Goal: Information Seeking & Learning: Learn about a topic

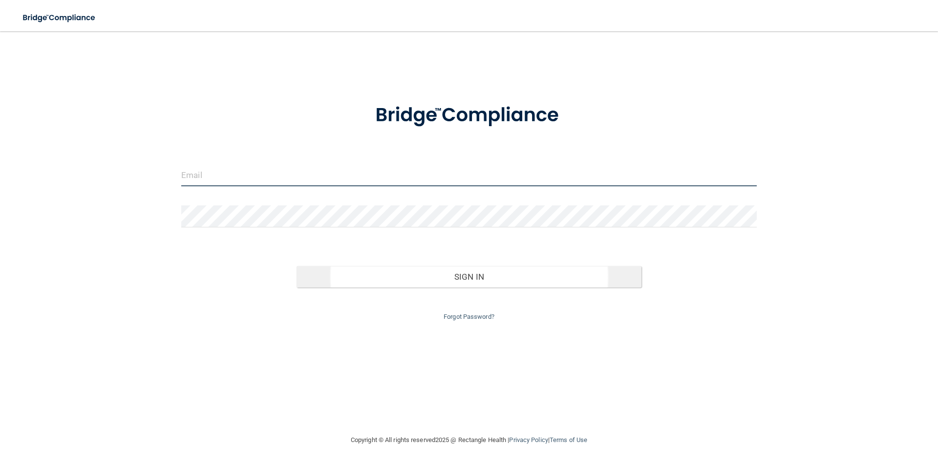
type input "[PERSON_NAME][EMAIL_ADDRESS][PERSON_NAME][DOMAIN_NAME]"
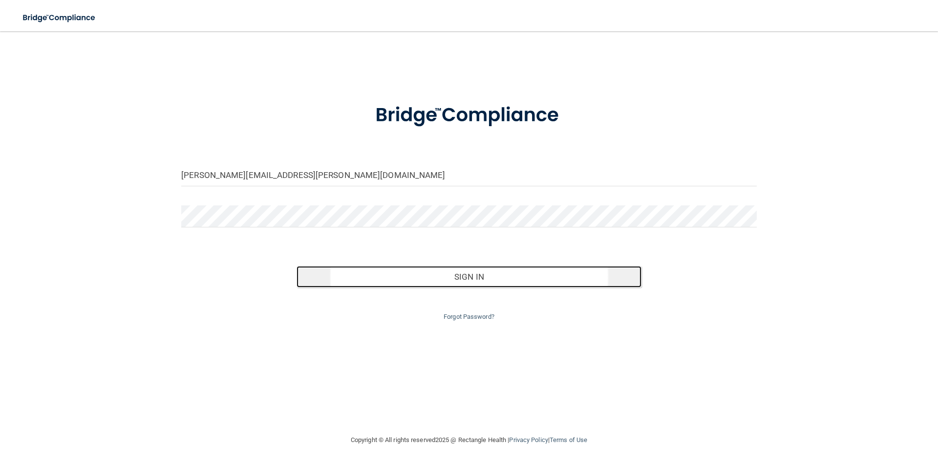
click at [442, 280] on button "Sign In" at bounding box center [469, 276] width 345 height 21
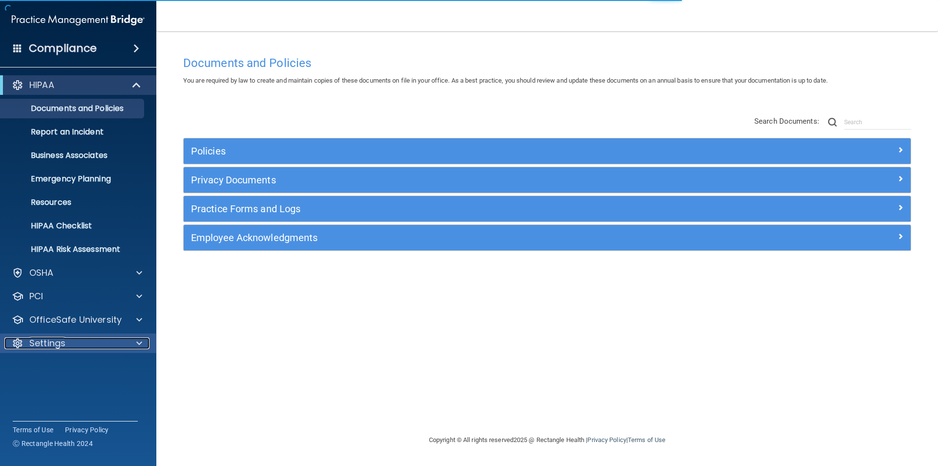
click at [72, 341] on div "Settings" at bounding box center [64, 343] width 121 height 12
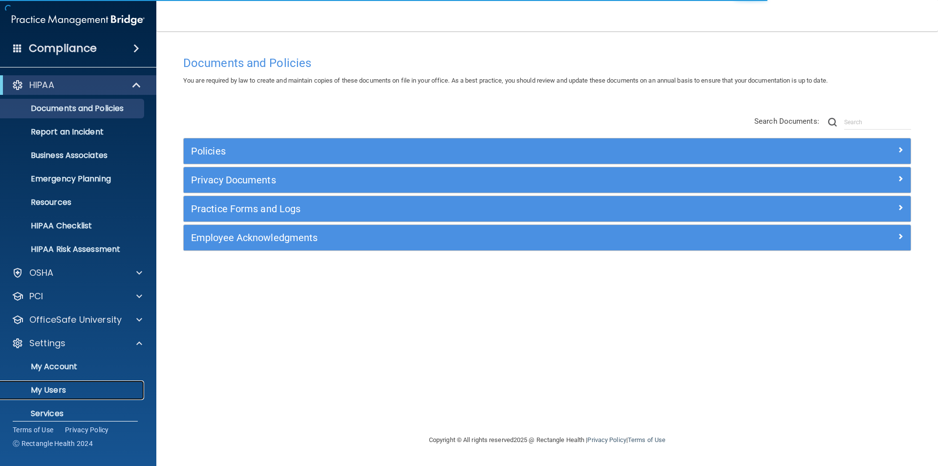
click at [63, 385] on p "My Users" at bounding box center [72, 390] width 133 height 10
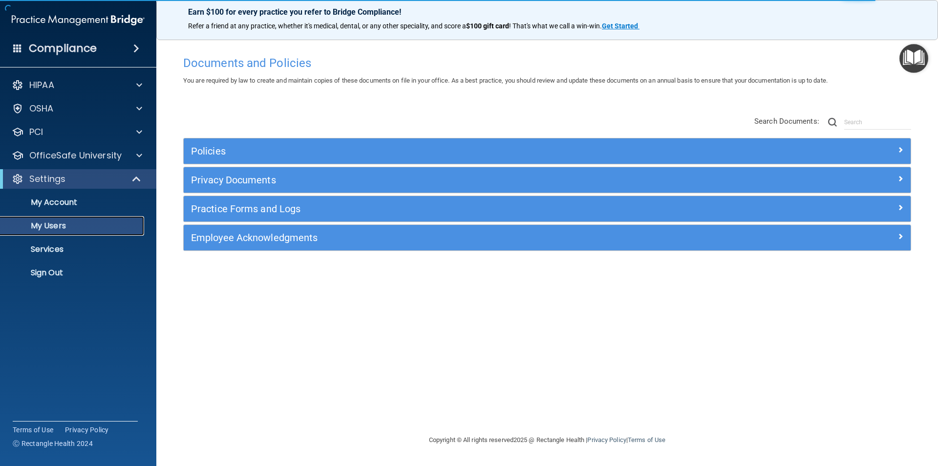
select select "20"
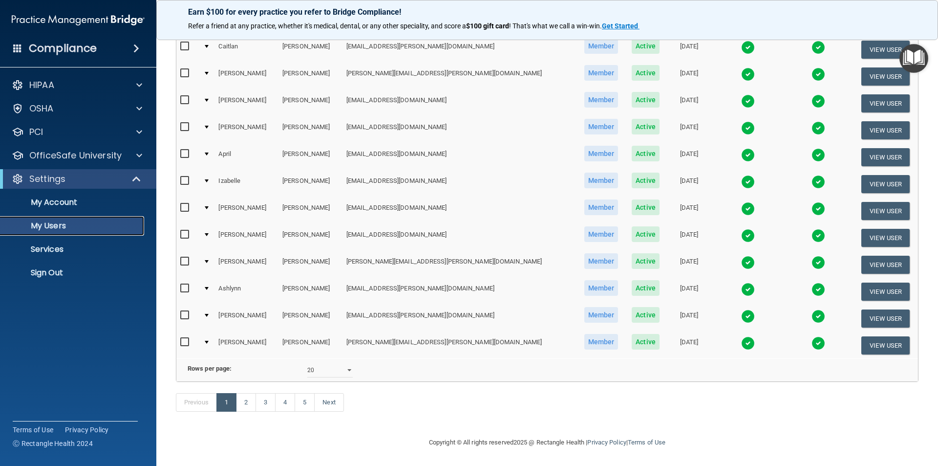
scroll to position [343, 0]
click at [251, 405] on link "2" at bounding box center [246, 402] width 20 height 19
select select "20"
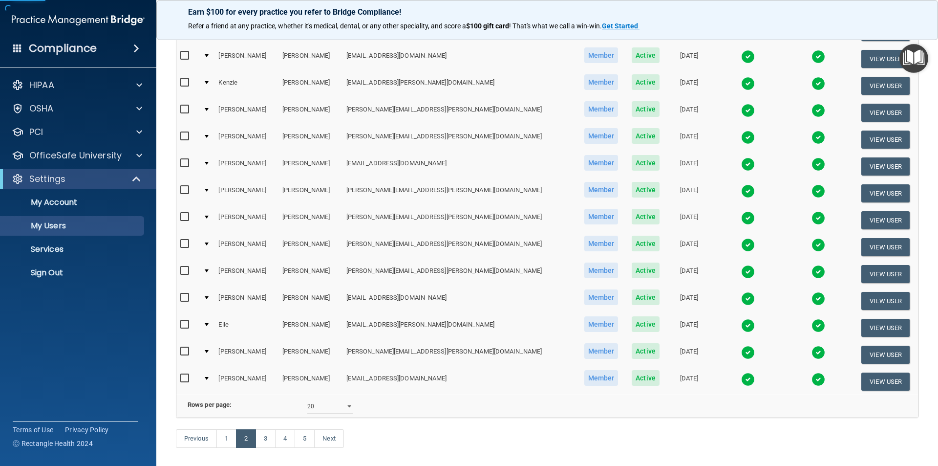
scroll to position [343, 0]
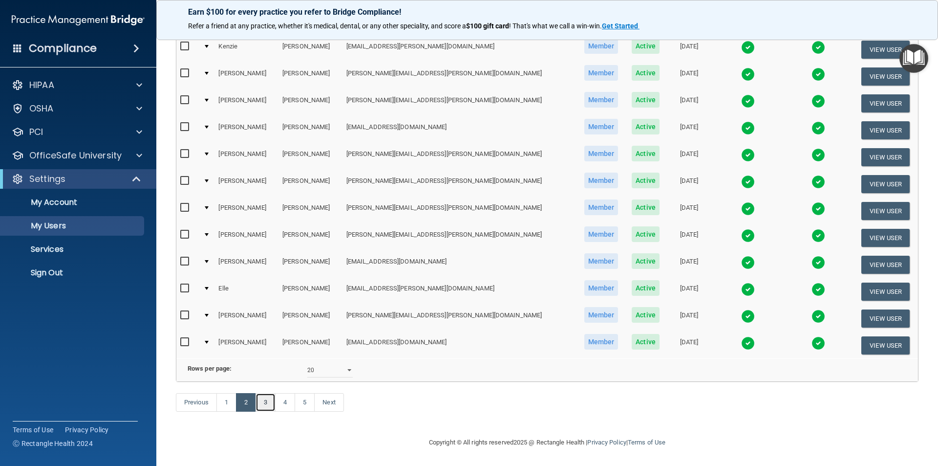
click at [272, 402] on link "3" at bounding box center [266, 402] width 20 height 19
select select "20"
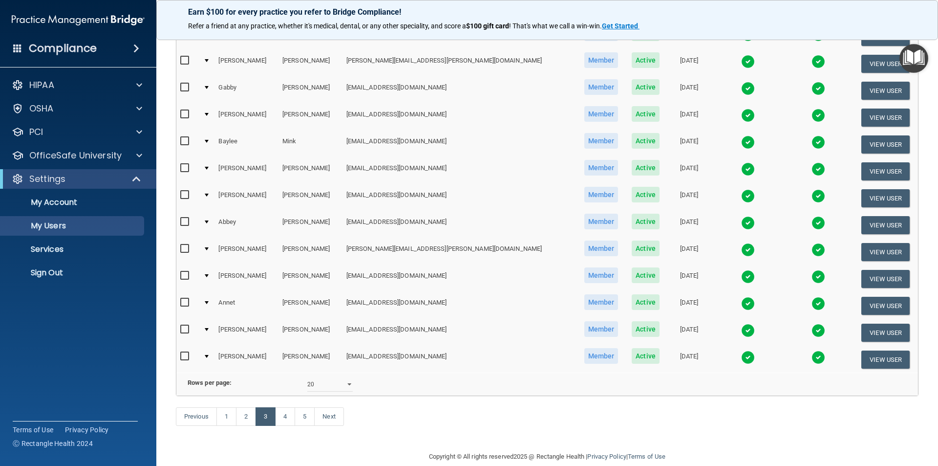
scroll to position [343, 0]
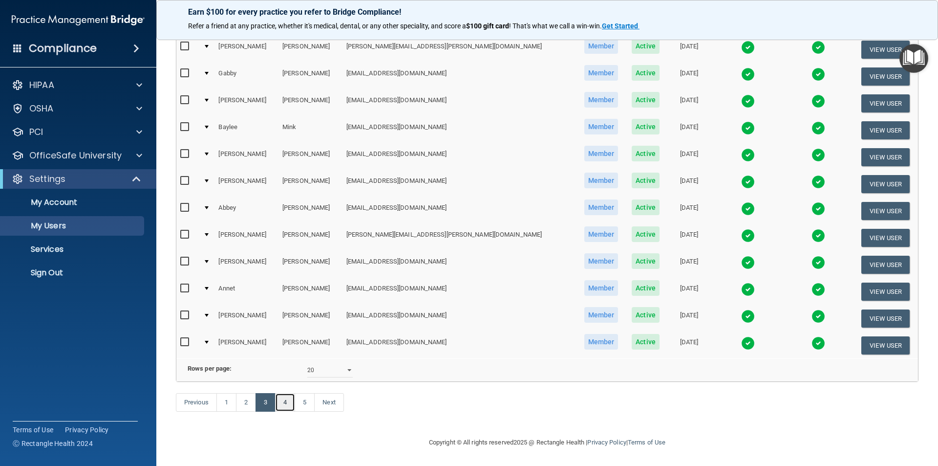
click at [285, 402] on link "4" at bounding box center [285, 402] width 20 height 19
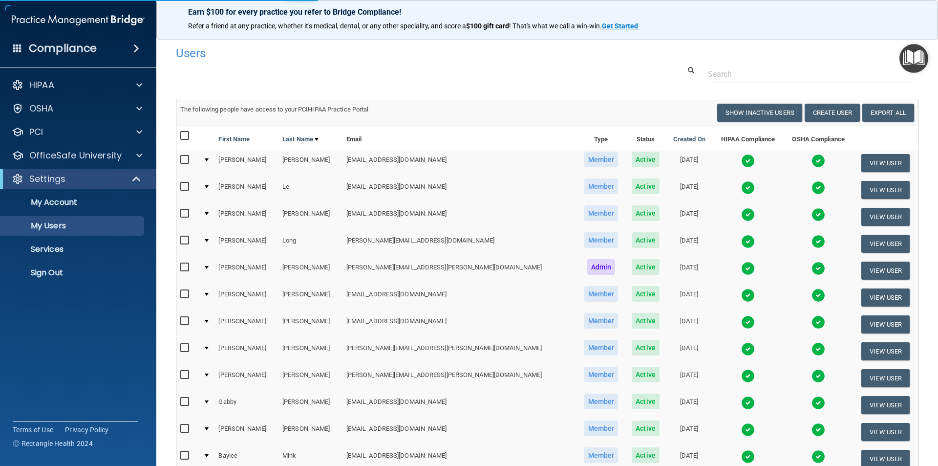
select select "20"
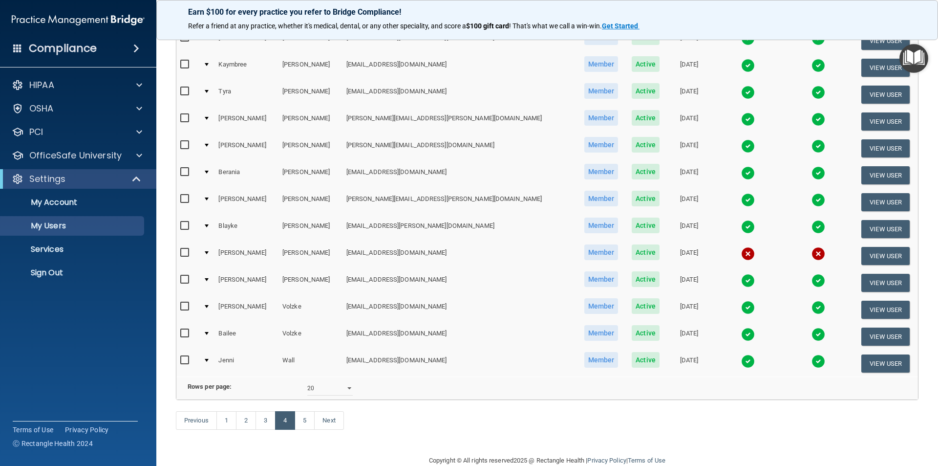
scroll to position [343, 0]
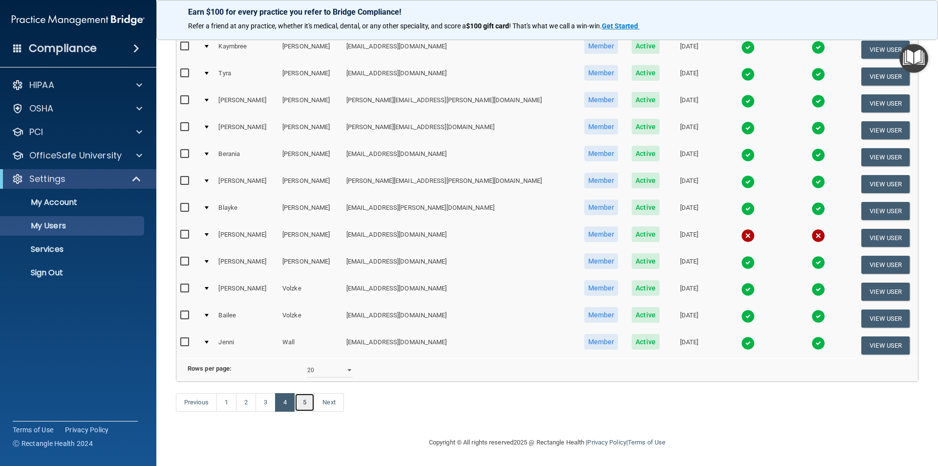
click at [306, 401] on link "5" at bounding box center [305, 402] width 20 height 19
select select "20"
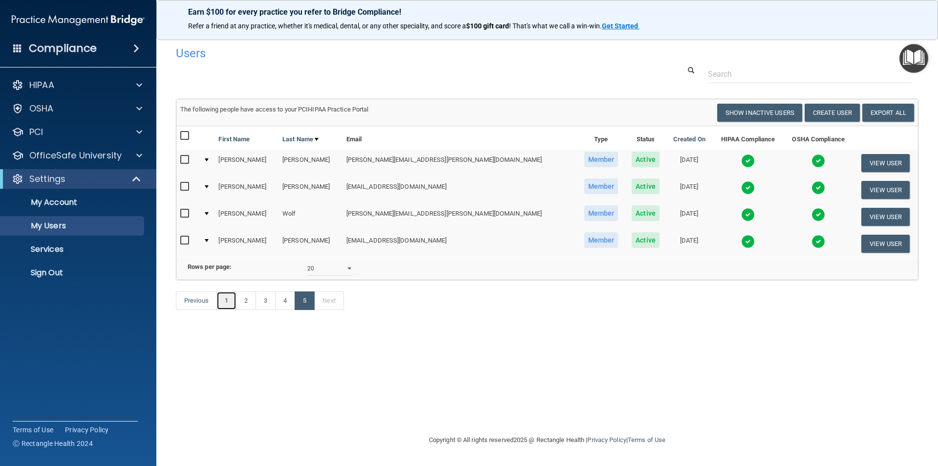
click at [222, 310] on link "1" at bounding box center [226, 300] width 20 height 19
select select "20"
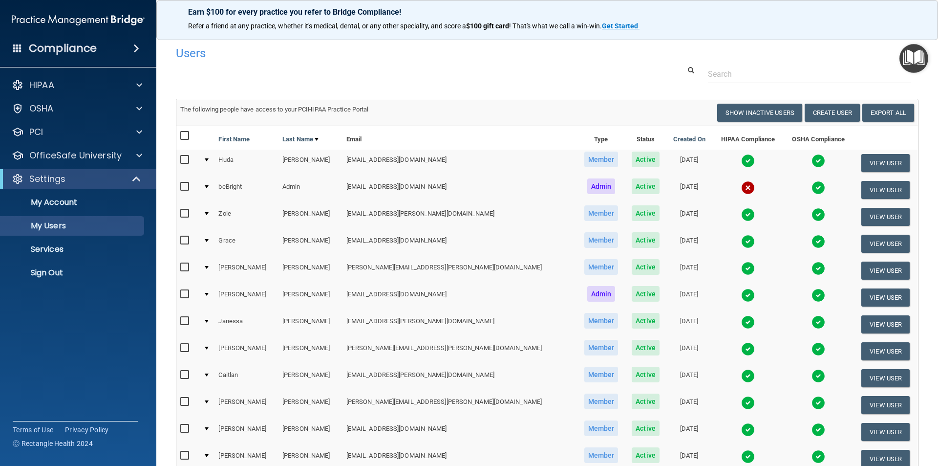
click at [521, 74] on div at bounding box center [547, 74] width 757 height 18
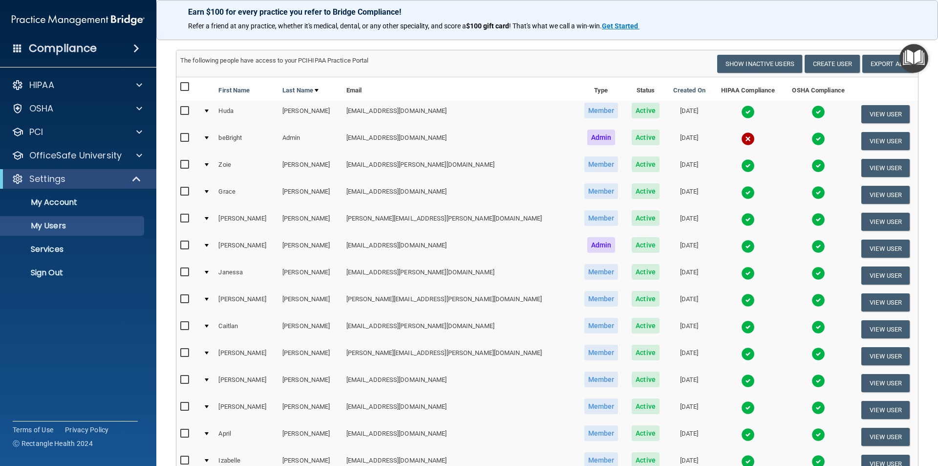
click at [741, 246] on img at bounding box center [748, 246] width 14 height 14
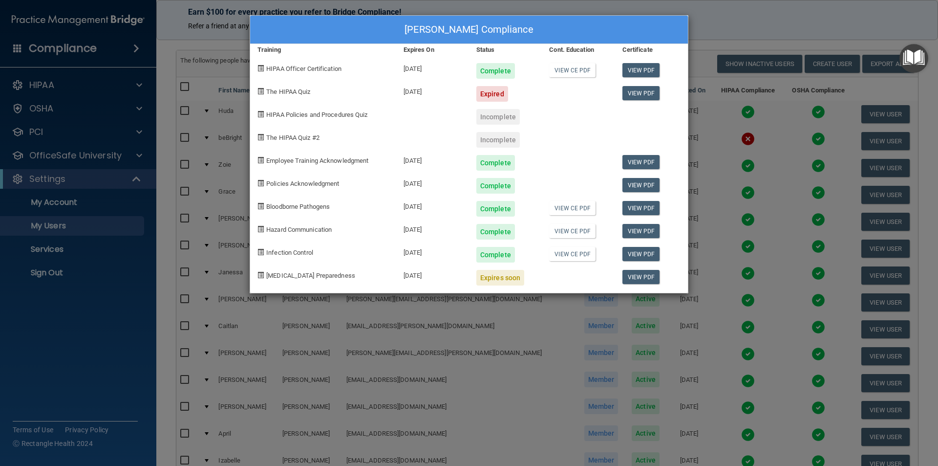
click at [723, 15] on div "Lori Buchmann's Compliance Training Expires On Status Cont. Education Certifica…" at bounding box center [469, 233] width 938 height 466
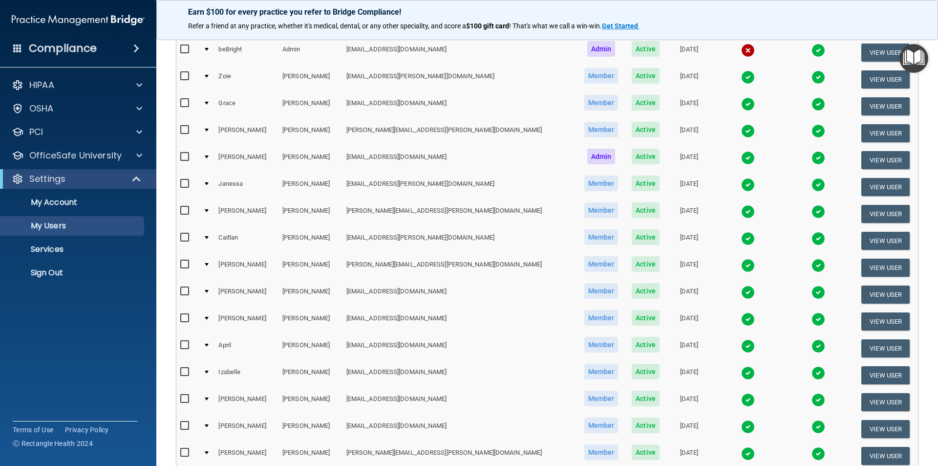
scroll to position [343, 0]
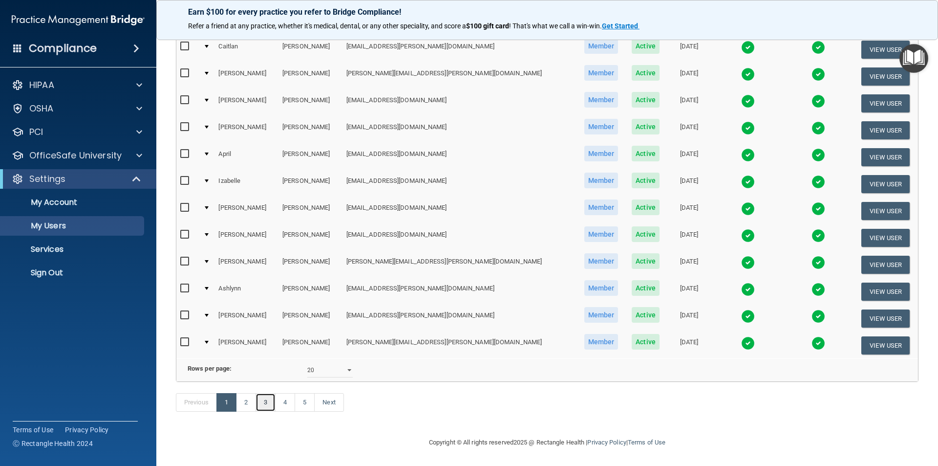
click at [270, 401] on link "3" at bounding box center [266, 402] width 20 height 19
select select "20"
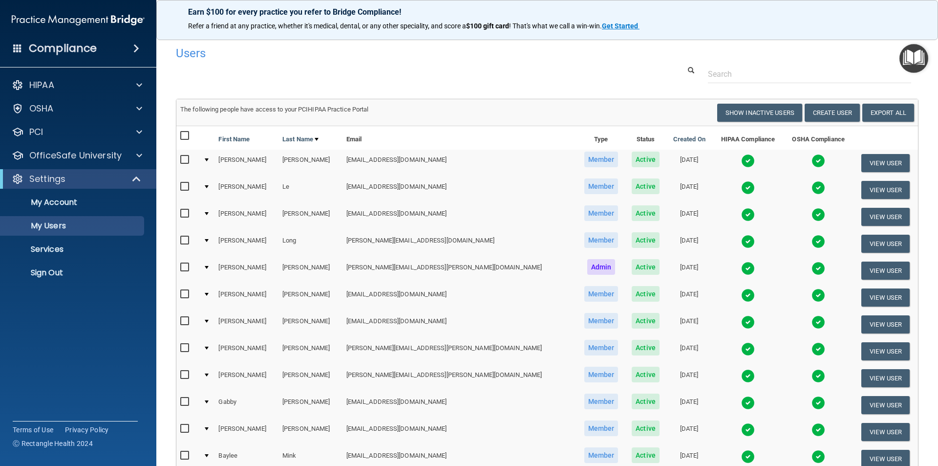
click at [741, 269] on img at bounding box center [748, 268] width 14 height 14
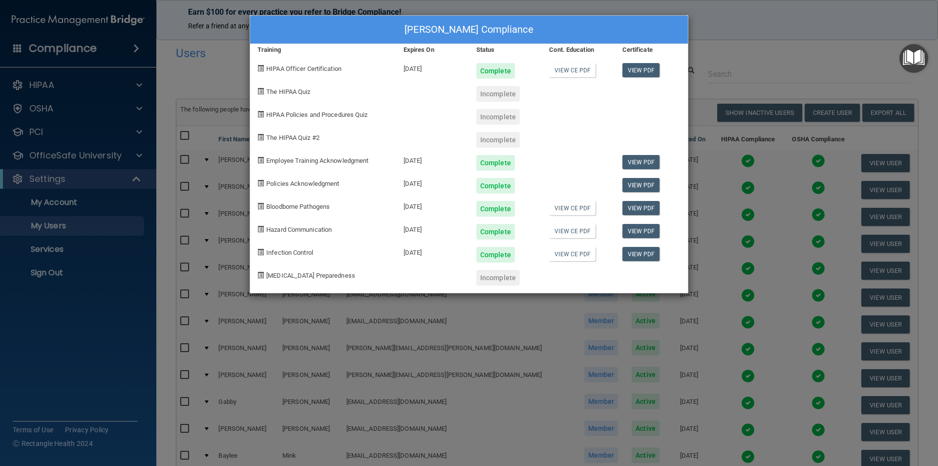
click at [90, 154] on div "Dezarae Lovell's Compliance Training Expires On Status Cont. Education Certific…" at bounding box center [469, 233] width 938 height 466
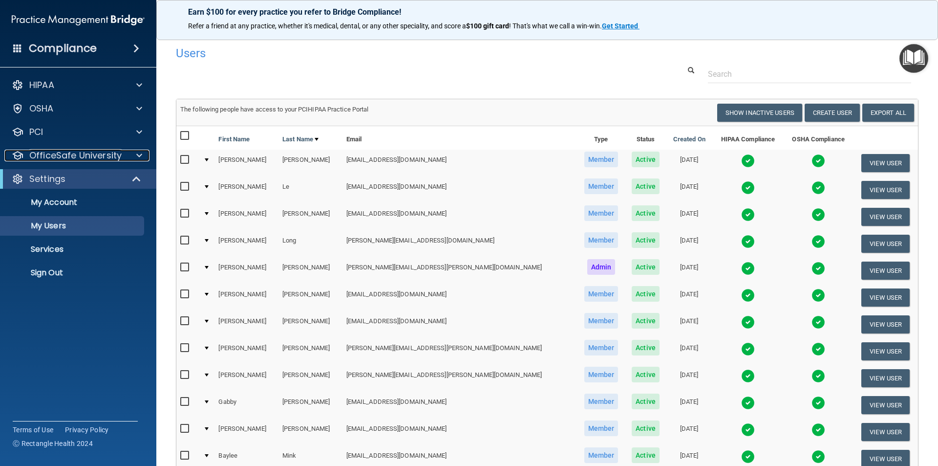
click at [90, 155] on p "OfficeSafe University" at bounding box center [75, 156] width 92 height 12
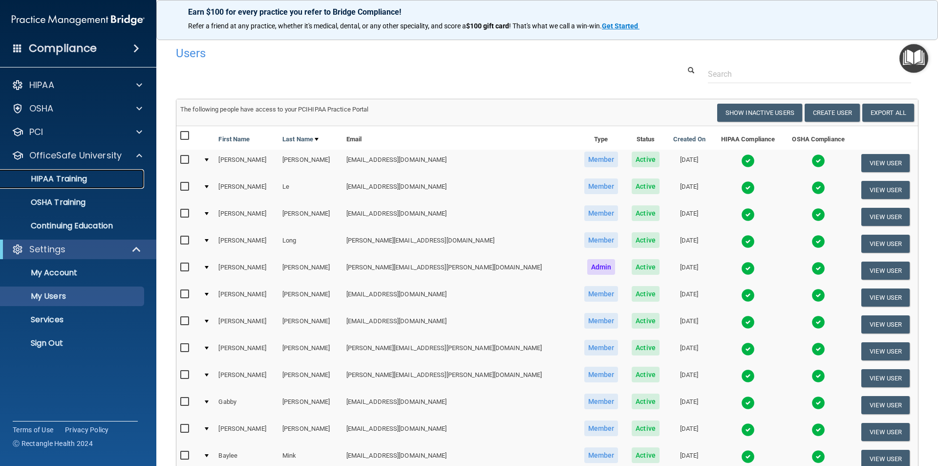
click at [80, 177] on p "HIPAA Training" at bounding box center [46, 179] width 81 height 10
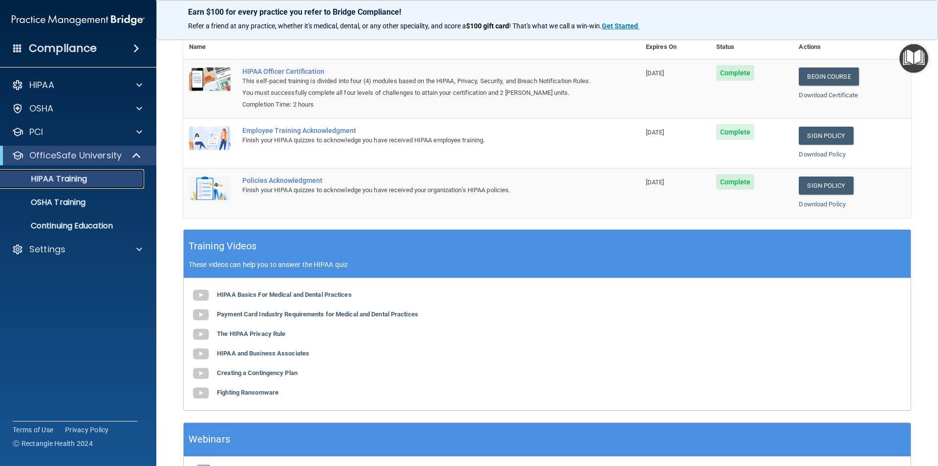
scroll to position [34, 0]
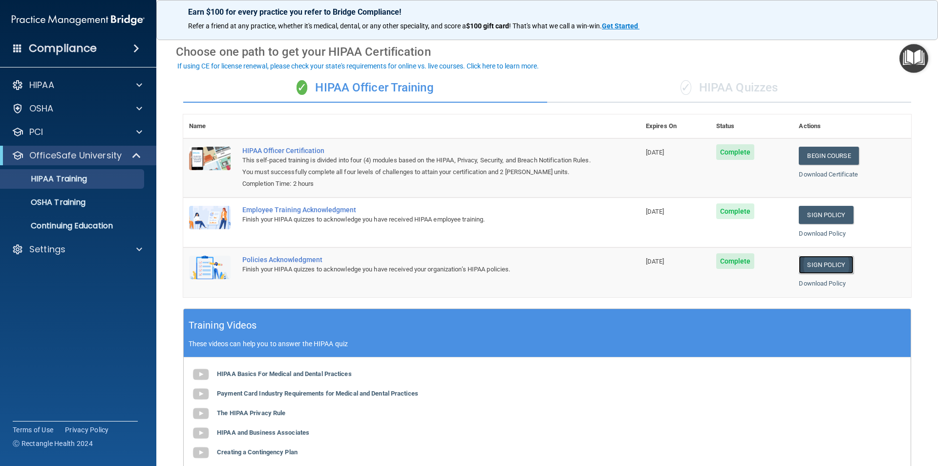
click at [814, 269] on link "Sign Policy" at bounding box center [826, 265] width 54 height 18
click at [54, 157] on p "OfficeSafe University" at bounding box center [75, 156] width 92 height 12
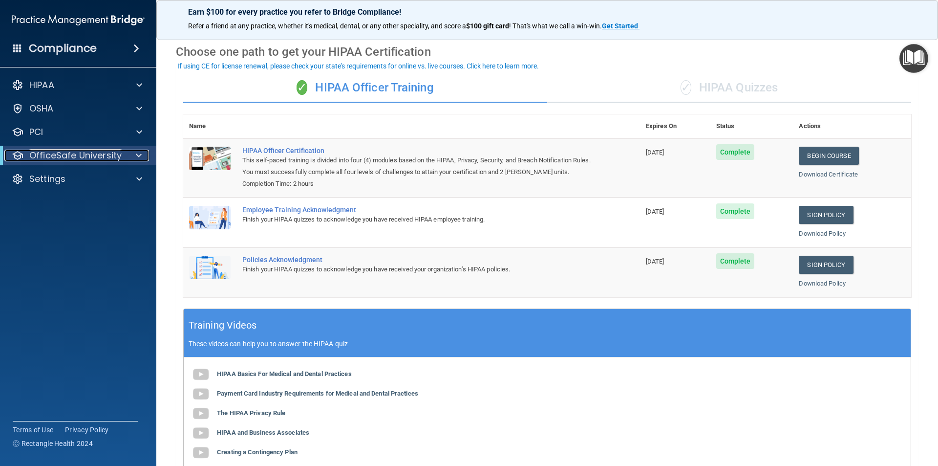
click at [54, 157] on p "OfficeSafe University" at bounding box center [75, 156] width 92 height 12
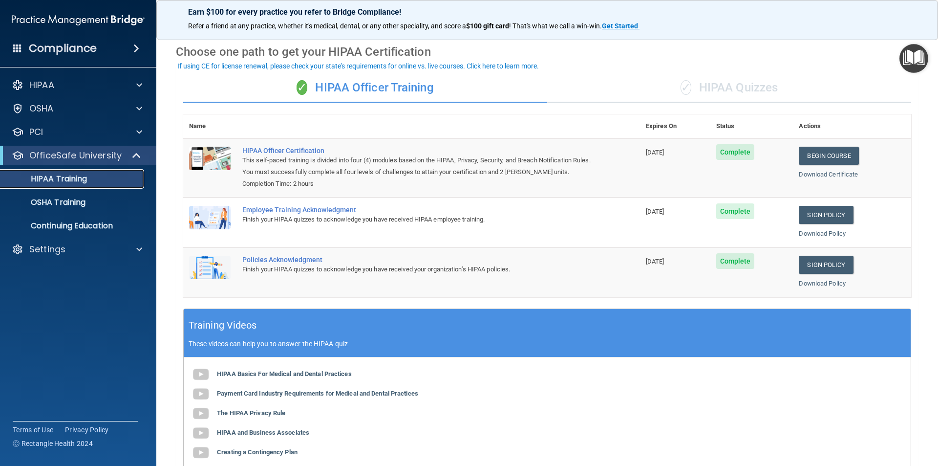
click at [59, 180] on p "HIPAA Training" at bounding box center [46, 179] width 81 height 10
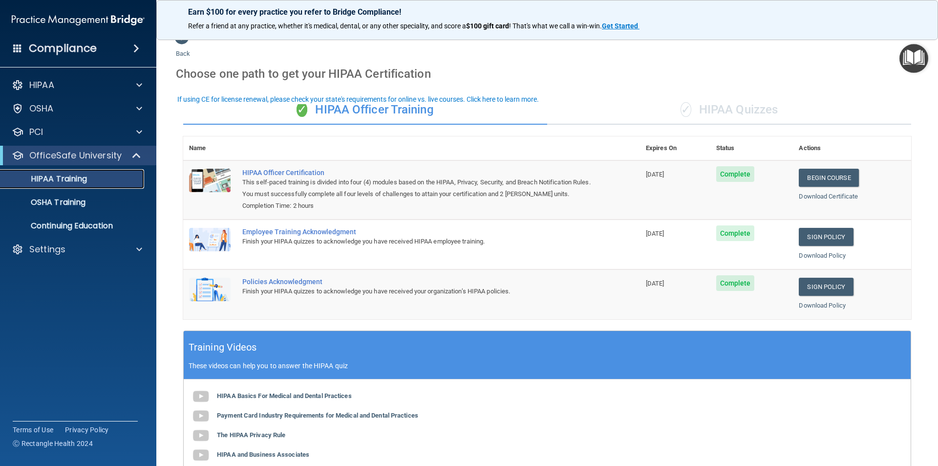
scroll to position [0, 0]
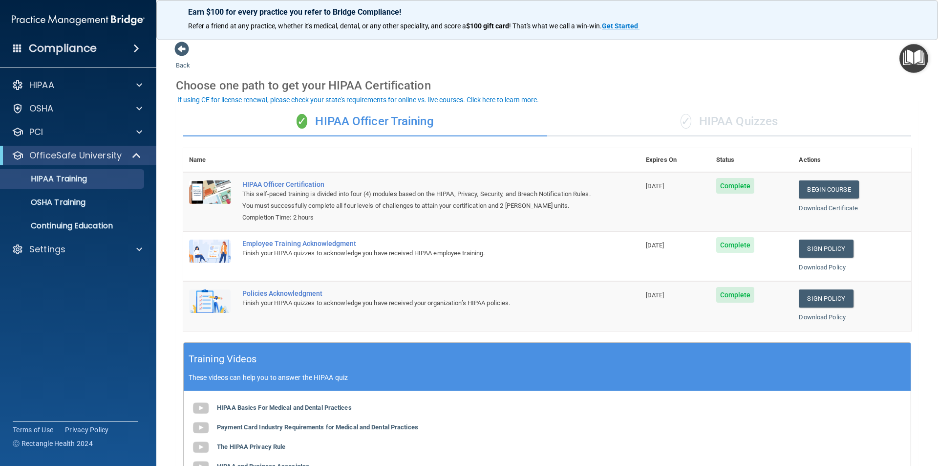
click at [729, 120] on div "✓ HIPAA Quizzes" at bounding box center [729, 121] width 364 height 29
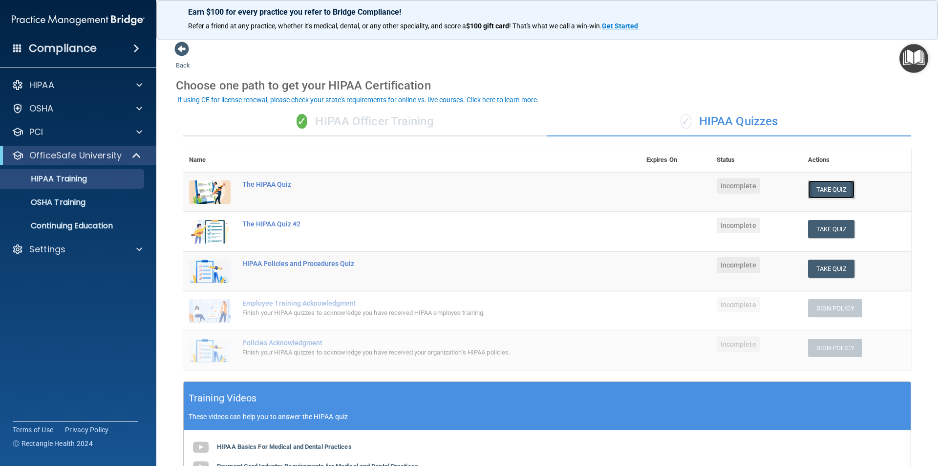
click at [812, 189] on button "Take Quiz" at bounding box center [831, 189] width 47 height 18
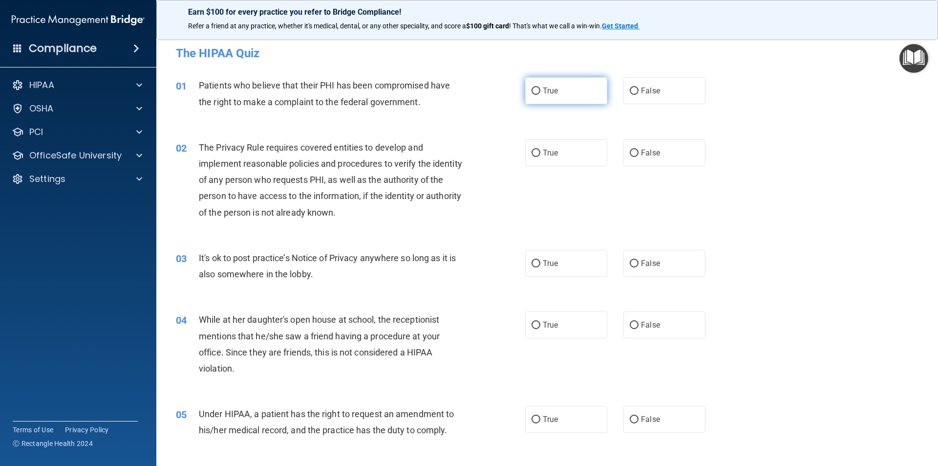
click at [532, 90] on input "True" at bounding box center [536, 90] width 9 height 7
radio input "true"
click at [534, 151] on input "True" at bounding box center [536, 153] width 9 height 7
radio input "true"
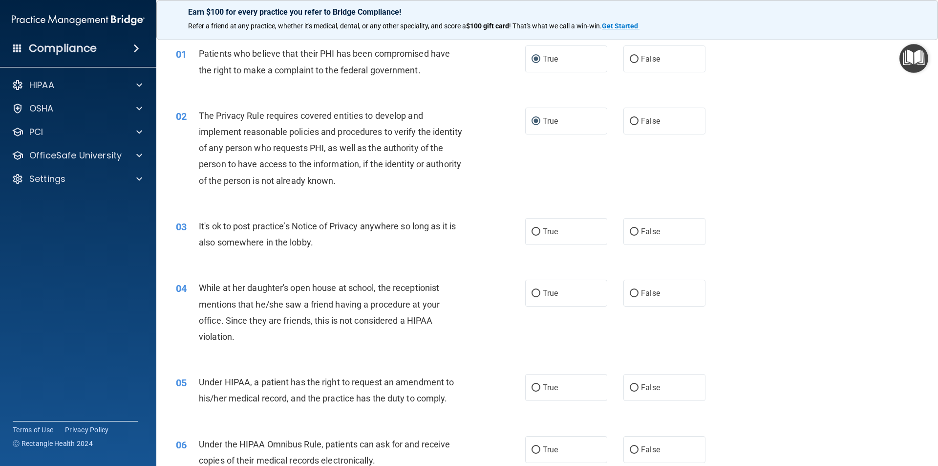
scroll to position [49, 0]
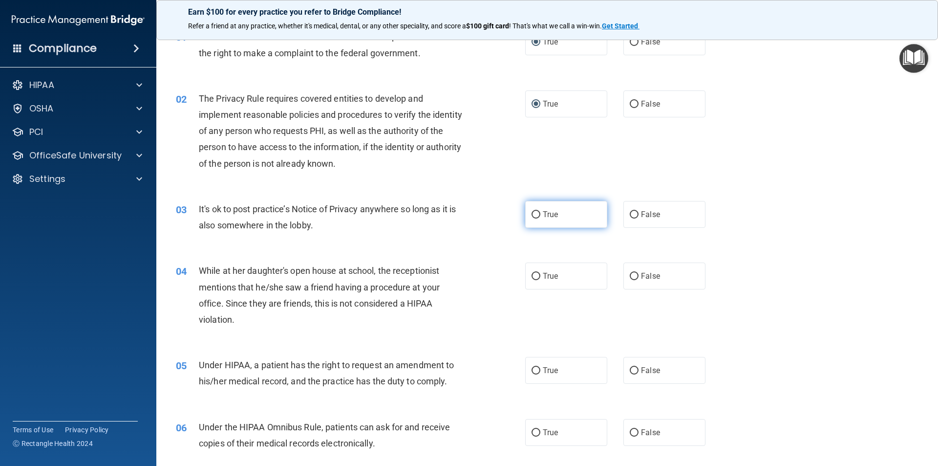
click at [543, 213] on span "True" at bounding box center [550, 214] width 15 height 9
click at [540, 213] on input "True" at bounding box center [536, 214] width 9 height 7
radio input "true"
click at [634, 279] on label "False" at bounding box center [664, 275] width 82 height 27
click at [634, 279] on input "False" at bounding box center [634, 276] width 9 height 7
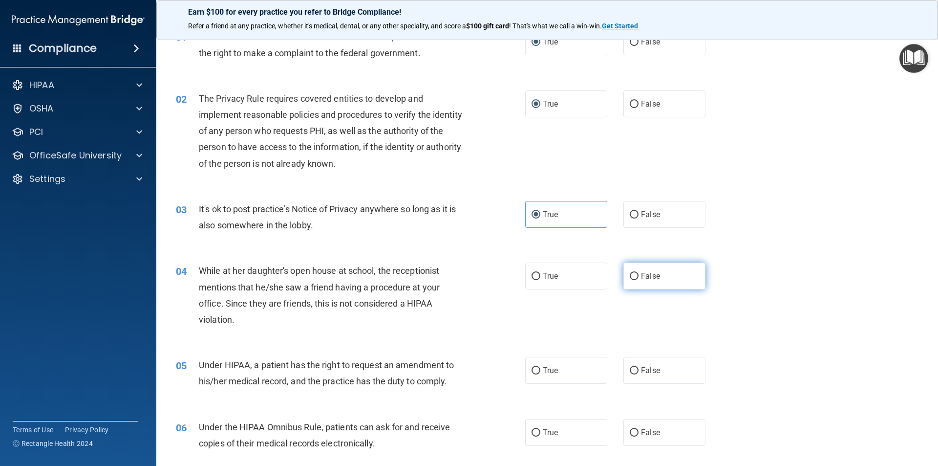
radio input "true"
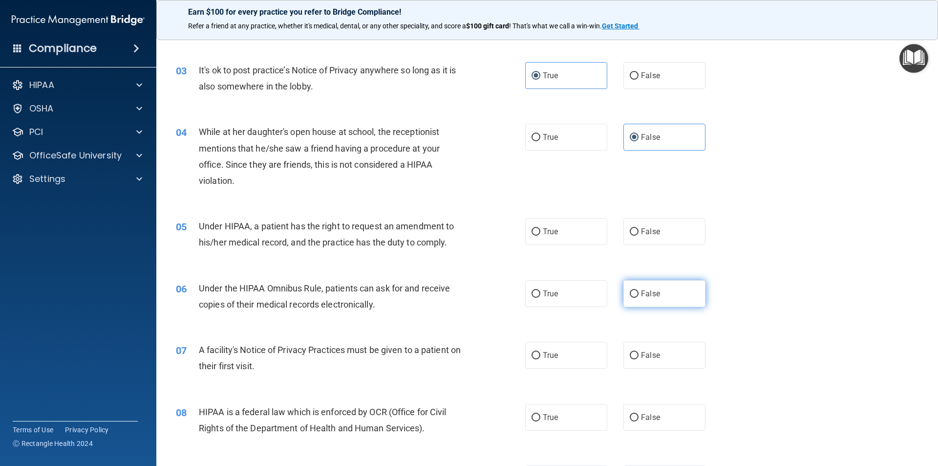
scroll to position [195, 0]
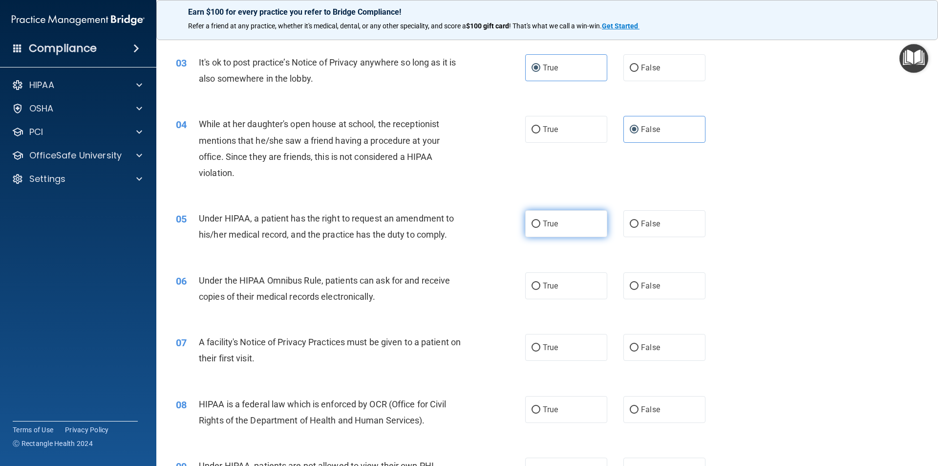
click at [534, 222] on input "True" at bounding box center [536, 223] width 9 height 7
radio input "true"
click at [641, 282] on span "False" at bounding box center [650, 285] width 19 height 9
click at [639, 282] on input "False" at bounding box center [634, 285] width 9 height 7
radio input "true"
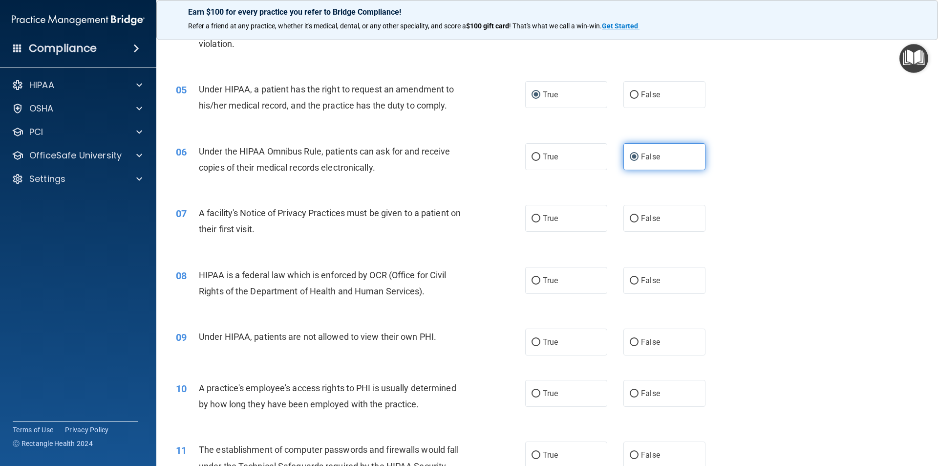
scroll to position [342, 0]
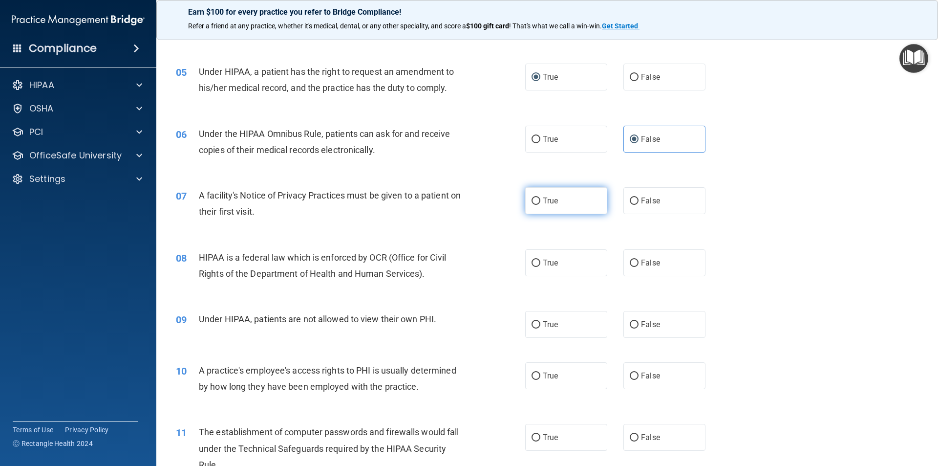
click at [581, 205] on label "True" at bounding box center [566, 200] width 82 height 27
click at [540, 205] on input "True" at bounding box center [536, 200] width 9 height 7
radio input "true"
click at [651, 268] on label "False" at bounding box center [664, 262] width 82 height 27
click at [639, 267] on input "False" at bounding box center [634, 262] width 9 height 7
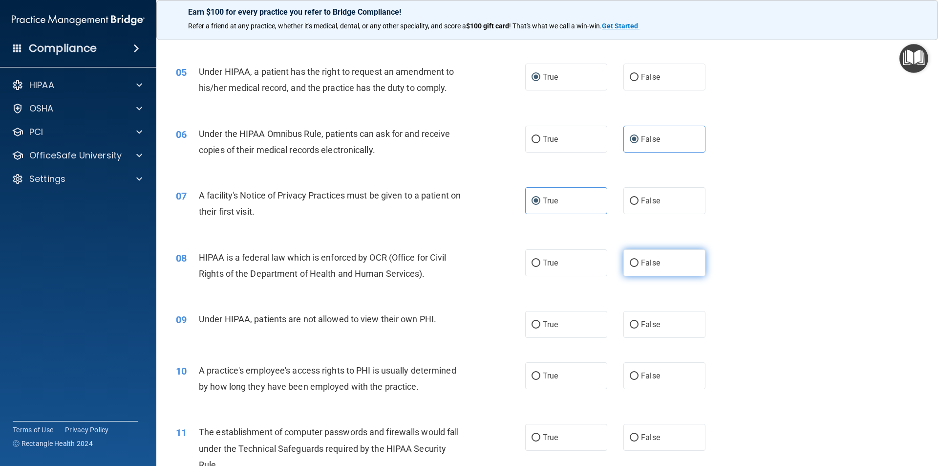
radio input "true"
click at [751, 278] on div "08 HIPAA is a federal law which is enforced by OCR (Office for Civil Rights of …" at bounding box center [547, 268] width 757 height 62
click at [633, 323] on input "False" at bounding box center [634, 324] width 9 height 7
radio input "true"
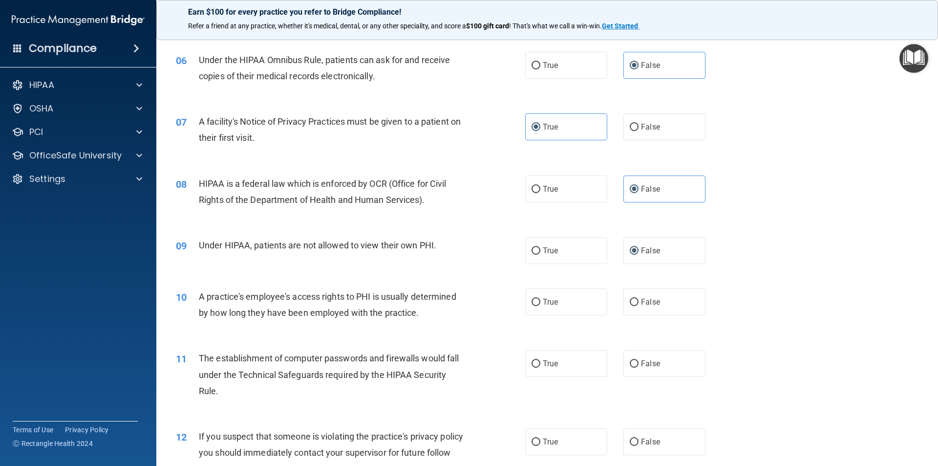
scroll to position [440, 0]
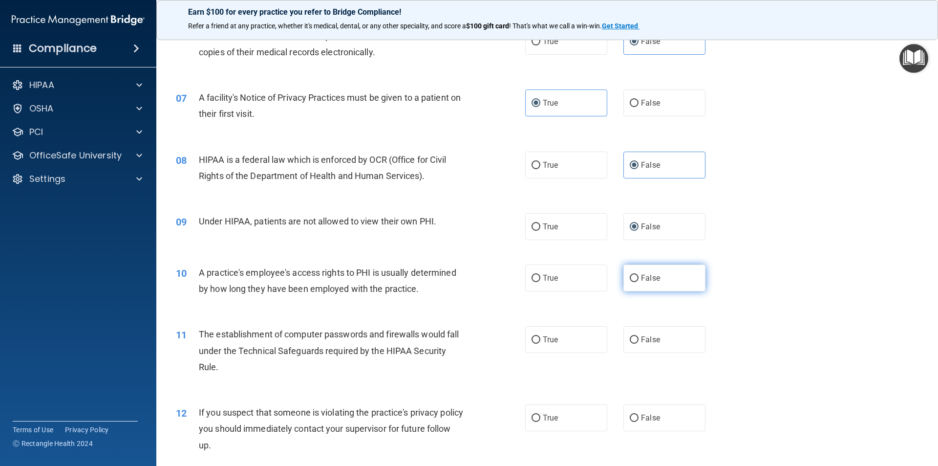
click at [641, 281] on span "False" at bounding box center [650, 277] width 19 height 9
click at [639, 281] on input "False" at bounding box center [634, 278] width 9 height 7
radio input "true"
click at [545, 338] on span "True" at bounding box center [550, 339] width 15 height 9
click at [540, 338] on input "True" at bounding box center [536, 339] width 9 height 7
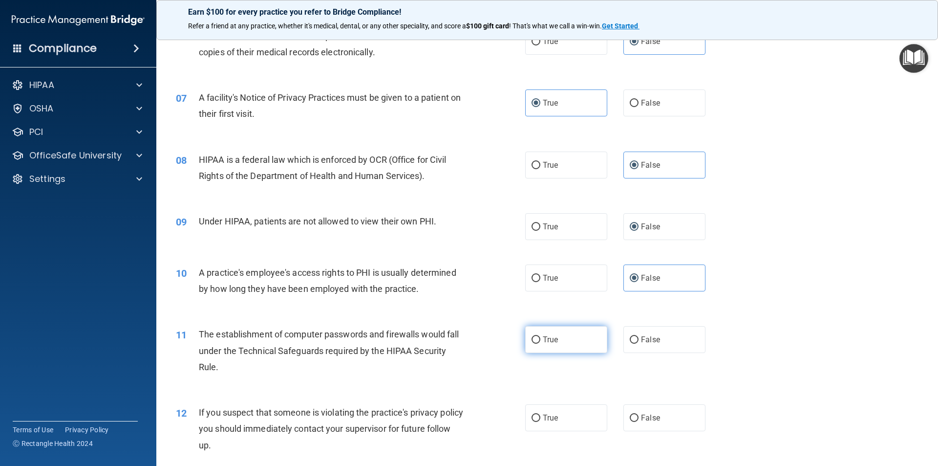
radio input "true"
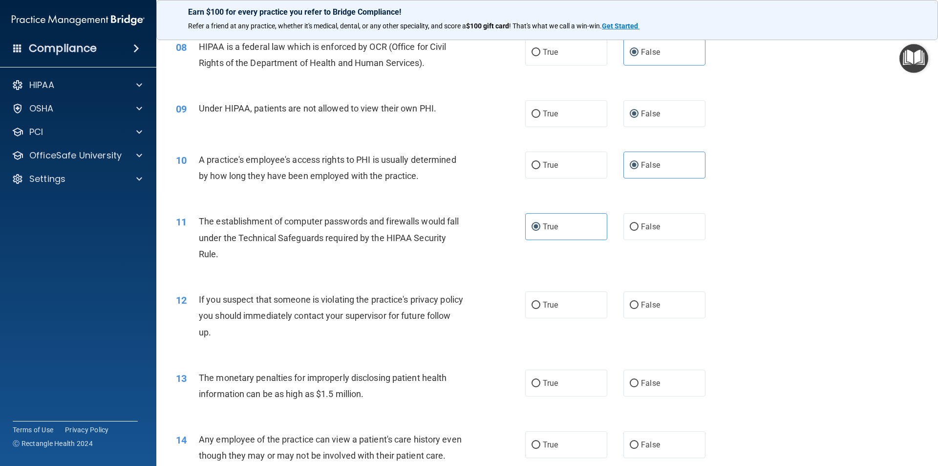
scroll to position [586, 0]
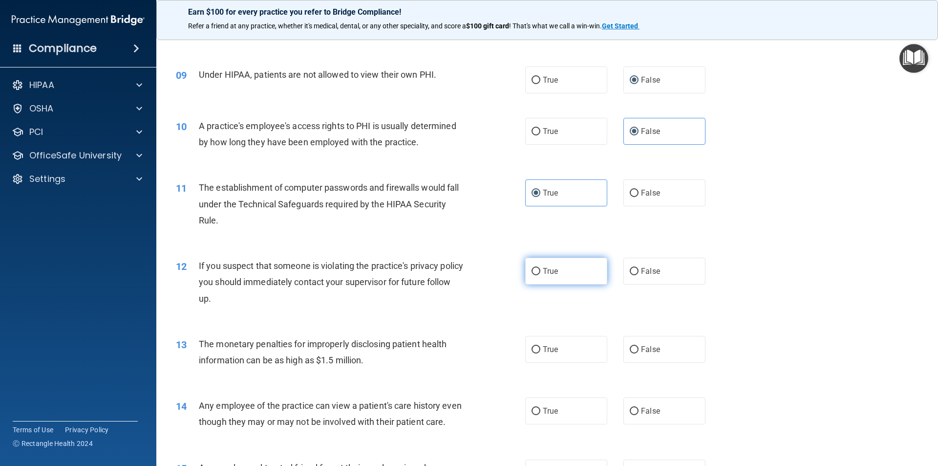
click at [533, 274] on input "True" at bounding box center [536, 271] width 9 height 7
radio input "true"
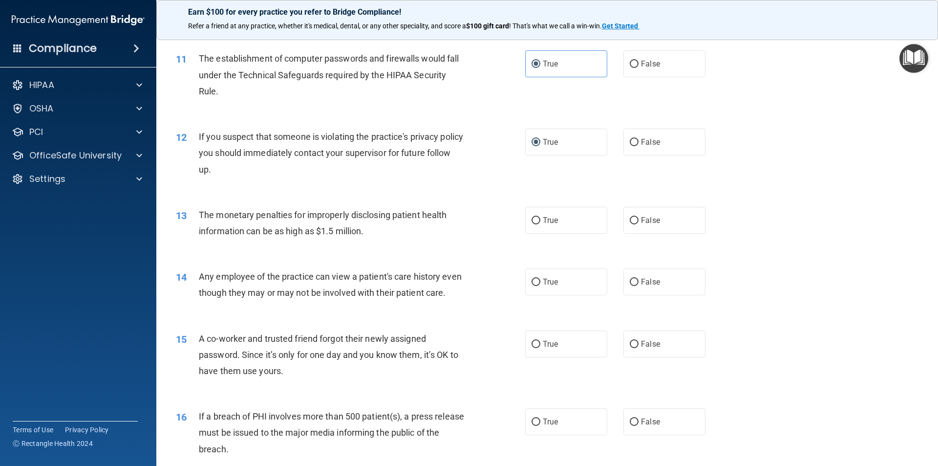
scroll to position [733, 0]
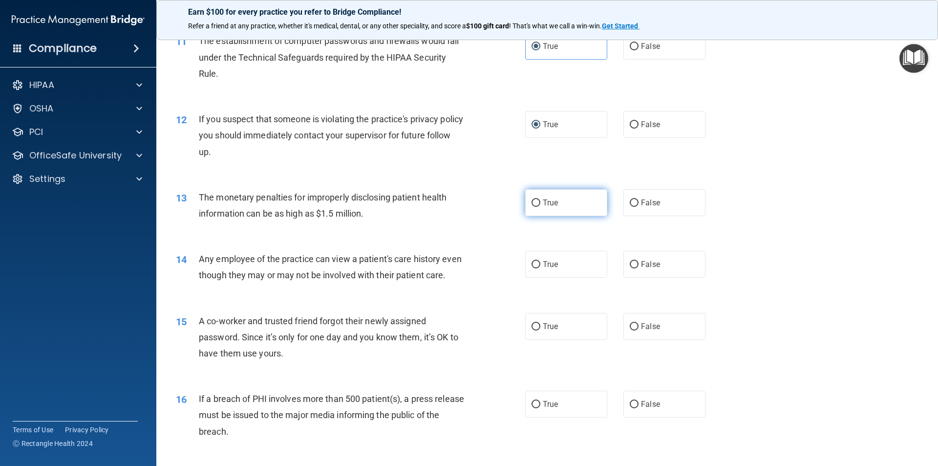
click at [543, 208] on label "True" at bounding box center [566, 202] width 82 height 27
click at [540, 207] on input "True" at bounding box center [536, 202] width 9 height 7
radio input "true"
click at [641, 265] on span "False" at bounding box center [650, 263] width 19 height 9
click at [639, 265] on input "False" at bounding box center [634, 264] width 9 height 7
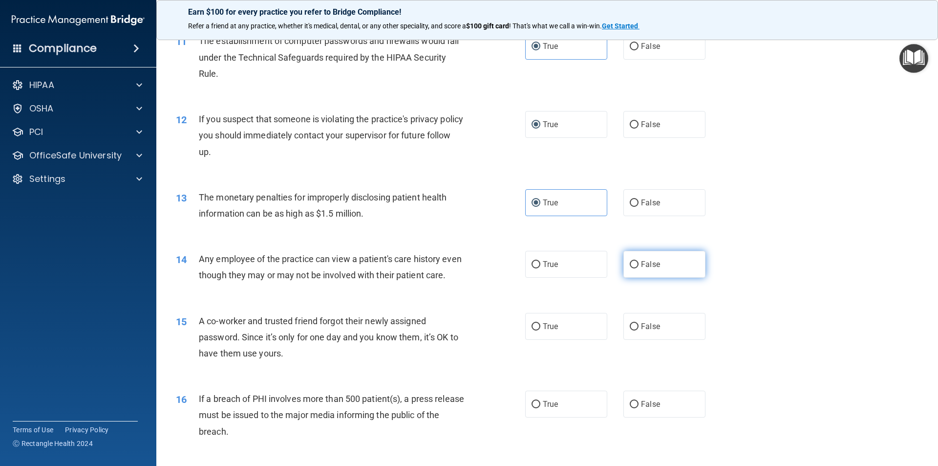
radio input "true"
click at [659, 340] on label "False" at bounding box center [664, 326] width 82 height 27
click at [639, 330] on input "False" at bounding box center [634, 326] width 9 height 7
radio input "true"
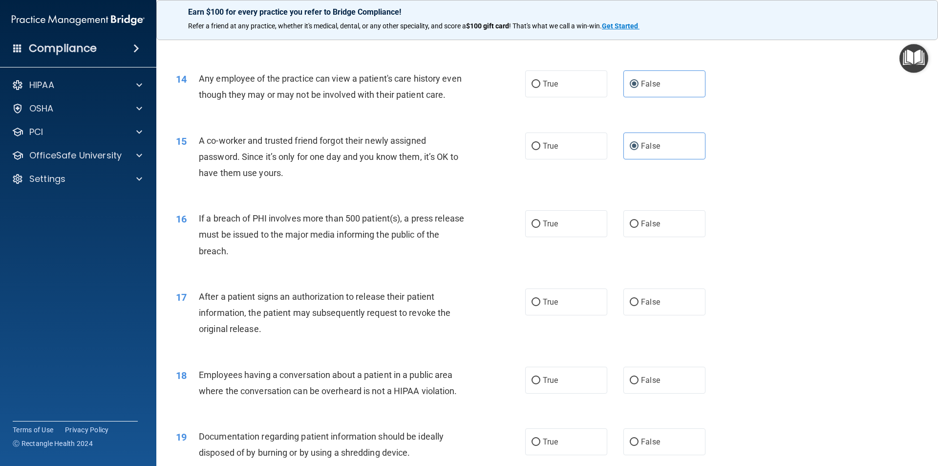
scroll to position [928, 0]
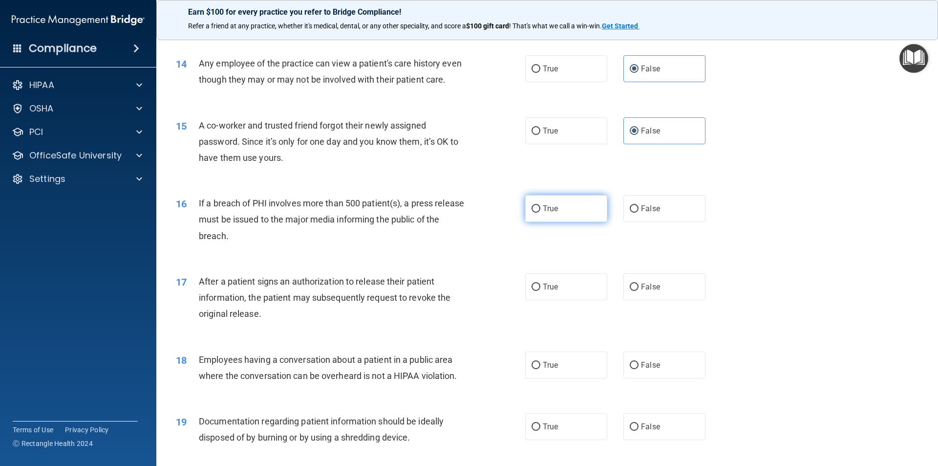
click at [543, 213] on span "True" at bounding box center [550, 208] width 15 height 9
click at [540, 213] on input "True" at bounding box center [536, 208] width 9 height 7
radio input "true"
click at [552, 291] on span "True" at bounding box center [550, 286] width 15 height 9
click at [540, 291] on input "True" at bounding box center [536, 286] width 9 height 7
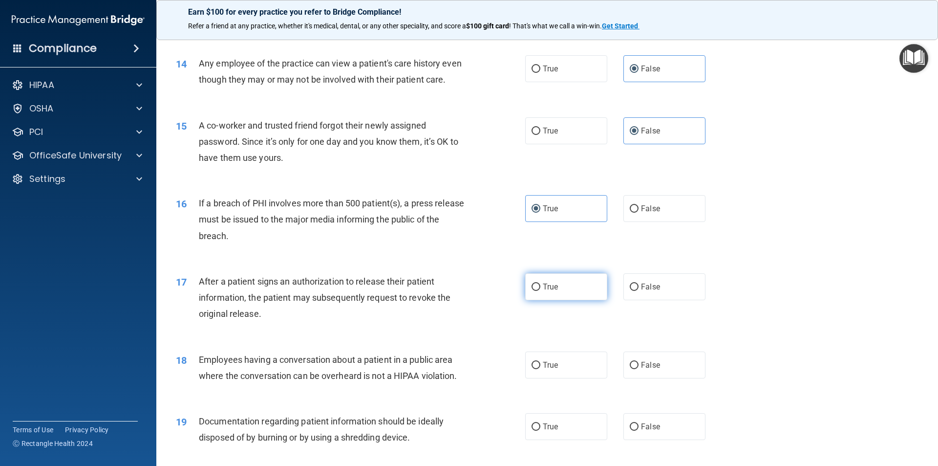
radio input "true"
click at [645, 291] on span "False" at bounding box center [650, 286] width 19 height 9
click at [639, 291] on input "False" at bounding box center [634, 286] width 9 height 7
radio input "true"
click at [570, 300] on label "True" at bounding box center [566, 286] width 82 height 27
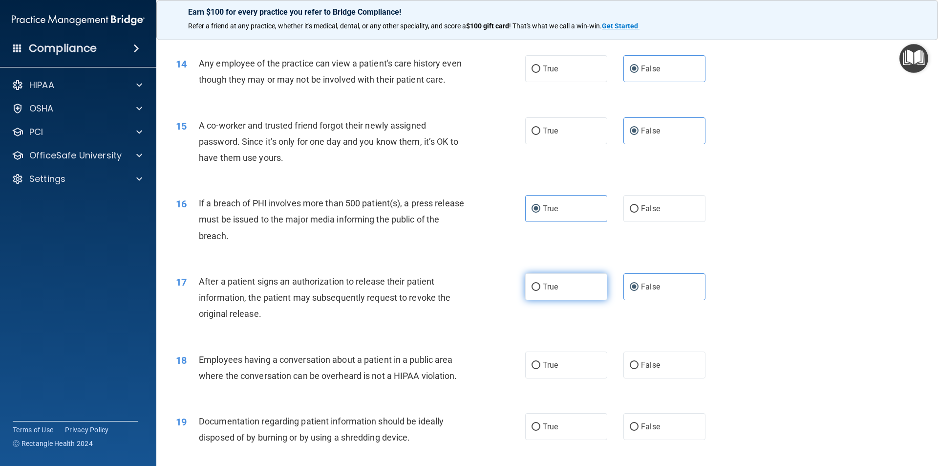
click at [540, 291] on input "True" at bounding box center [536, 286] width 9 height 7
radio input "true"
radio input "false"
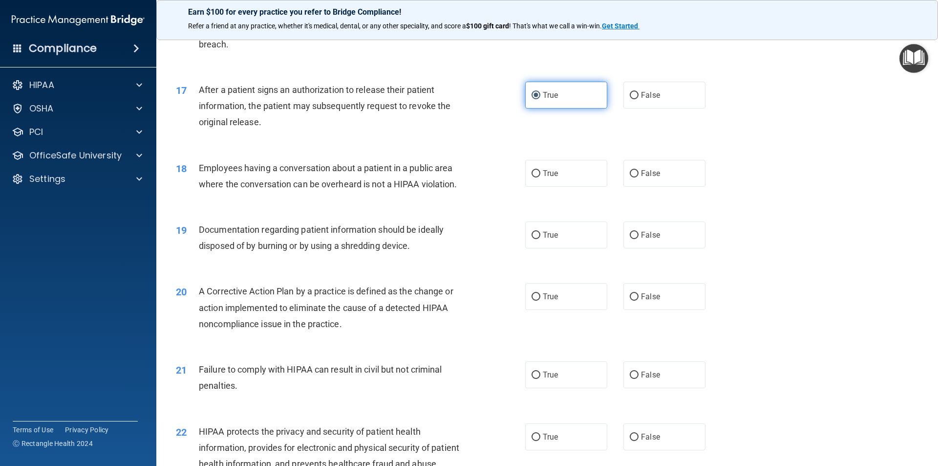
scroll to position [1124, 0]
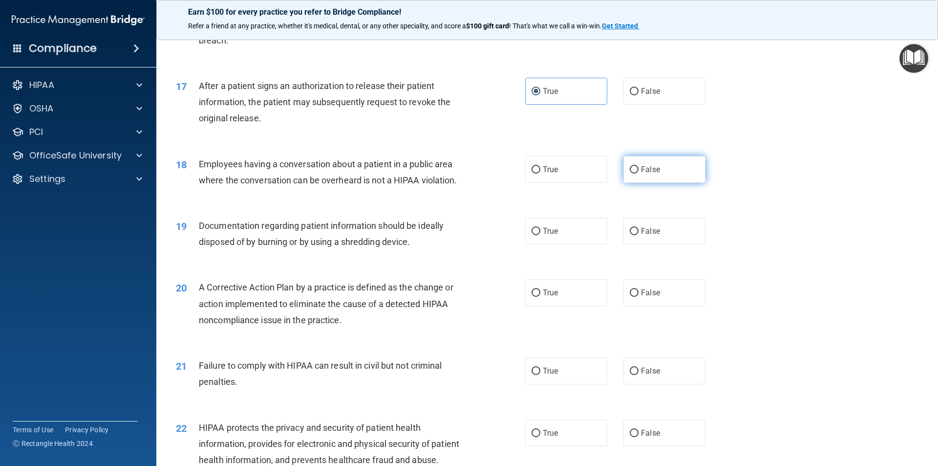
click at [641, 174] on span "False" at bounding box center [650, 169] width 19 height 9
click at [639, 173] on input "False" at bounding box center [634, 169] width 9 height 7
radio input "true"
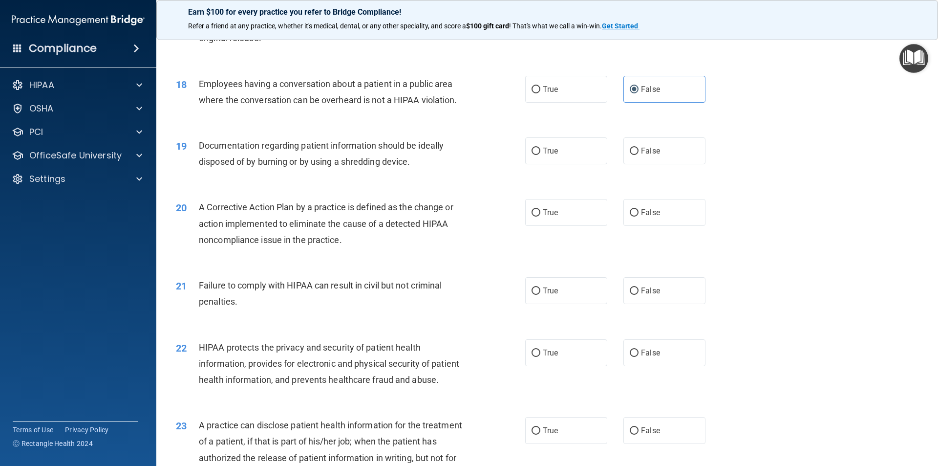
scroll to position [1221, 0]
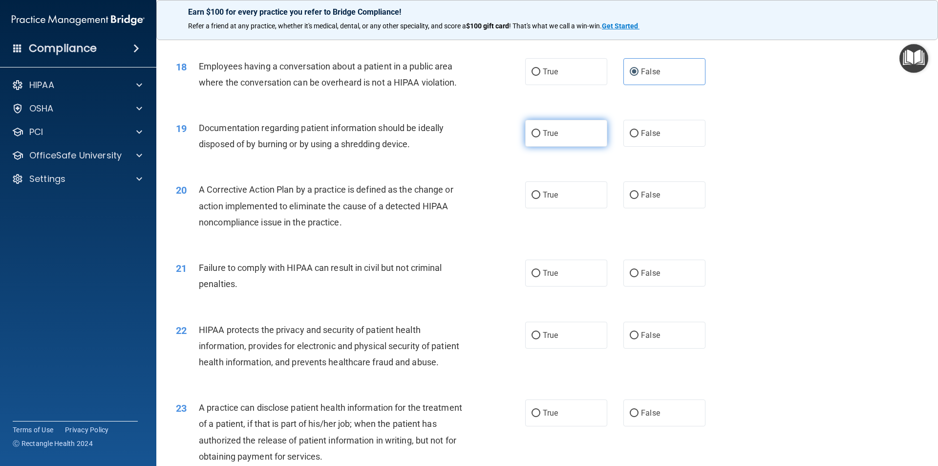
click at [549, 147] on label "True" at bounding box center [566, 133] width 82 height 27
click at [540, 137] on input "True" at bounding box center [536, 133] width 9 height 7
radio input "true"
click at [576, 208] on label "True" at bounding box center [566, 194] width 82 height 27
click at [540, 199] on input "True" at bounding box center [536, 195] width 9 height 7
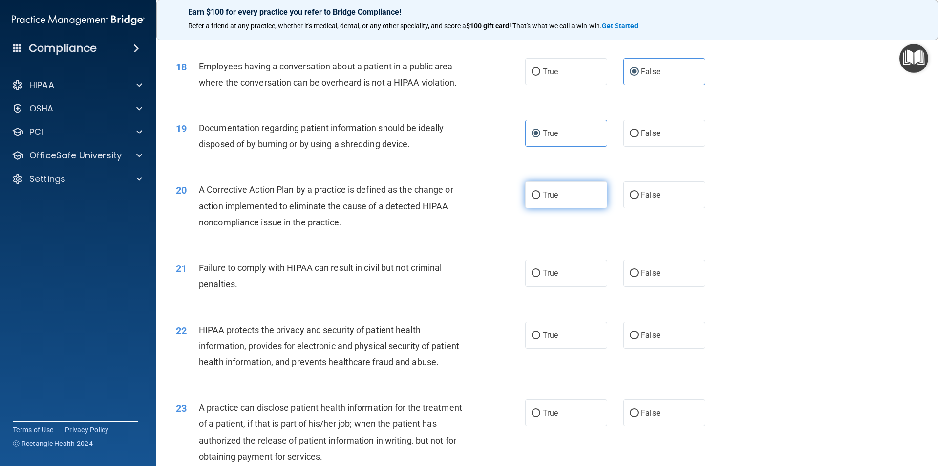
radio input "true"
click at [641, 278] on span "False" at bounding box center [650, 272] width 19 height 9
click at [639, 277] on input "False" at bounding box center [634, 273] width 9 height 7
radio input "true"
click at [665, 348] on label "False" at bounding box center [664, 334] width 82 height 27
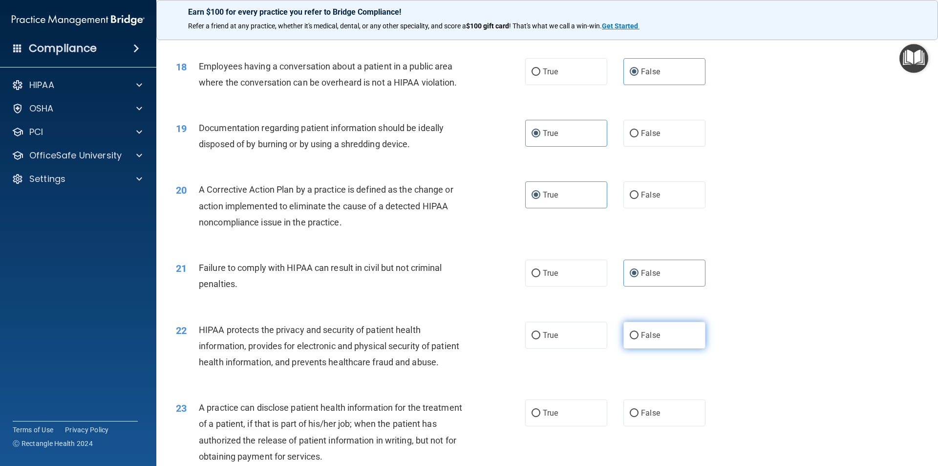
click at [639, 339] on input "False" at bounding box center [634, 335] width 9 height 7
radio input "true"
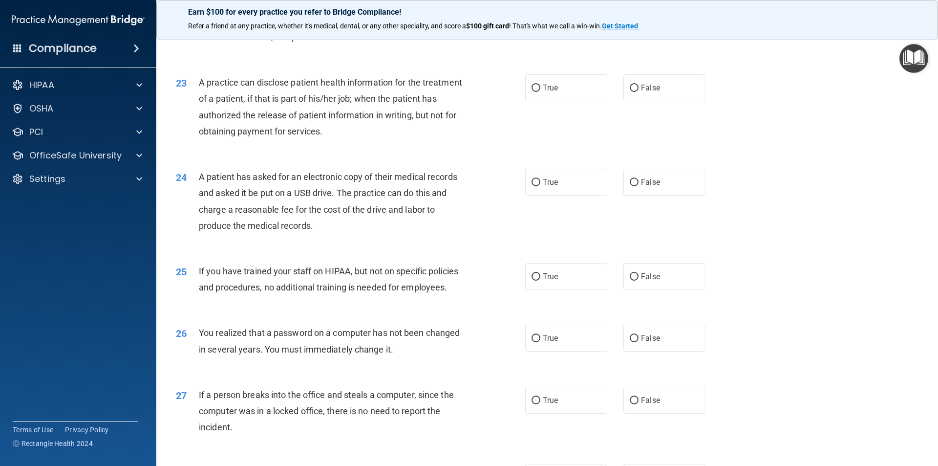
scroll to position [1563, 0]
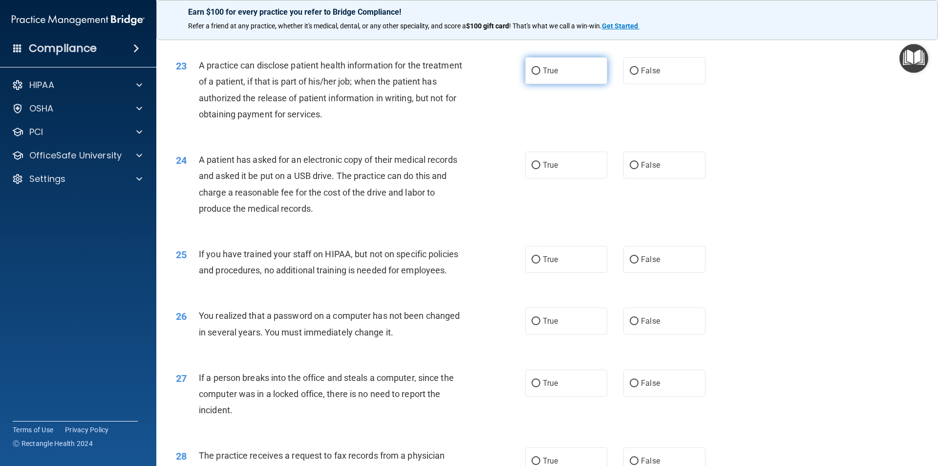
click at [561, 84] on label "True" at bounding box center [566, 70] width 82 height 27
click at [540, 75] on input "True" at bounding box center [536, 70] width 9 height 7
radio input "true"
click at [647, 264] on span "False" at bounding box center [650, 259] width 19 height 9
click at [639, 263] on input "False" at bounding box center [634, 259] width 9 height 7
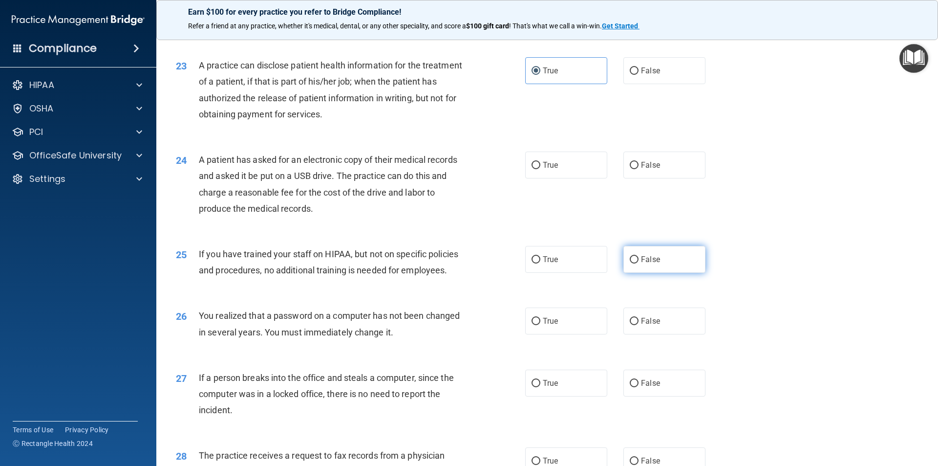
radio input "true"
click at [560, 178] on label "True" at bounding box center [566, 164] width 82 height 27
click at [540, 169] on input "True" at bounding box center [536, 165] width 9 height 7
radio input "true"
click at [532, 325] on input "True" at bounding box center [536, 321] width 9 height 7
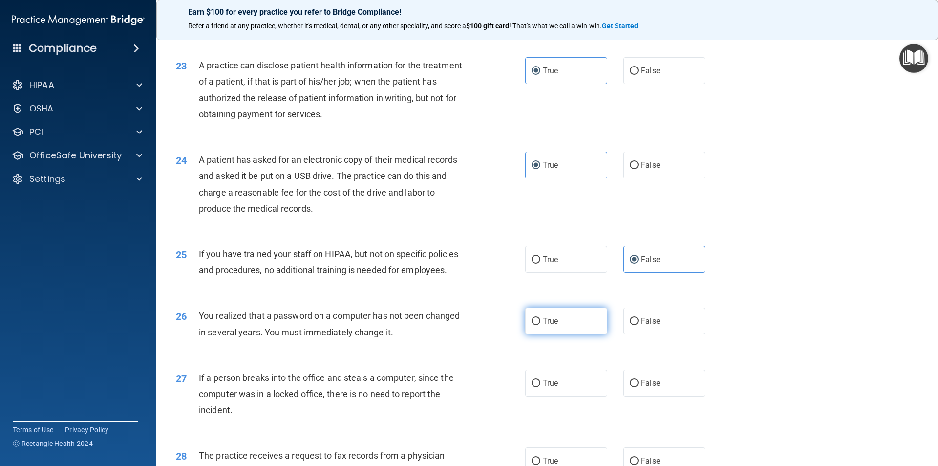
radio input "true"
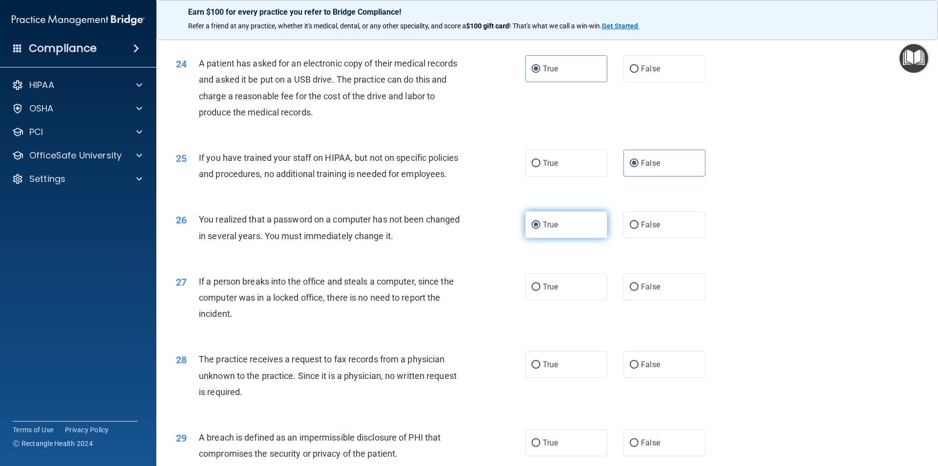
scroll to position [1661, 0]
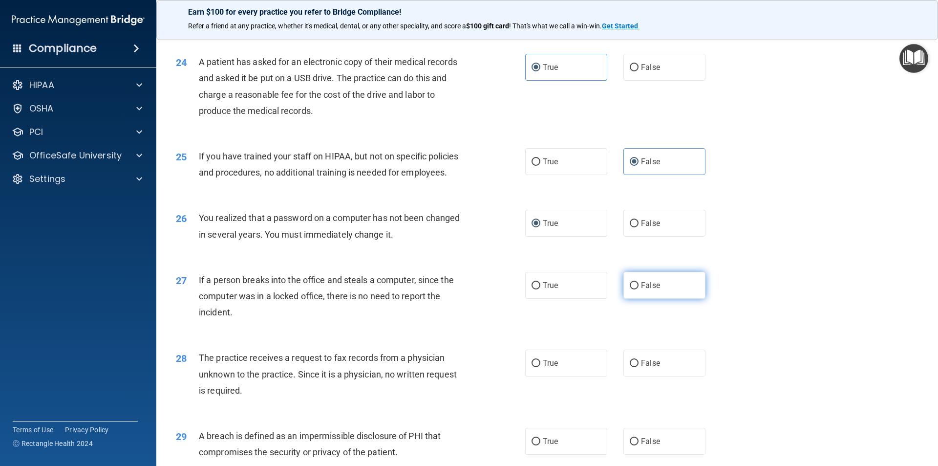
click at [641, 290] on span "False" at bounding box center [650, 284] width 19 height 9
click at [637, 289] on input "False" at bounding box center [634, 285] width 9 height 7
radio input "true"
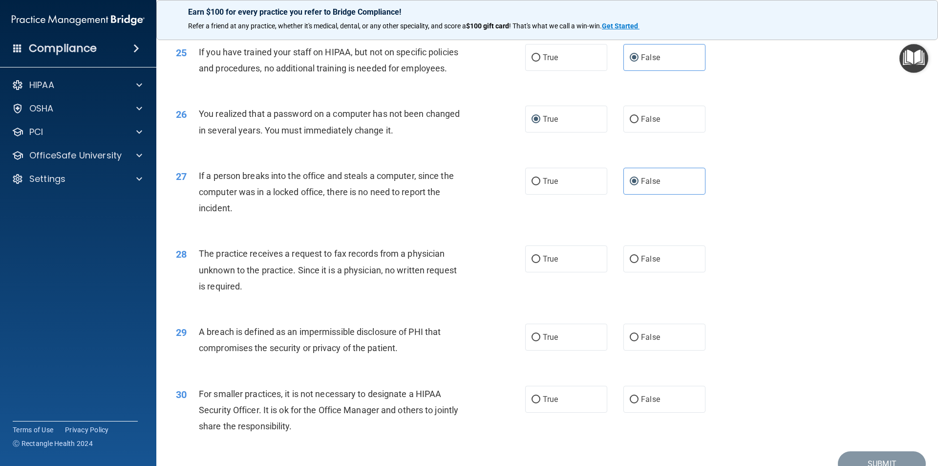
scroll to position [1808, 0]
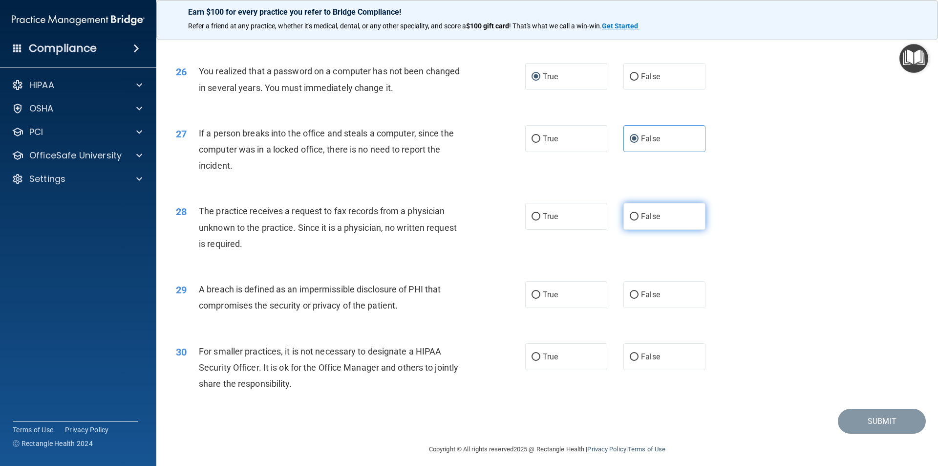
click at [654, 221] on span "False" at bounding box center [650, 216] width 19 height 9
click at [639, 220] on input "False" at bounding box center [634, 216] width 9 height 7
radio input "true"
click at [556, 308] on label "True" at bounding box center [566, 294] width 82 height 27
click at [540, 299] on input "True" at bounding box center [536, 294] width 9 height 7
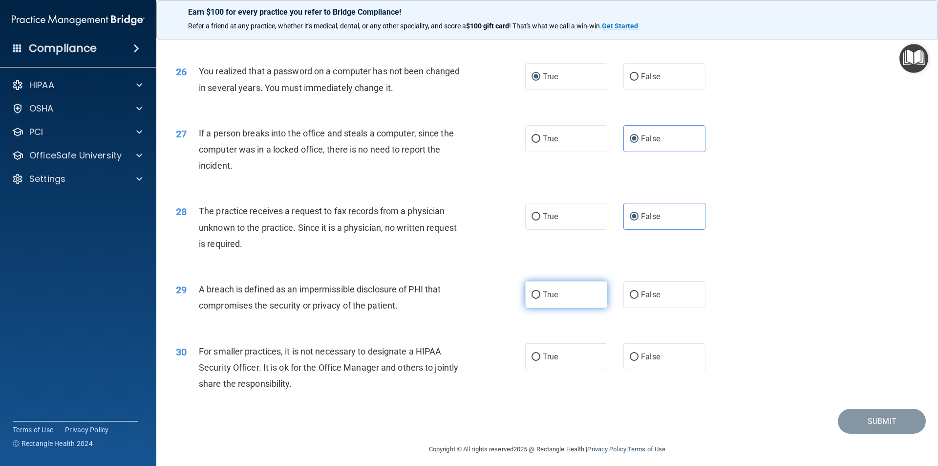
radio input "true"
click at [641, 361] on span "False" at bounding box center [650, 356] width 19 height 9
click at [638, 361] on input "False" at bounding box center [634, 356] width 9 height 7
radio input "true"
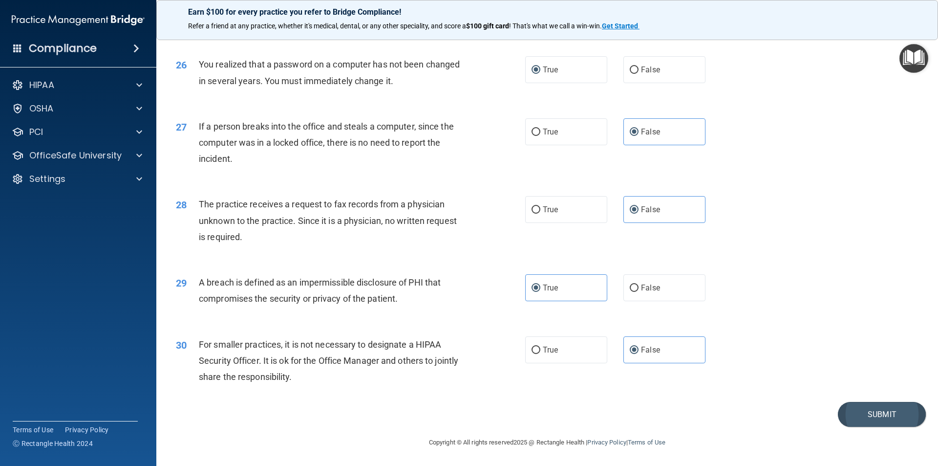
scroll to position [1847, 0]
click at [874, 409] on button "Submit" at bounding box center [882, 414] width 88 height 25
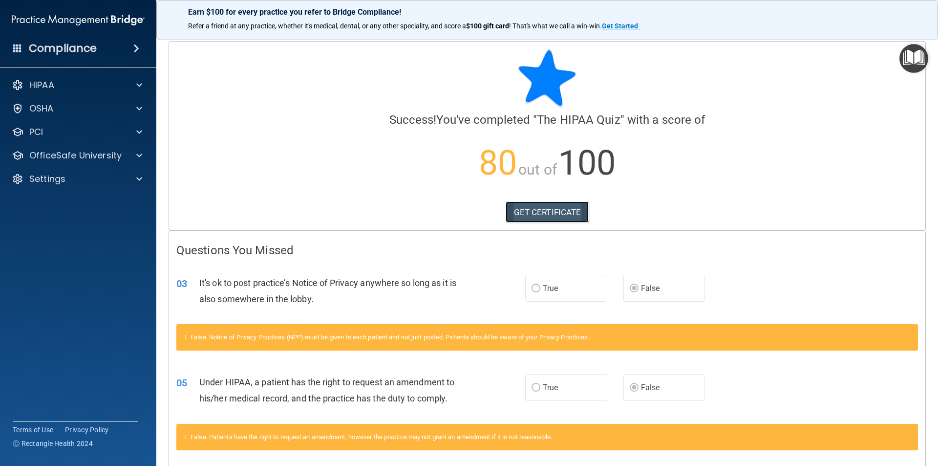
click at [531, 214] on link "GET CERTIFICATE" at bounding box center [548, 211] width 84 height 21
click at [85, 160] on p "OfficeSafe University" at bounding box center [75, 156] width 92 height 12
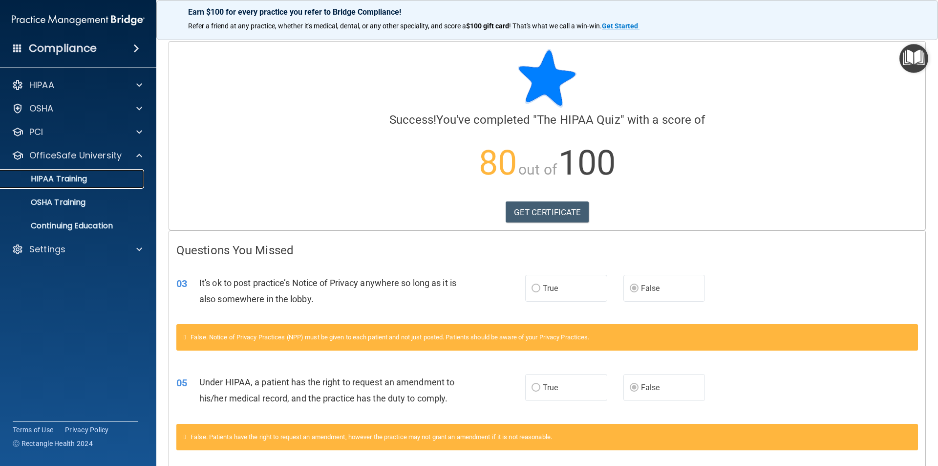
click at [78, 178] on p "HIPAA Training" at bounding box center [46, 179] width 81 height 10
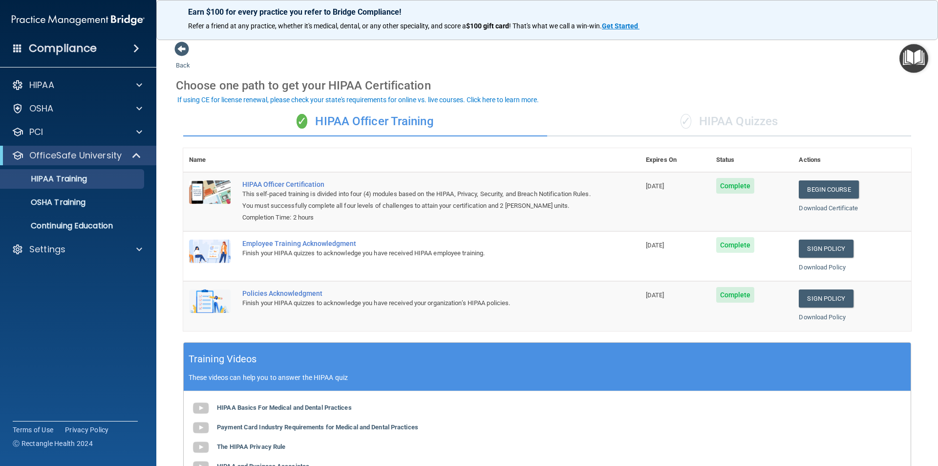
click at [716, 118] on div "✓ HIPAA Quizzes" at bounding box center [729, 121] width 364 height 29
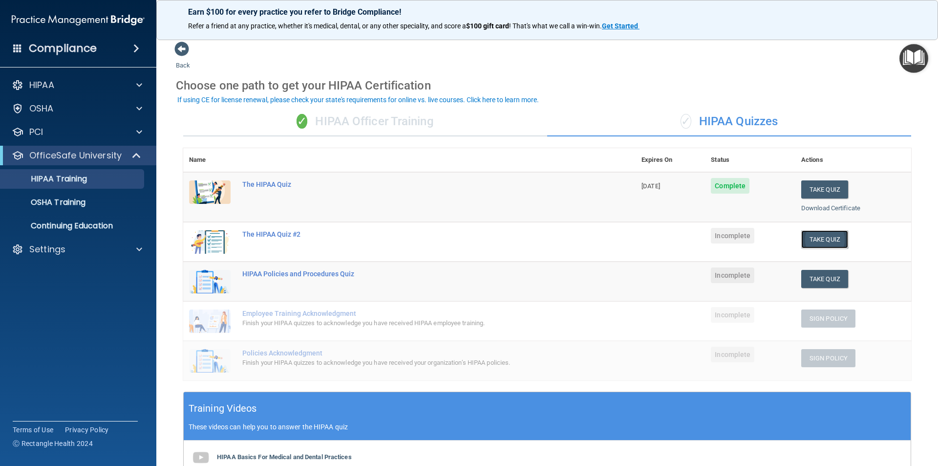
click at [818, 236] on button "Take Quiz" at bounding box center [824, 239] width 47 height 18
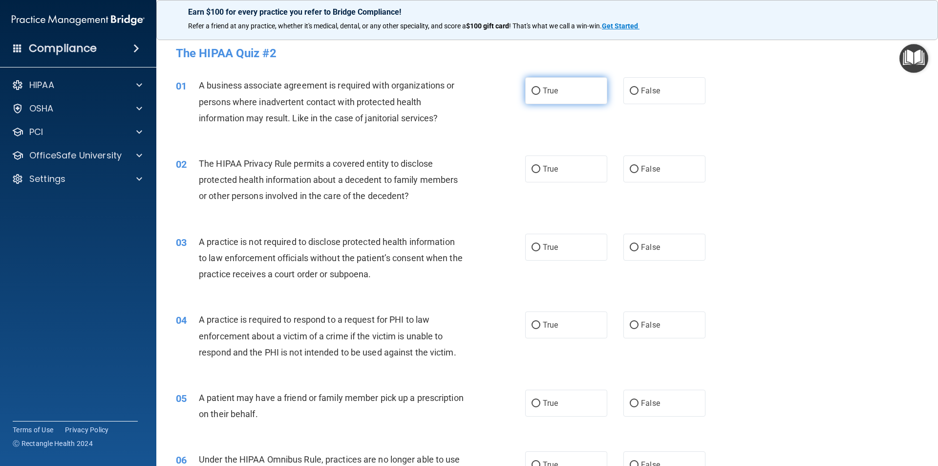
click at [572, 92] on label "True" at bounding box center [566, 90] width 82 height 27
click at [540, 92] on input "True" at bounding box center [536, 90] width 9 height 7
radio input "true"
click at [641, 171] on span "False" at bounding box center [650, 168] width 19 height 9
click at [639, 171] on input "False" at bounding box center [634, 169] width 9 height 7
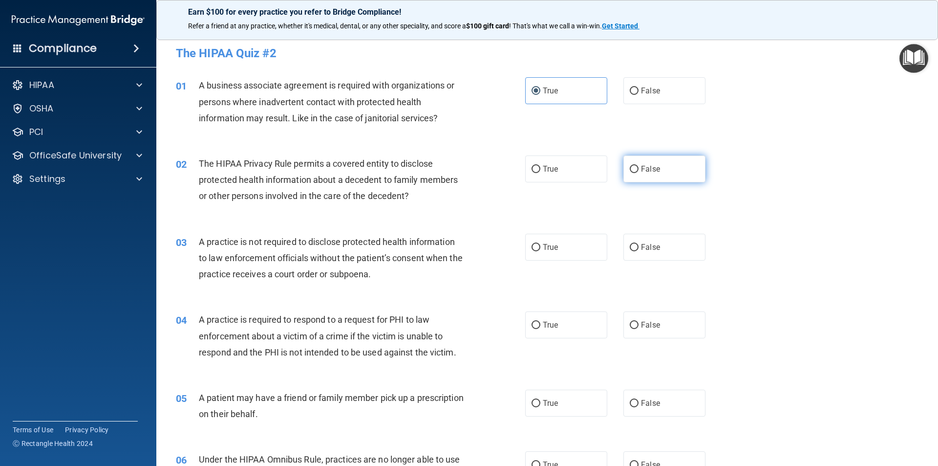
radio input "true"
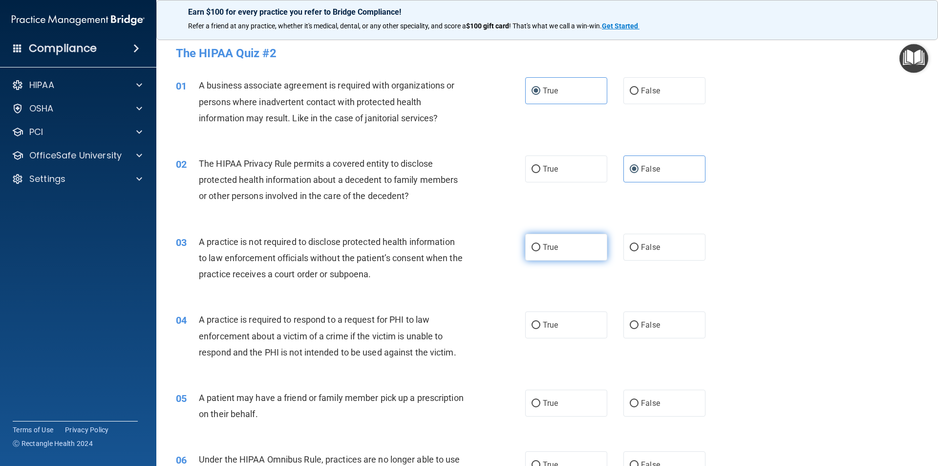
click at [551, 250] on span "True" at bounding box center [550, 246] width 15 height 9
click at [540, 250] on input "True" at bounding box center [536, 247] width 9 height 7
radio input "true"
click at [527, 318] on label "True" at bounding box center [566, 324] width 82 height 27
click at [532, 321] on input "True" at bounding box center [536, 324] width 9 height 7
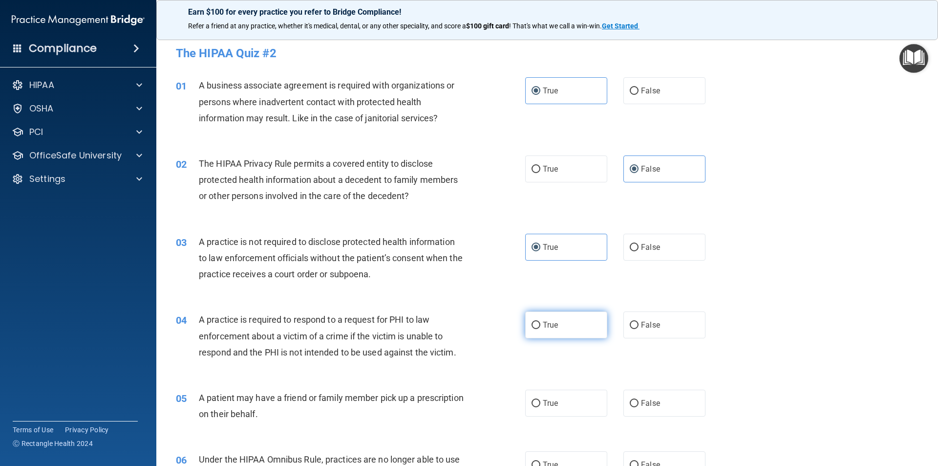
radio input "true"
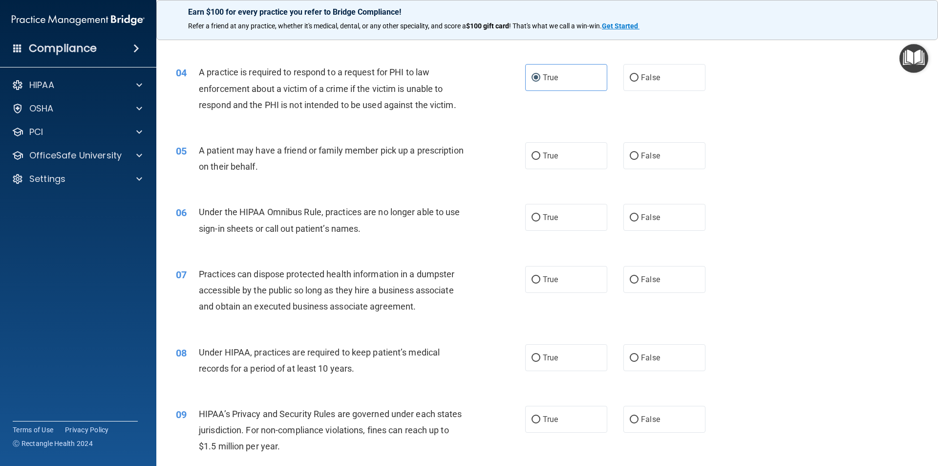
scroll to position [293, 0]
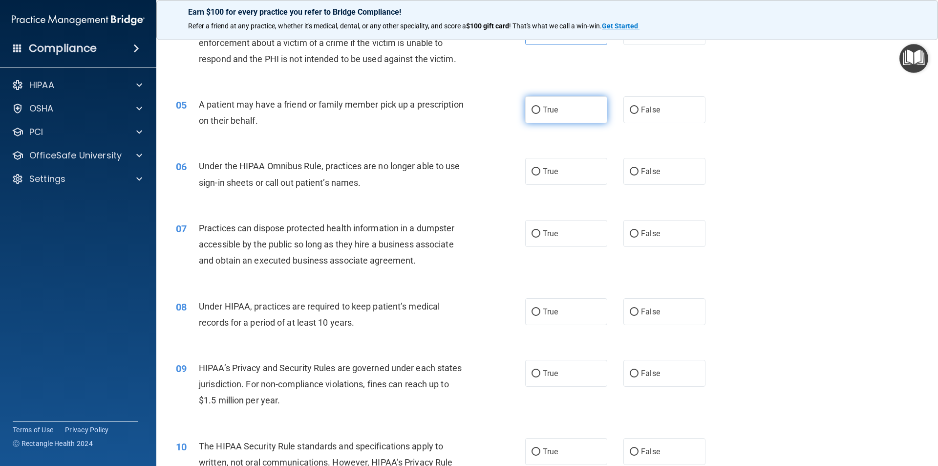
click at [543, 105] on span "True" at bounding box center [550, 109] width 15 height 9
click at [540, 107] on input "True" at bounding box center [536, 110] width 9 height 7
radio input "true"
click at [634, 174] on input "False" at bounding box center [634, 171] width 9 height 7
radio input "true"
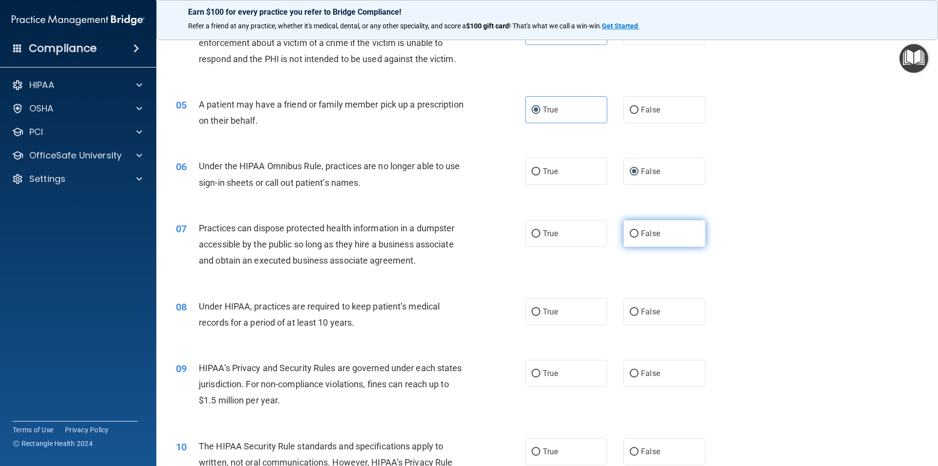
click at [672, 228] on label "False" at bounding box center [664, 233] width 82 height 27
click at [639, 230] on input "False" at bounding box center [634, 233] width 9 height 7
radio input "true"
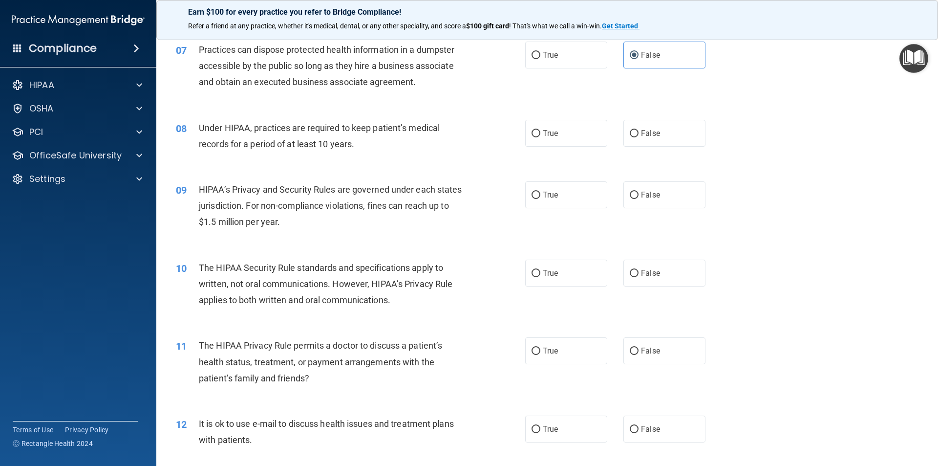
scroll to position [489, 0]
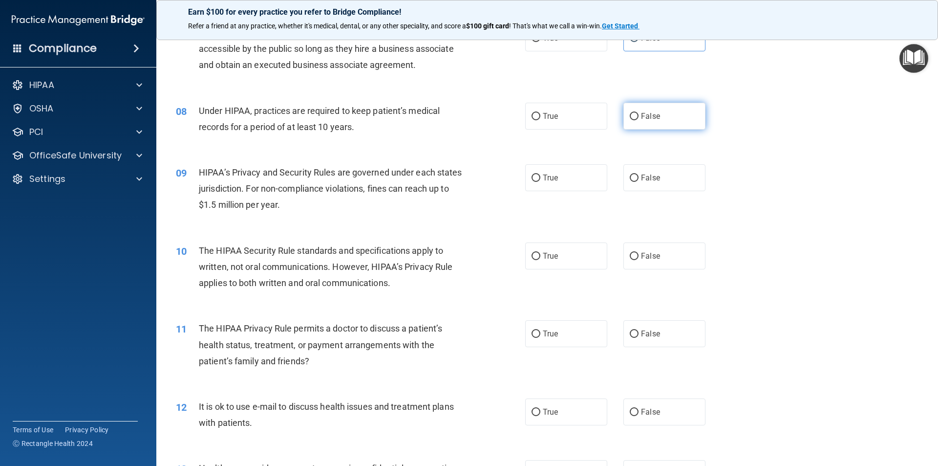
click at [641, 121] on label "False" at bounding box center [664, 116] width 82 height 27
click at [639, 120] on input "False" at bounding box center [634, 116] width 9 height 7
radio input "true"
click at [553, 175] on span "True" at bounding box center [550, 177] width 15 height 9
click at [540, 175] on input "True" at bounding box center [536, 177] width 9 height 7
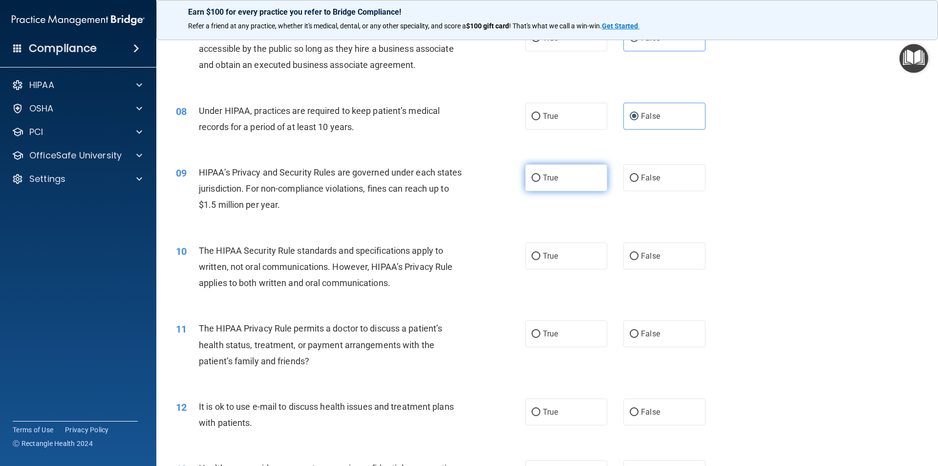
radio input "true"
click at [558, 255] on label "True" at bounding box center [566, 255] width 82 height 27
click at [540, 255] on input "True" at bounding box center [536, 256] width 9 height 7
radio input "true"
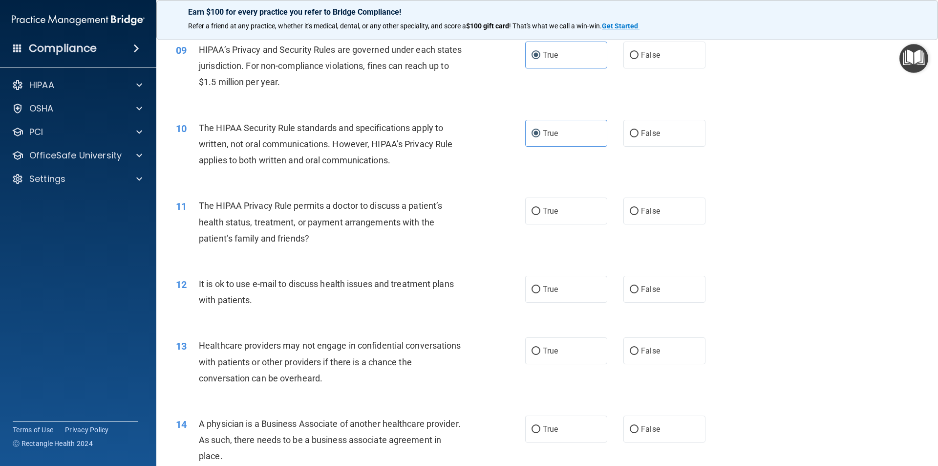
scroll to position [635, 0]
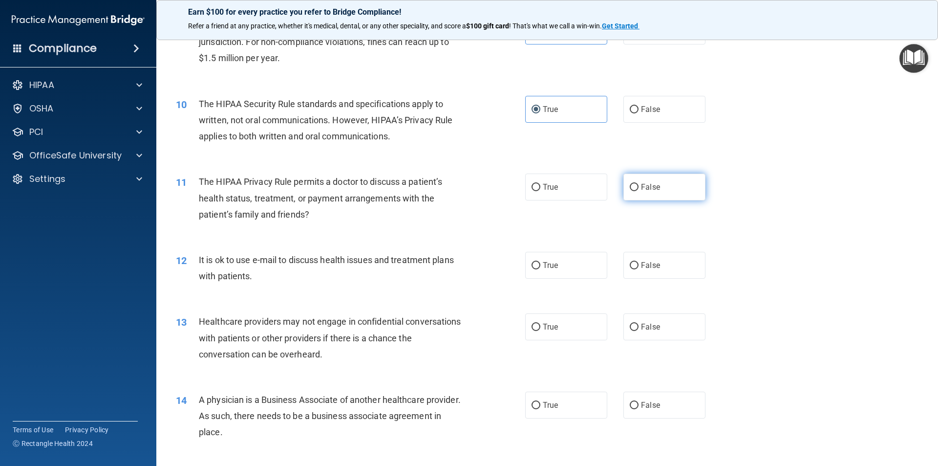
click at [652, 185] on span "False" at bounding box center [650, 186] width 19 height 9
click at [639, 185] on input "False" at bounding box center [634, 187] width 9 height 7
radio input "true"
click at [560, 264] on label "True" at bounding box center [566, 265] width 82 height 27
click at [540, 264] on input "True" at bounding box center [536, 265] width 9 height 7
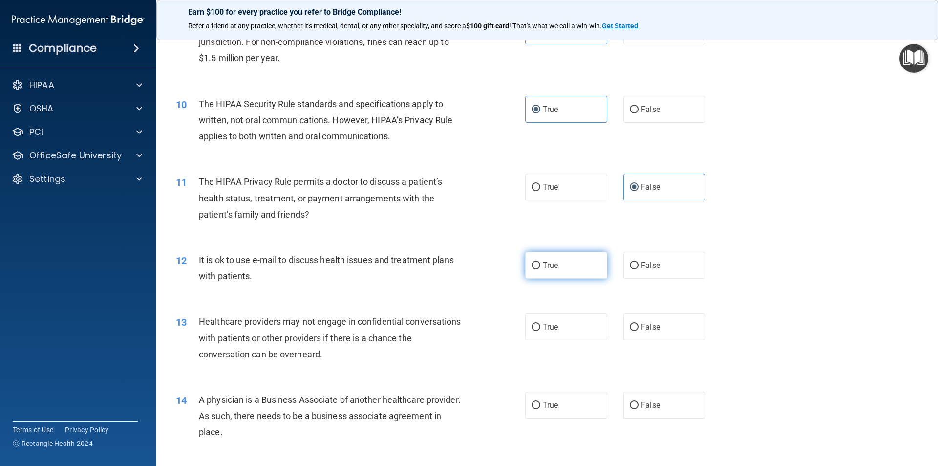
radio input "true"
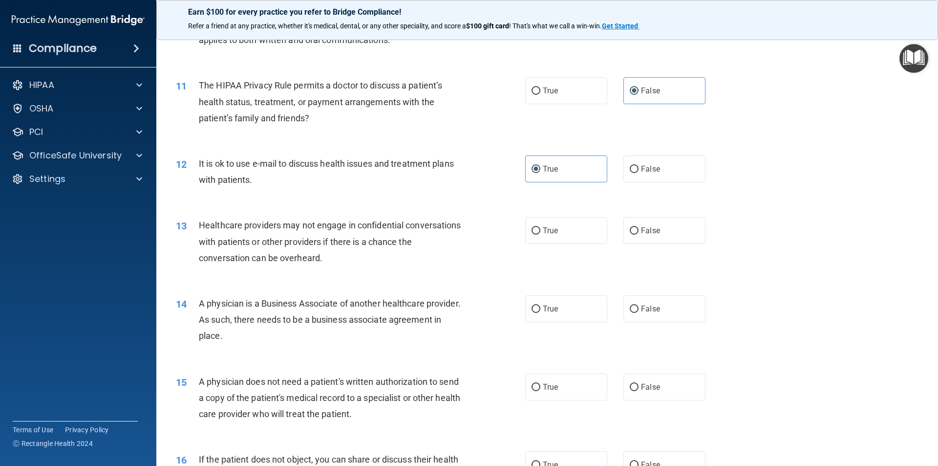
scroll to position [782, 0]
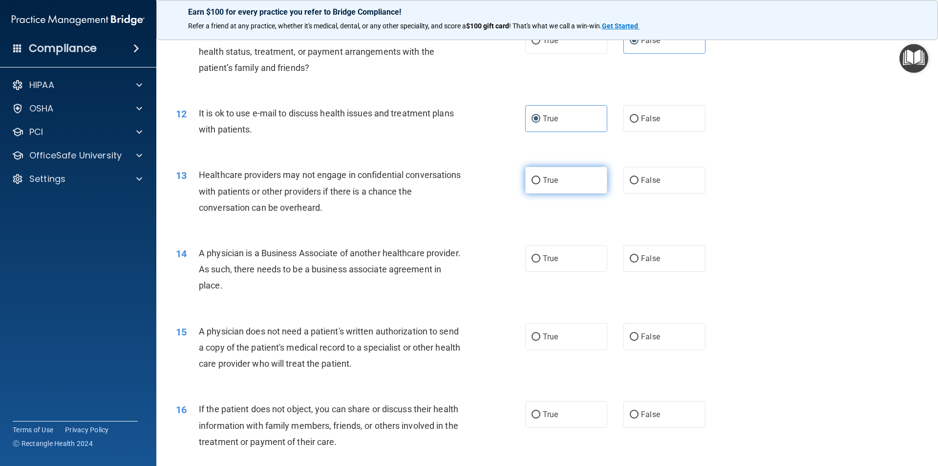
click at [579, 183] on label "True" at bounding box center [566, 180] width 82 height 27
click at [540, 183] on input "True" at bounding box center [536, 180] width 9 height 7
radio input "true"
click at [555, 263] on label "True" at bounding box center [566, 258] width 82 height 27
click at [540, 262] on input "True" at bounding box center [536, 258] width 9 height 7
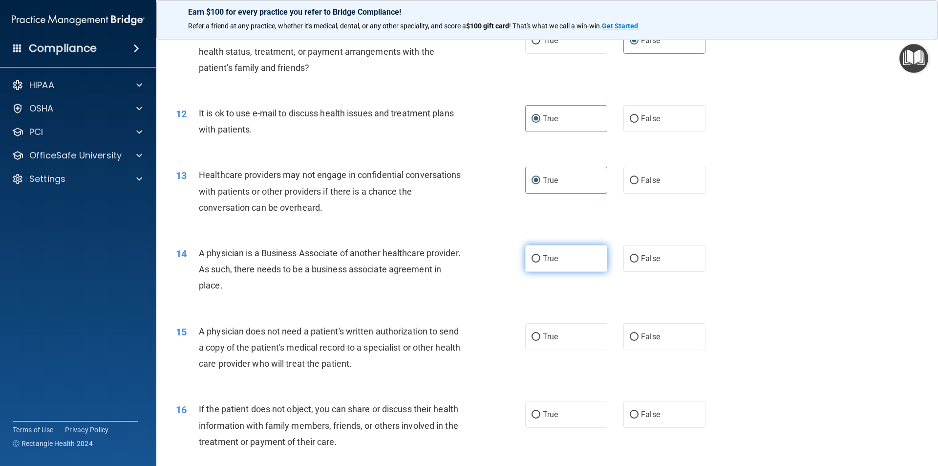
radio input "true"
click at [577, 337] on label "True" at bounding box center [566, 336] width 82 height 27
click at [540, 337] on input "True" at bounding box center [536, 336] width 9 height 7
radio input "true"
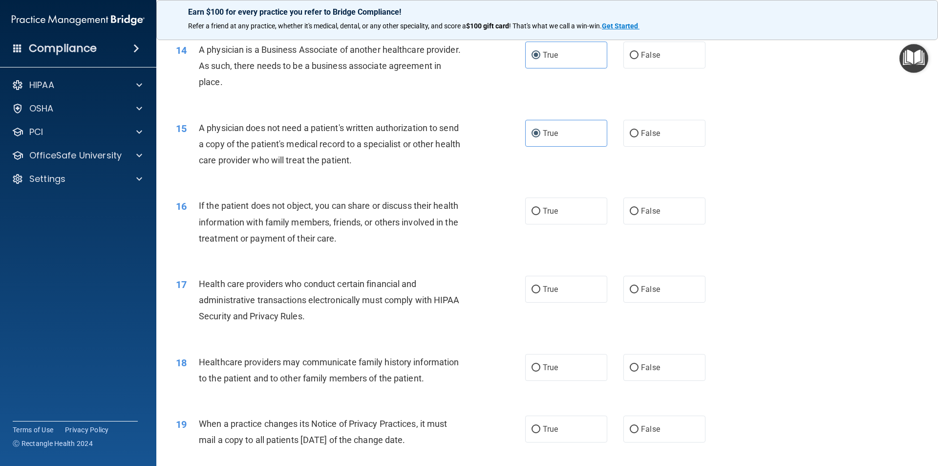
scroll to position [1026, 0]
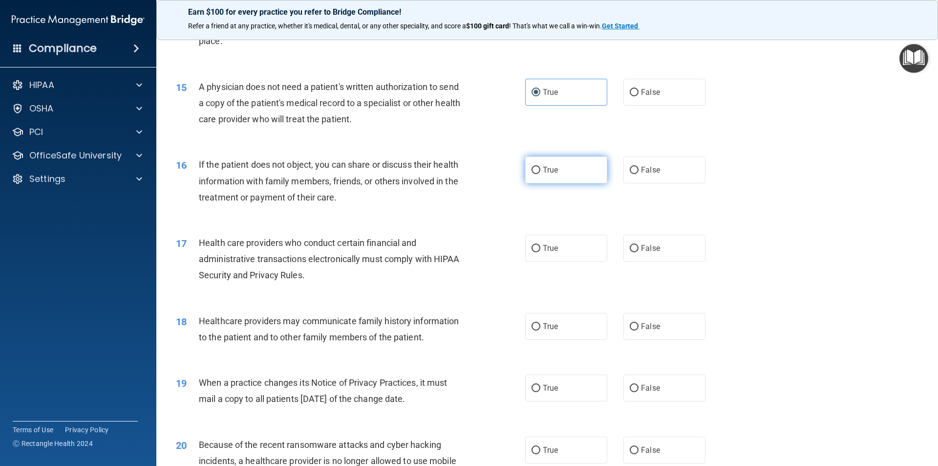
click at [556, 170] on label "True" at bounding box center [566, 169] width 82 height 27
click at [540, 170] on input "True" at bounding box center [536, 170] width 9 height 7
radio input "true"
click at [574, 248] on label "True" at bounding box center [566, 248] width 82 height 27
click at [540, 248] on input "True" at bounding box center [536, 248] width 9 height 7
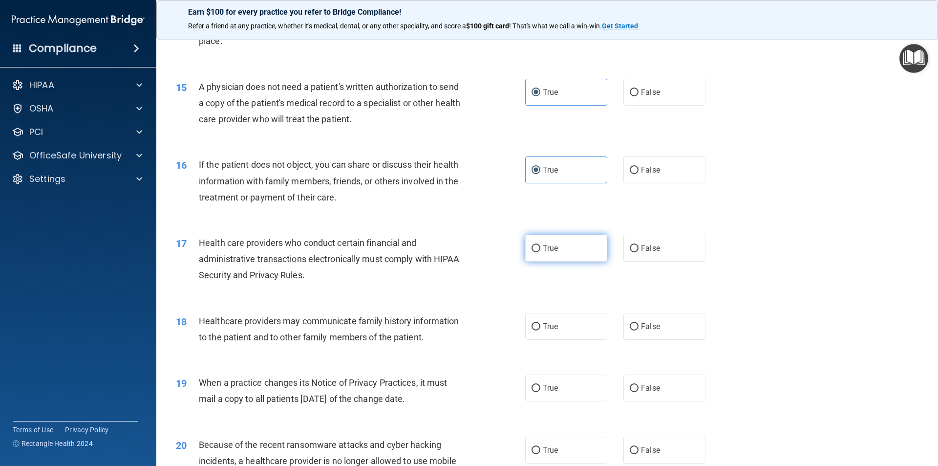
radio input "true"
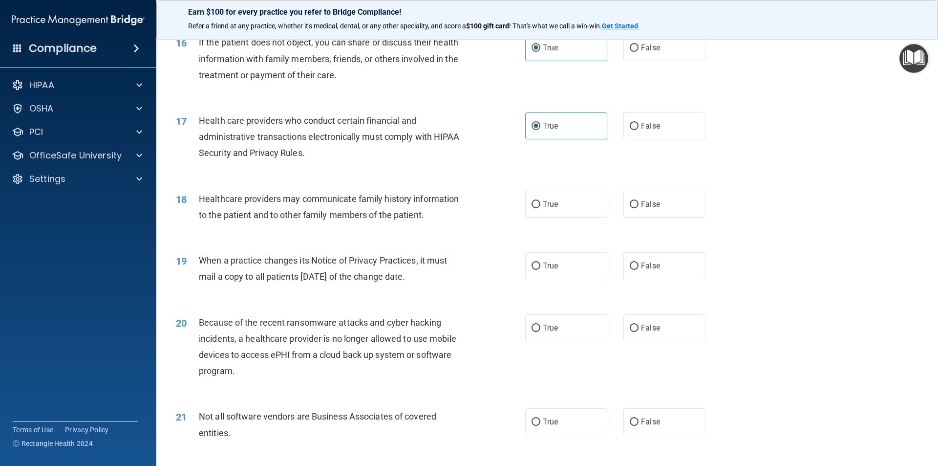
scroll to position [1173, 0]
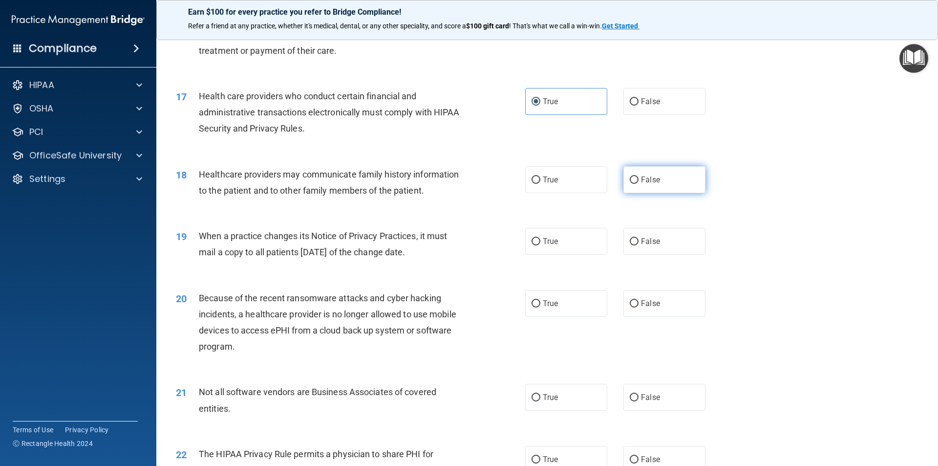
click at [641, 178] on span "False" at bounding box center [650, 179] width 19 height 9
click at [637, 178] on input "False" at bounding box center [634, 179] width 9 height 7
radio input "true"
click at [567, 236] on label "True" at bounding box center [566, 241] width 82 height 27
click at [540, 238] on input "True" at bounding box center [536, 241] width 9 height 7
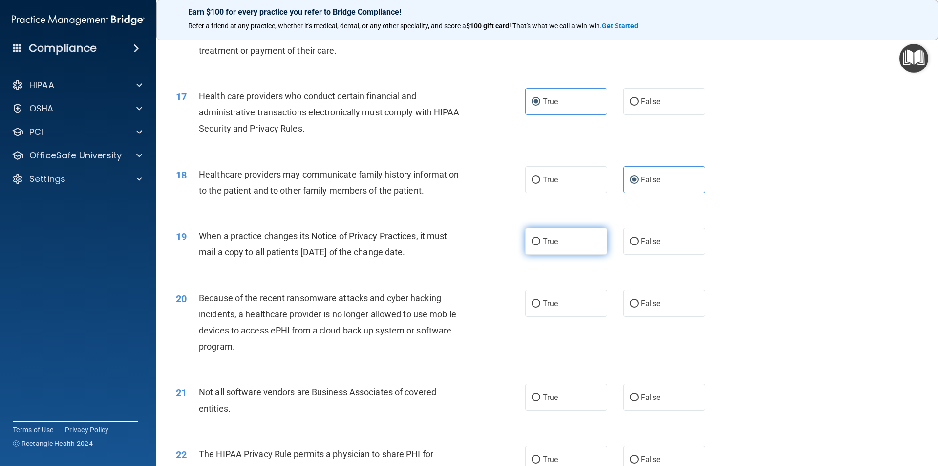
radio input "true"
click at [641, 306] on span "False" at bounding box center [650, 303] width 19 height 9
click at [639, 306] on input "False" at bounding box center [634, 303] width 9 height 7
radio input "true"
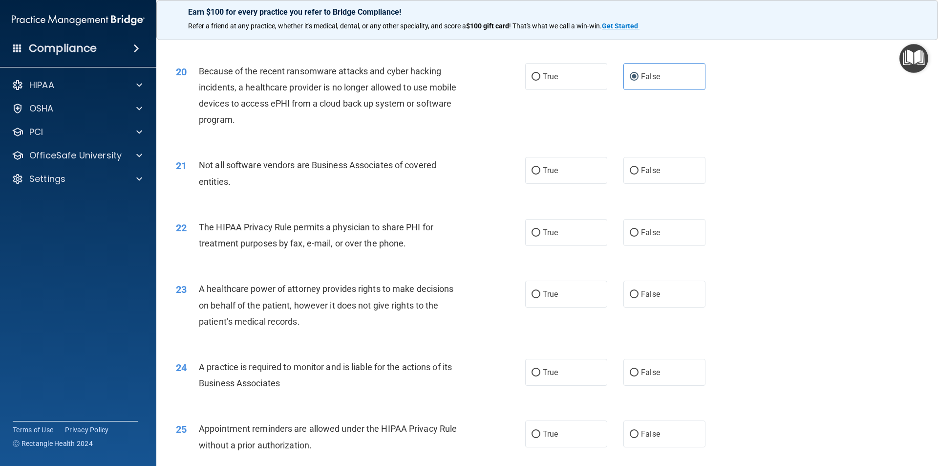
scroll to position [1417, 0]
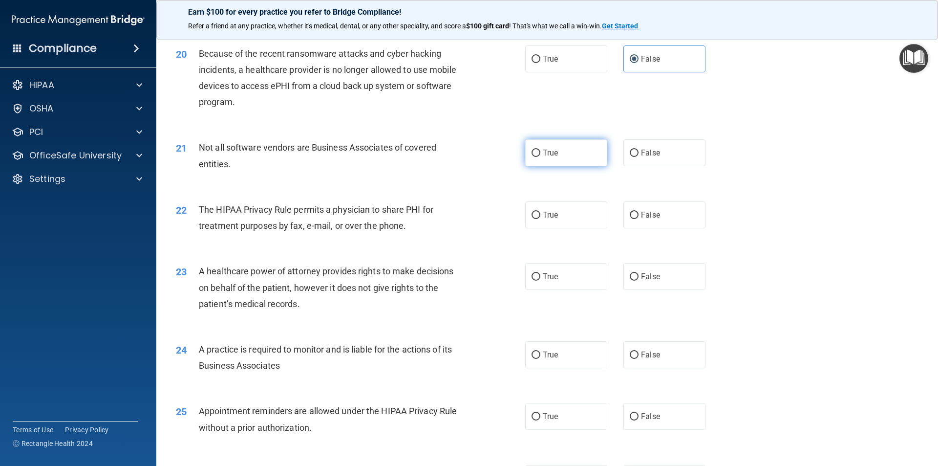
click at [550, 150] on span "True" at bounding box center [550, 152] width 15 height 9
click at [540, 150] on input "True" at bounding box center [536, 153] width 9 height 7
radio input "true"
click at [552, 208] on label "True" at bounding box center [566, 214] width 82 height 27
click at [540, 212] on input "True" at bounding box center [536, 215] width 9 height 7
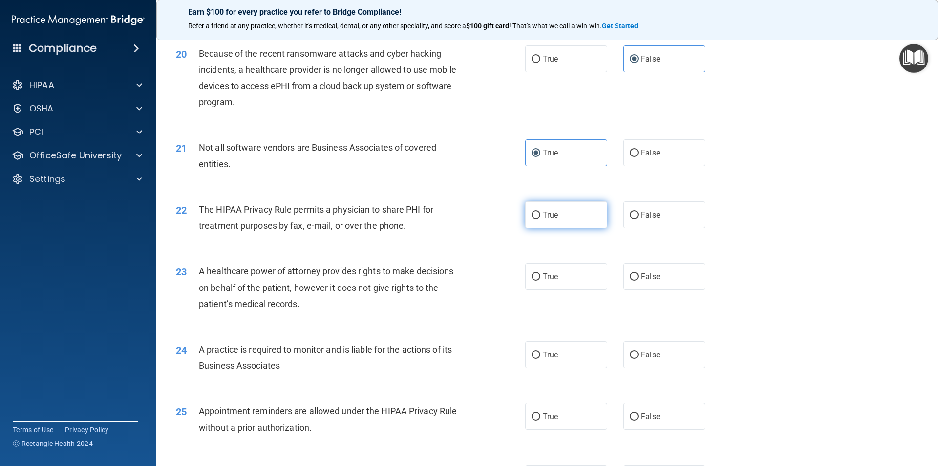
radio input "true"
click at [635, 281] on label "False" at bounding box center [664, 276] width 82 height 27
click at [635, 280] on input "False" at bounding box center [634, 276] width 9 height 7
radio input "true"
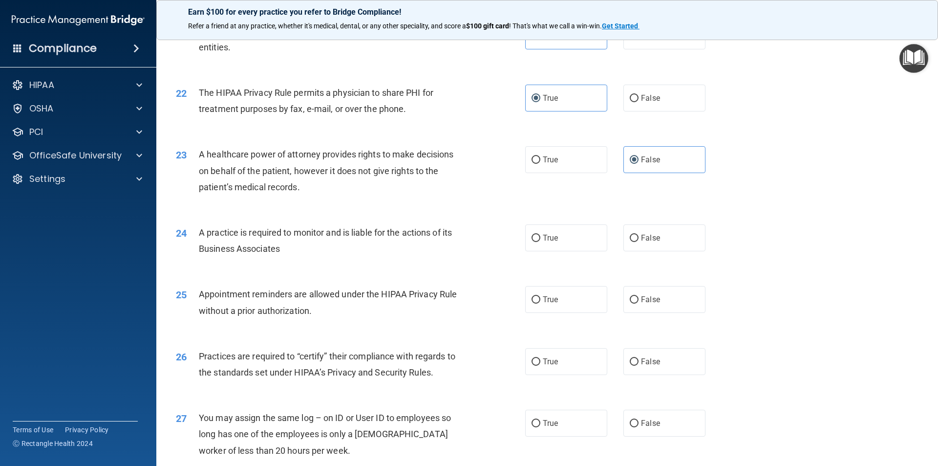
scroll to position [1563, 0]
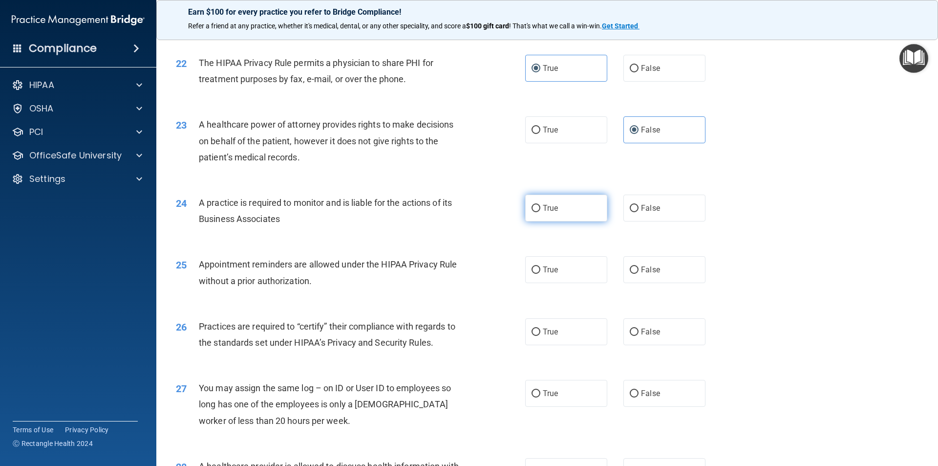
click at [543, 211] on span "True" at bounding box center [550, 207] width 15 height 9
click at [540, 211] on input "True" at bounding box center [536, 208] width 9 height 7
radio input "true"
click at [576, 275] on label "True" at bounding box center [566, 269] width 82 height 27
click at [540, 274] on input "True" at bounding box center [536, 269] width 9 height 7
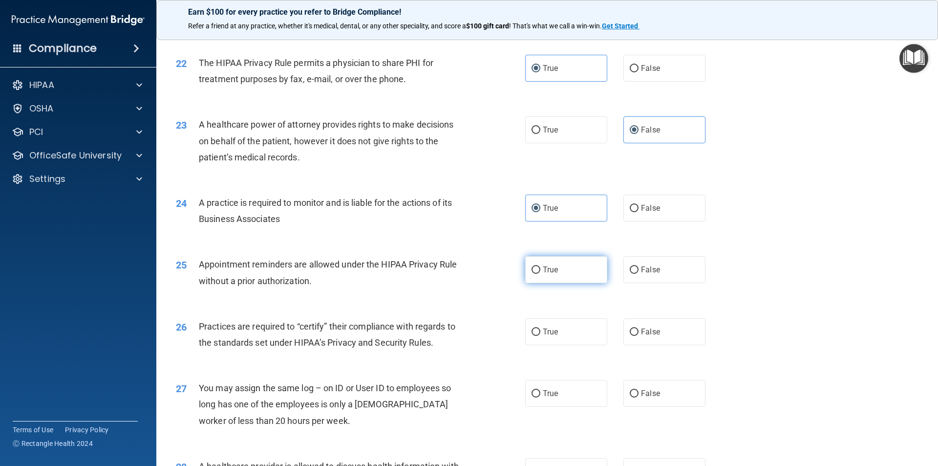
radio input "true"
click at [547, 334] on span "True" at bounding box center [550, 331] width 15 height 9
click at [540, 334] on input "True" at bounding box center [536, 331] width 9 height 7
radio input "true"
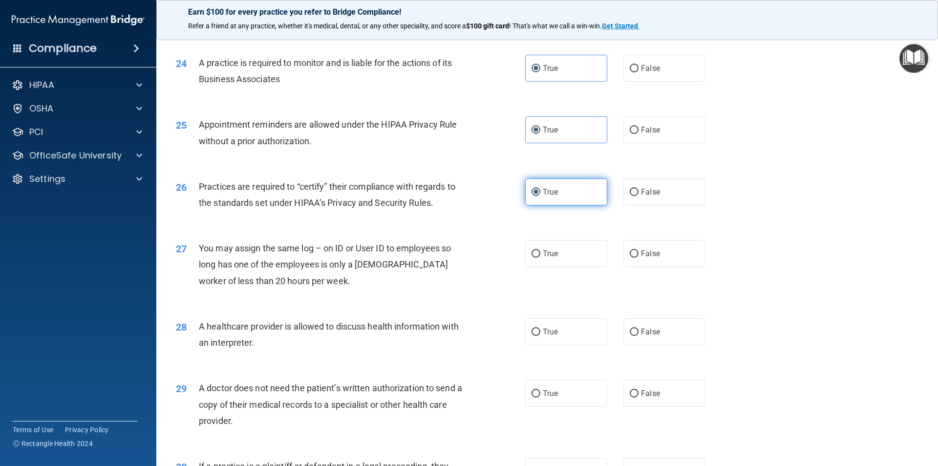
scroll to position [1710, 0]
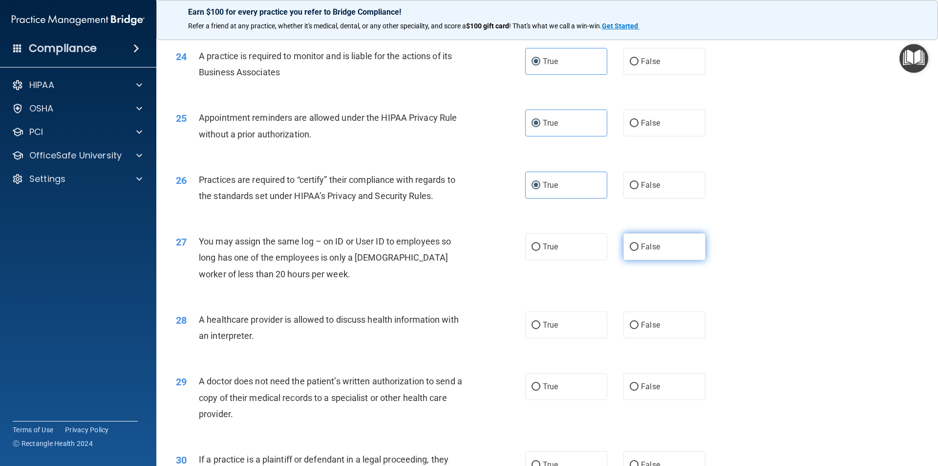
click at [652, 247] on span "False" at bounding box center [650, 246] width 19 height 9
click at [639, 247] on input "False" at bounding box center [634, 246] width 9 height 7
radio input "true"
click at [543, 324] on span "True" at bounding box center [550, 324] width 15 height 9
click at [540, 324] on input "True" at bounding box center [536, 324] width 9 height 7
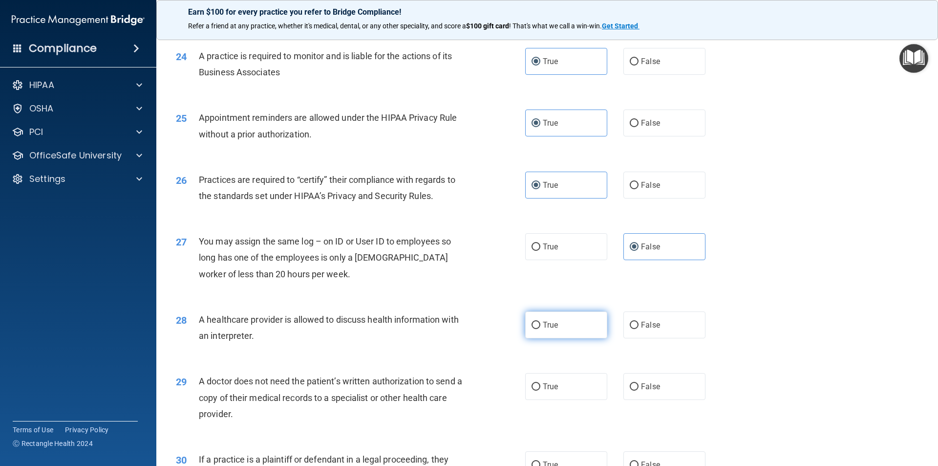
radio input "true"
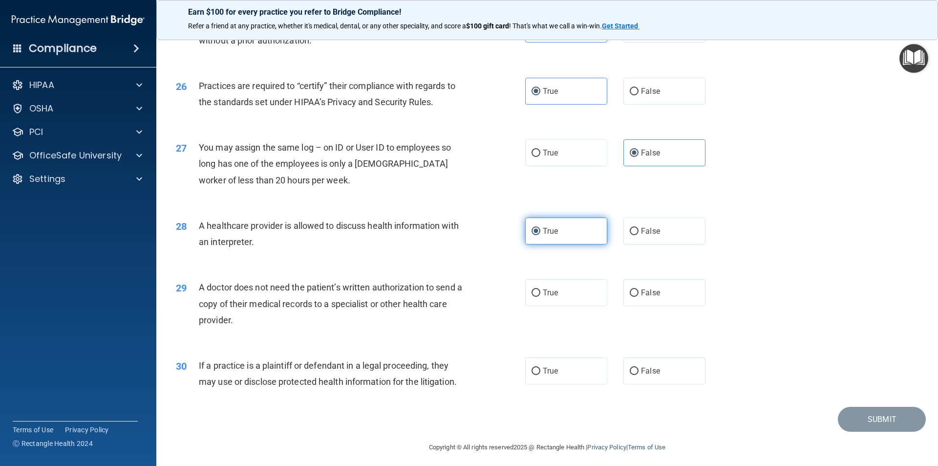
scroll to position [1809, 0]
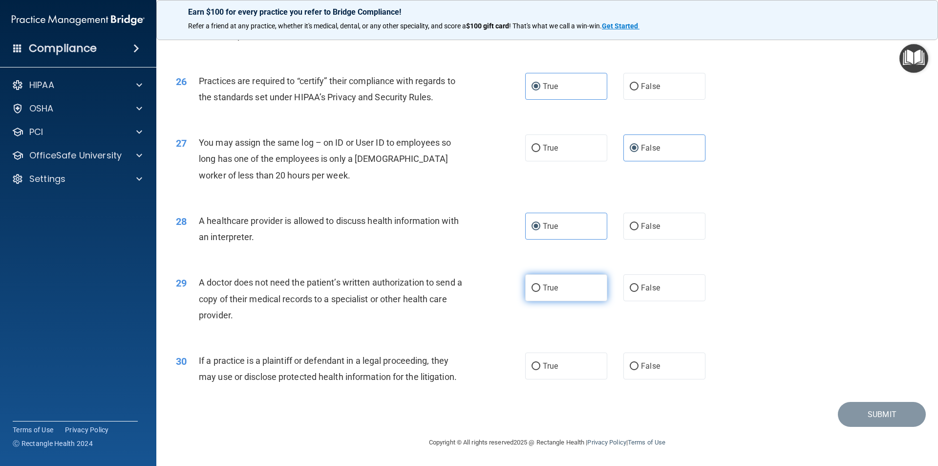
click at [556, 290] on label "True" at bounding box center [566, 287] width 82 height 27
click at [540, 290] on input "True" at bounding box center [536, 287] width 9 height 7
radio input "true"
click at [579, 361] on label "True" at bounding box center [566, 365] width 82 height 27
click at [540, 363] on input "True" at bounding box center [536, 366] width 9 height 7
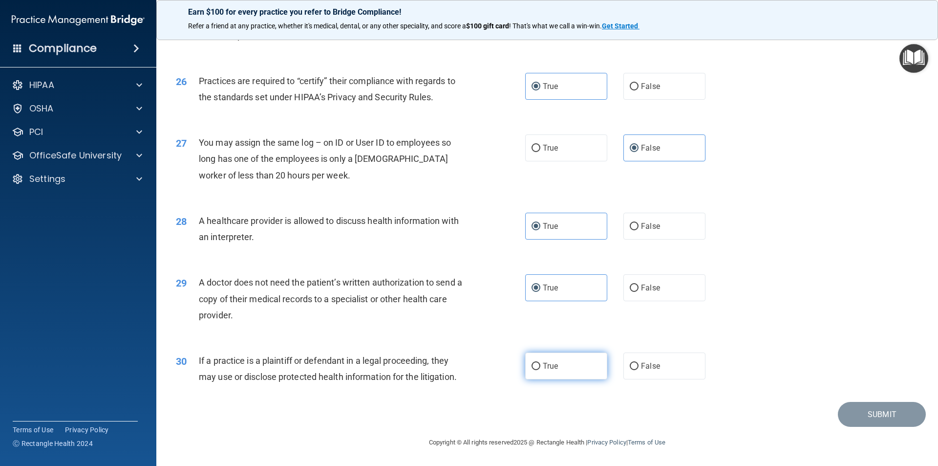
radio input "true"
click at [878, 412] on button "Submit" at bounding box center [882, 414] width 88 height 25
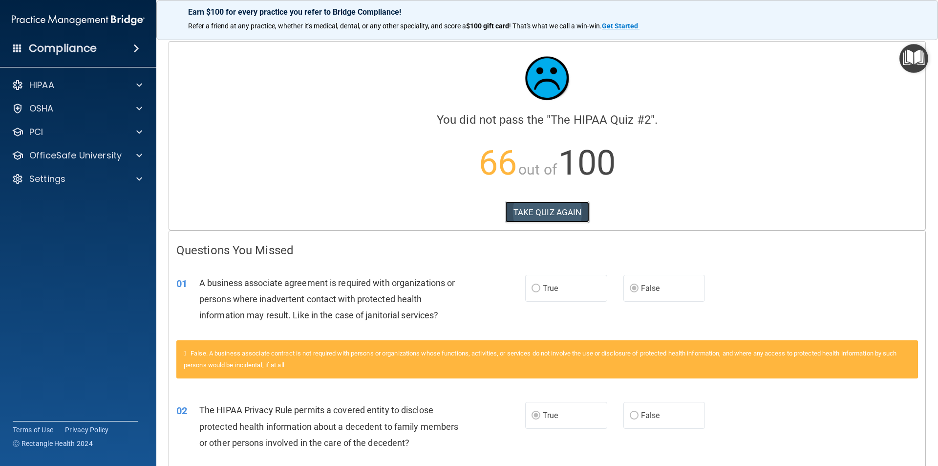
click at [547, 209] on button "TAKE QUIZ AGAIN" at bounding box center [547, 211] width 85 height 21
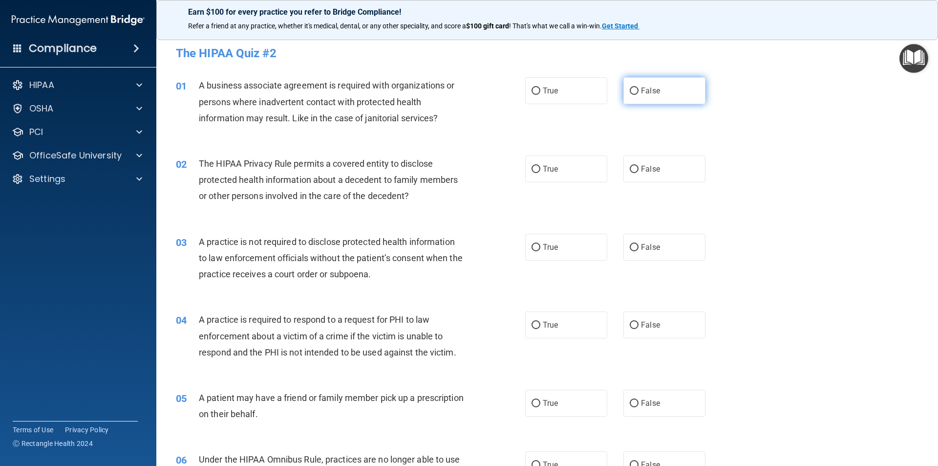
click at [641, 89] on span "False" at bounding box center [650, 90] width 19 height 9
click at [639, 89] on input "False" at bounding box center [634, 90] width 9 height 7
radio input "true"
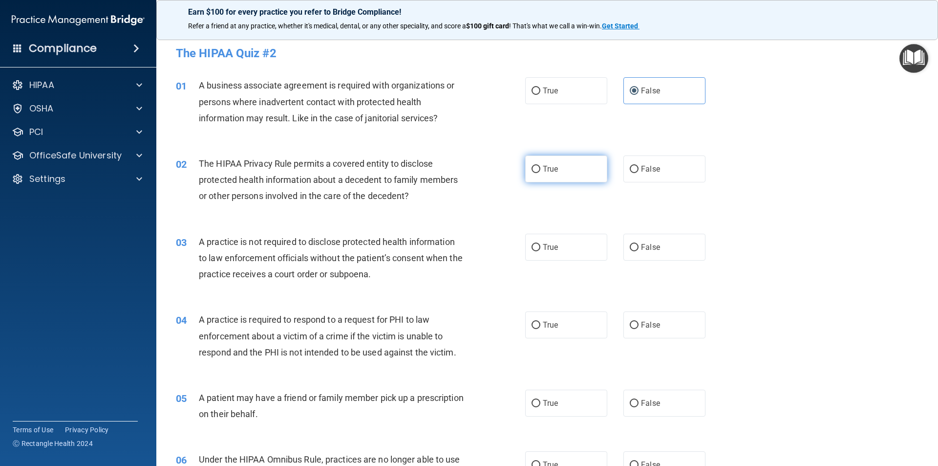
click at [543, 171] on span "True" at bounding box center [550, 168] width 15 height 9
click at [540, 171] on input "True" at bounding box center [536, 169] width 9 height 7
radio input "true"
click at [554, 246] on span "True" at bounding box center [550, 246] width 15 height 9
click at [540, 246] on input "True" at bounding box center [536, 247] width 9 height 7
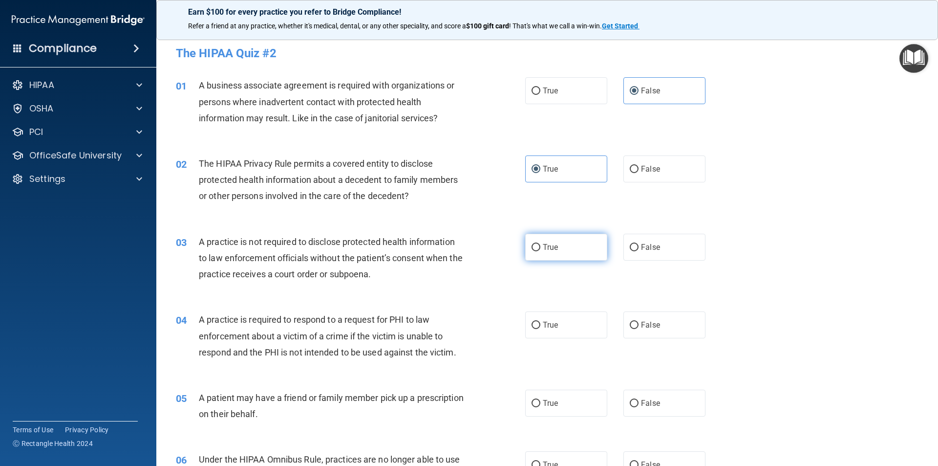
radio input "true"
click at [561, 320] on label "True" at bounding box center [566, 324] width 82 height 27
click at [540, 321] on input "True" at bounding box center [536, 324] width 9 height 7
radio input "true"
click at [565, 401] on label "True" at bounding box center [566, 402] width 82 height 27
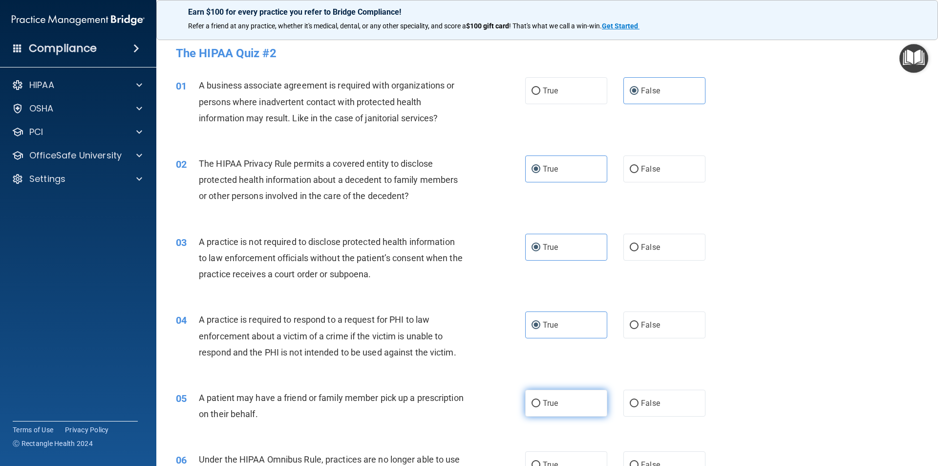
click at [540, 401] on input "True" at bounding box center [536, 403] width 9 height 7
radio input "true"
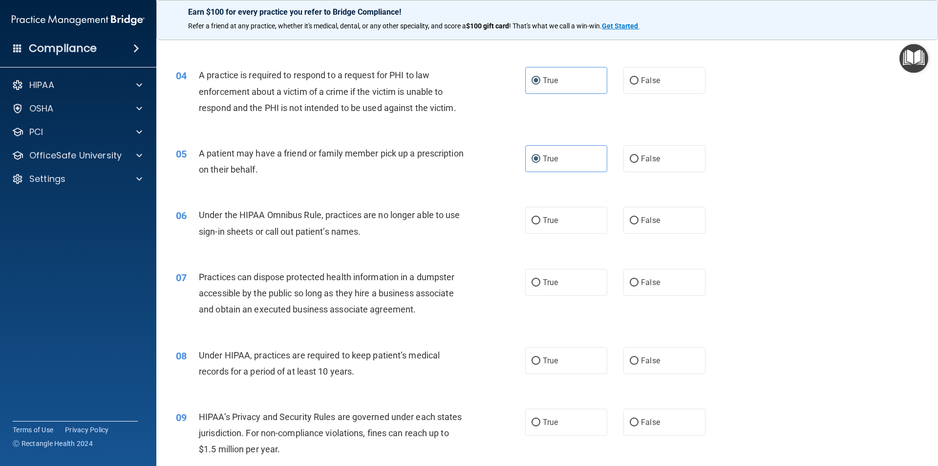
scroll to position [293, 0]
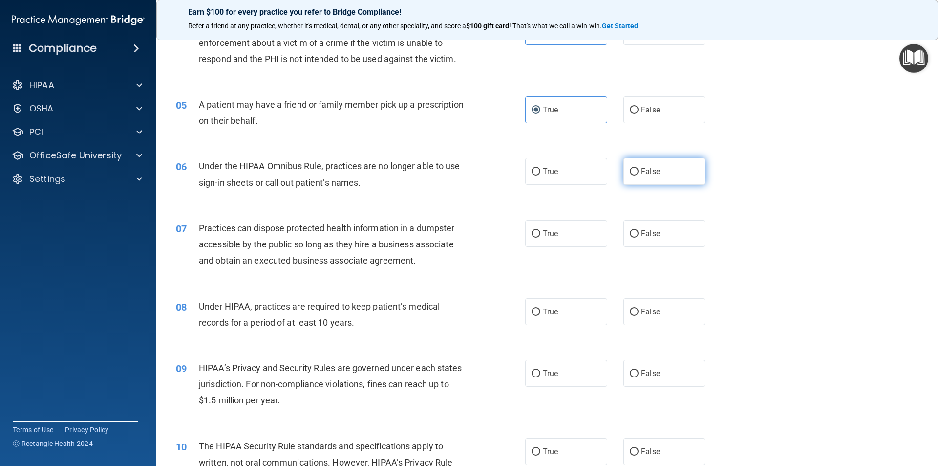
click at [651, 171] on span "False" at bounding box center [650, 171] width 19 height 9
click at [639, 171] on input "False" at bounding box center [634, 171] width 9 height 7
radio input "true"
click at [649, 234] on span "False" at bounding box center [650, 233] width 19 height 9
click at [641, 313] on span "False" at bounding box center [650, 311] width 19 height 9
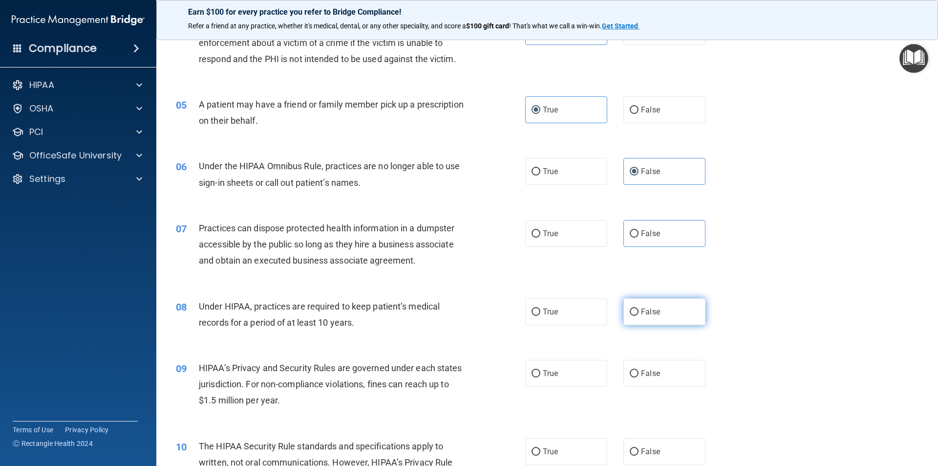
click at [639, 313] on input "False" at bounding box center [634, 311] width 9 height 7
radio input "true"
click at [651, 370] on span "False" at bounding box center [650, 372] width 19 height 9
click at [639, 370] on input "False" at bounding box center [634, 373] width 9 height 7
radio input "true"
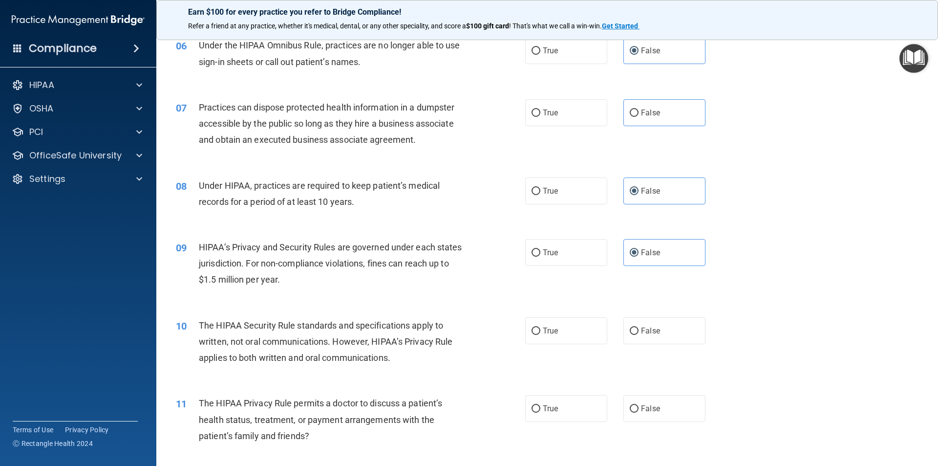
scroll to position [440, 0]
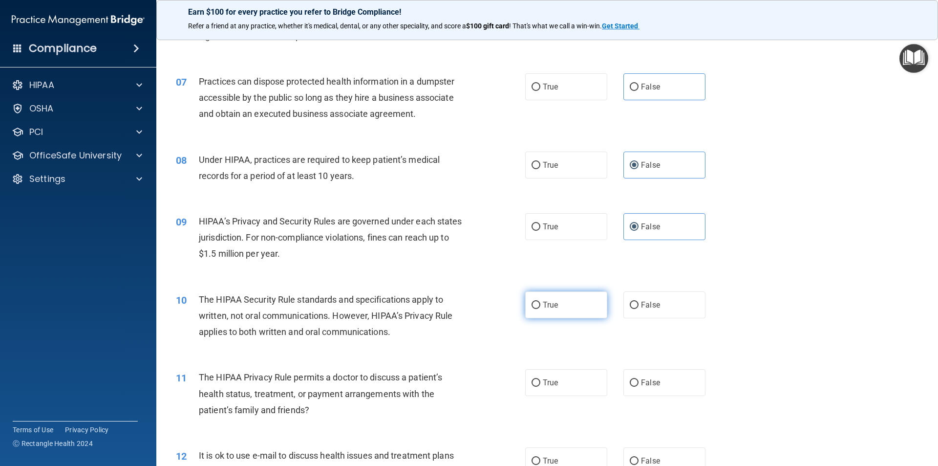
click at [567, 302] on label "True" at bounding box center [566, 304] width 82 height 27
click at [540, 302] on input "True" at bounding box center [536, 304] width 9 height 7
radio input "true"
click at [560, 387] on label "True" at bounding box center [566, 382] width 82 height 27
click at [540, 386] on input "True" at bounding box center [536, 382] width 9 height 7
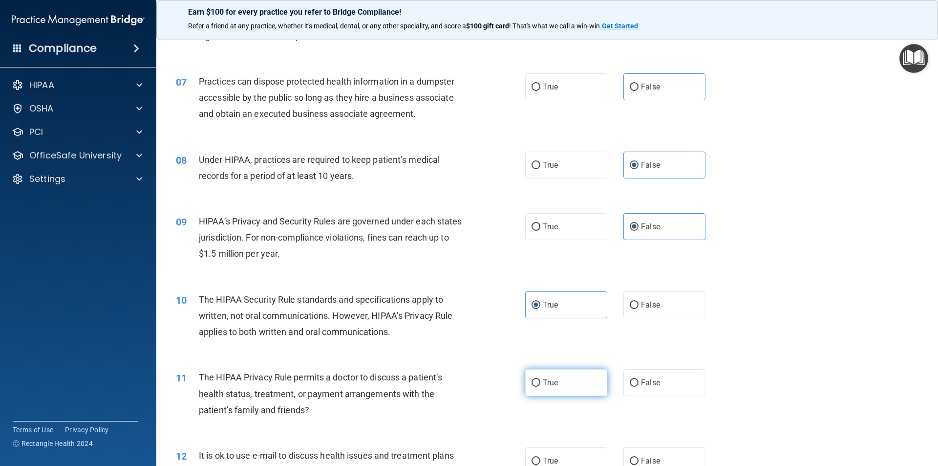
radio input "true"
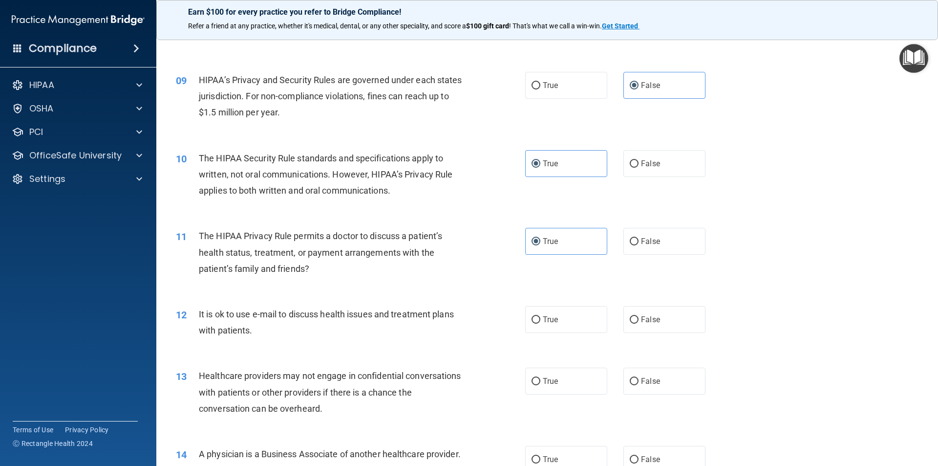
scroll to position [586, 0]
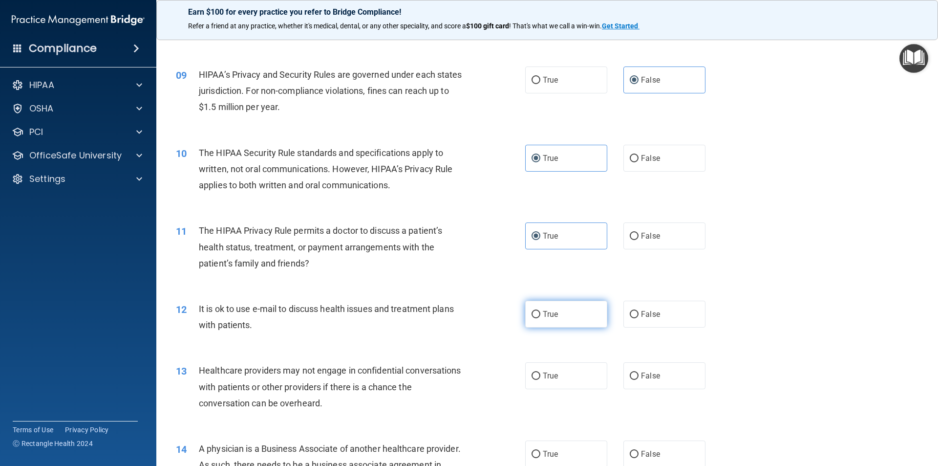
click at [545, 317] on span "True" at bounding box center [550, 313] width 15 height 9
click at [540, 317] on input "True" at bounding box center [536, 314] width 9 height 7
radio input "true"
click at [634, 382] on label "False" at bounding box center [664, 375] width 82 height 27
click at [634, 380] on input "False" at bounding box center [634, 375] width 9 height 7
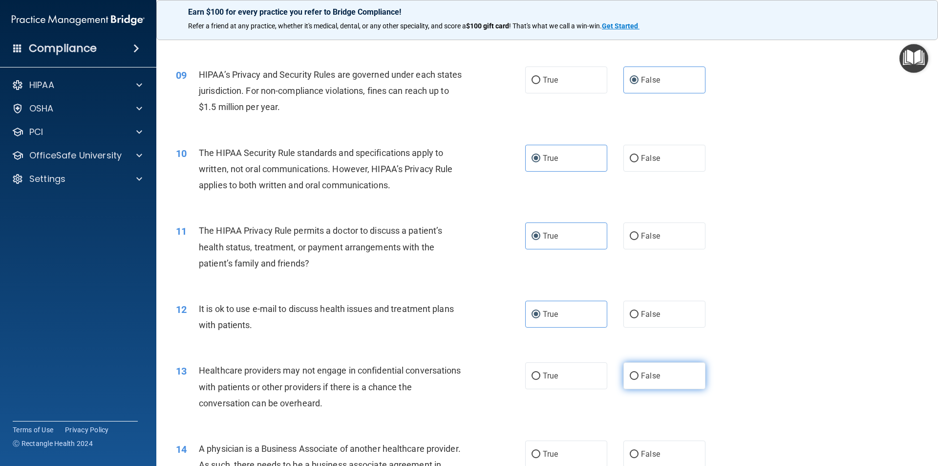
radio input "true"
click at [645, 455] on span "False" at bounding box center [650, 453] width 19 height 9
click at [639, 455] on input "False" at bounding box center [634, 453] width 9 height 7
radio input "true"
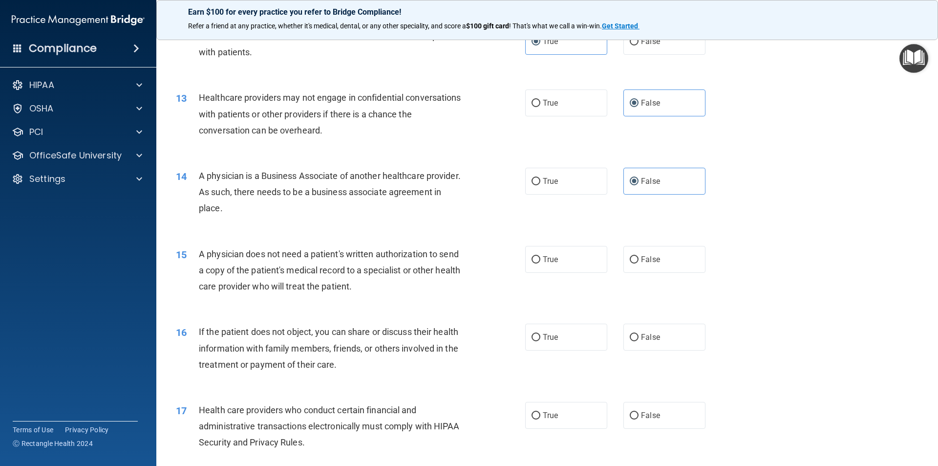
scroll to position [879, 0]
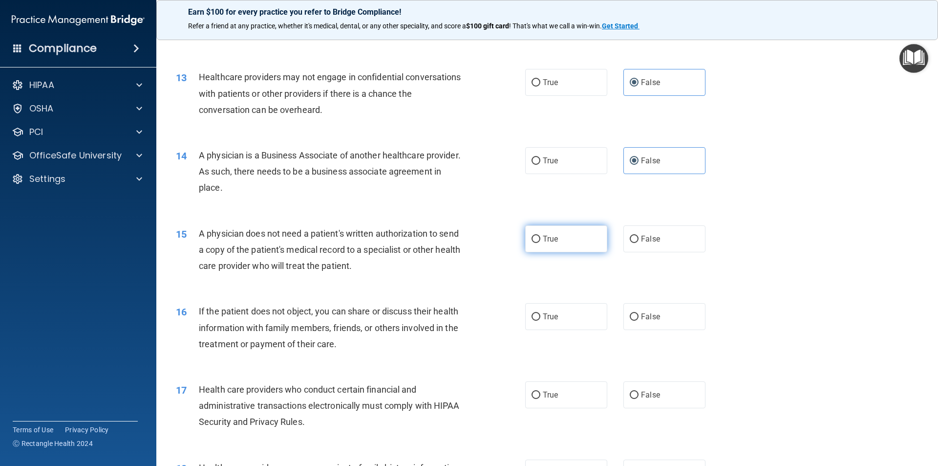
click at [565, 238] on label "True" at bounding box center [566, 238] width 82 height 27
click at [540, 238] on input "True" at bounding box center [536, 238] width 9 height 7
radio input "true"
click at [556, 323] on label "True" at bounding box center [566, 316] width 82 height 27
click at [540, 321] on input "True" at bounding box center [536, 316] width 9 height 7
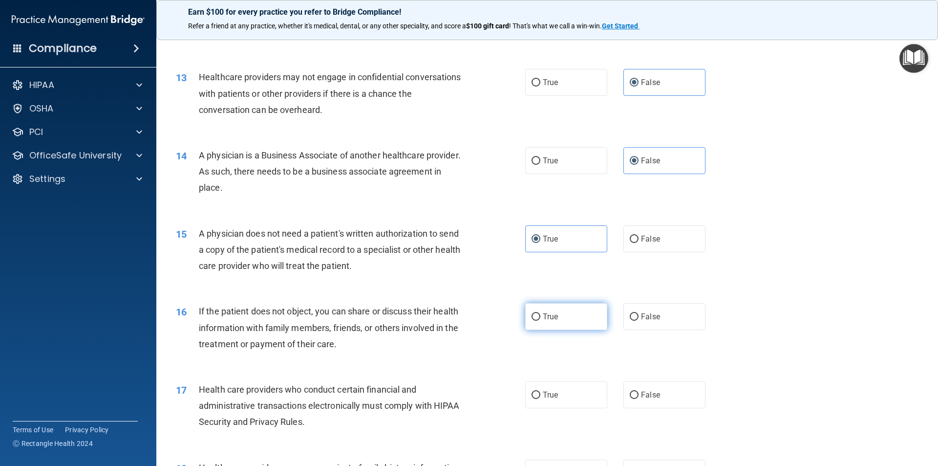
radio input "true"
click at [555, 396] on span "True" at bounding box center [550, 394] width 15 height 9
click at [540, 396] on input "True" at bounding box center [536, 394] width 9 height 7
radio input "true"
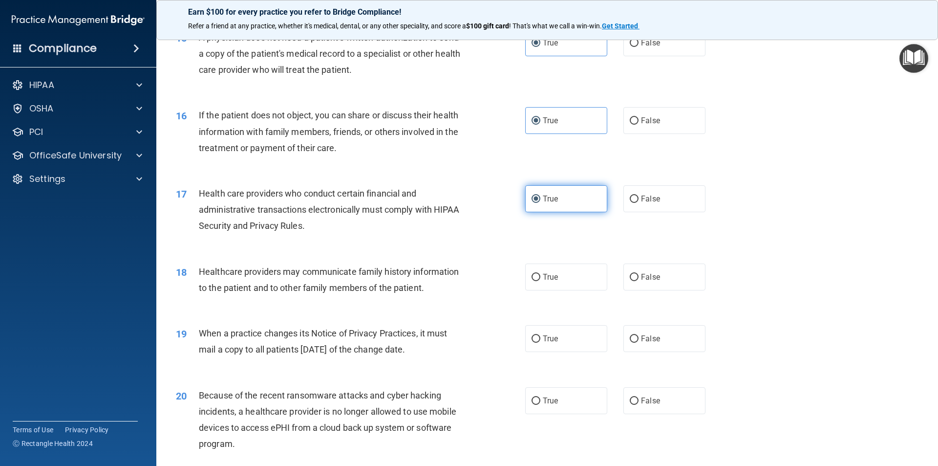
scroll to position [1124, 0]
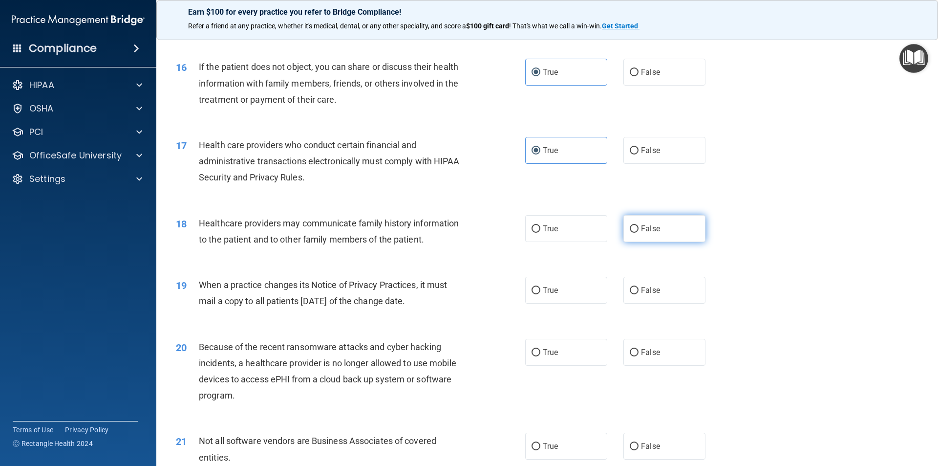
click at [632, 228] on input "False" at bounding box center [634, 228] width 9 height 7
radio input "true"
click at [631, 291] on input "False" at bounding box center [634, 290] width 9 height 7
radio input "true"
click at [633, 357] on label "False" at bounding box center [664, 352] width 82 height 27
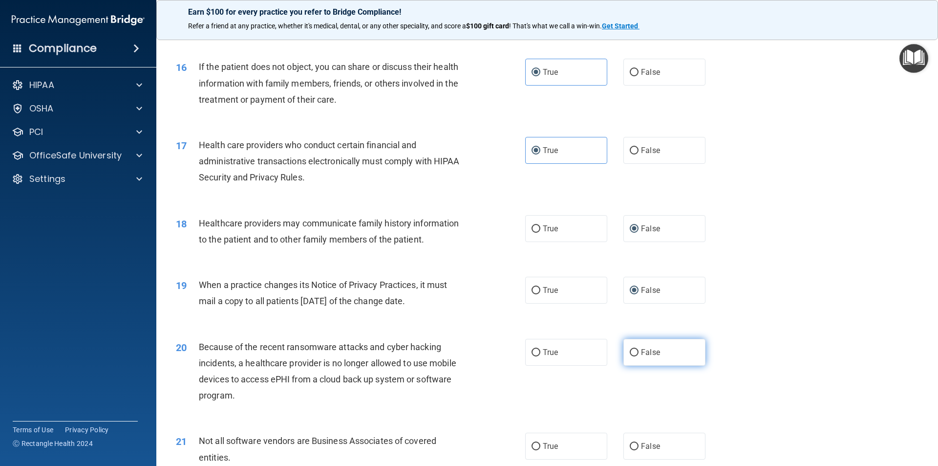
click at [633, 356] on input "False" at bounding box center [634, 352] width 9 height 7
radio input "true"
click at [525, 449] on label "True" at bounding box center [566, 445] width 82 height 27
click at [532, 449] on input "True" at bounding box center [536, 446] width 9 height 7
radio input "true"
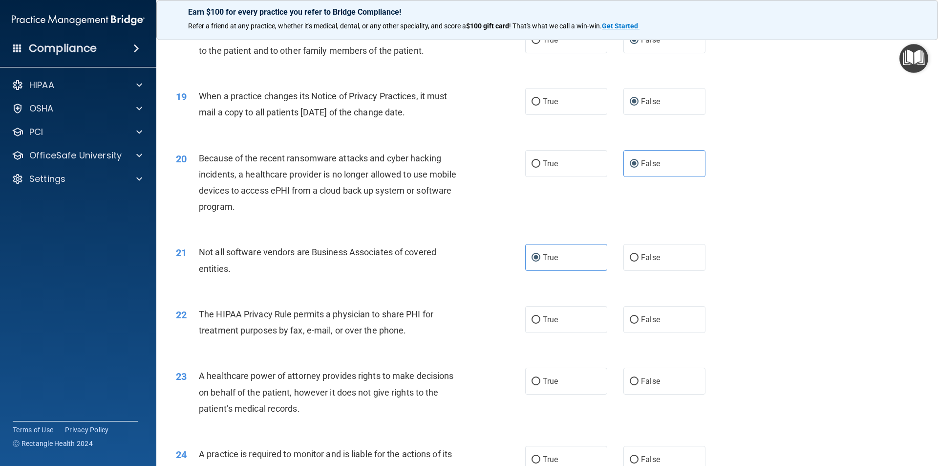
scroll to position [1319, 0]
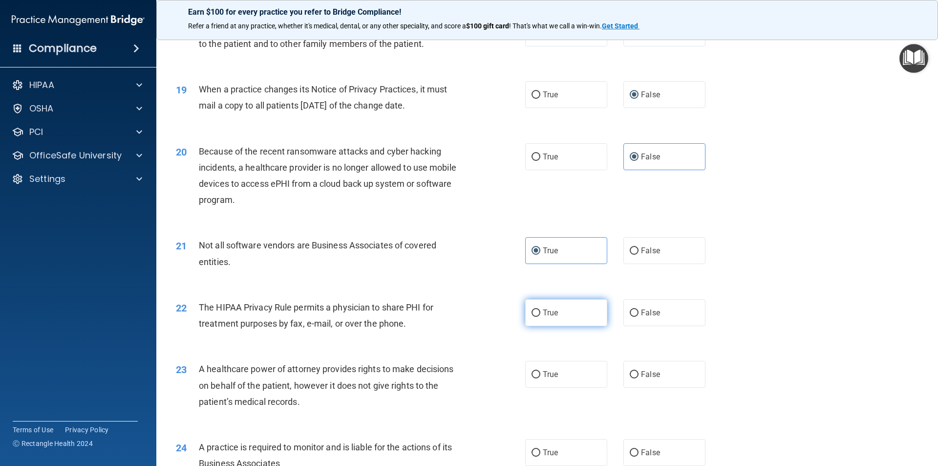
click at [536, 310] on input "True" at bounding box center [536, 312] width 9 height 7
radio input "true"
click at [641, 376] on span "False" at bounding box center [650, 373] width 19 height 9
click at [637, 376] on input "False" at bounding box center [634, 374] width 9 height 7
radio input "true"
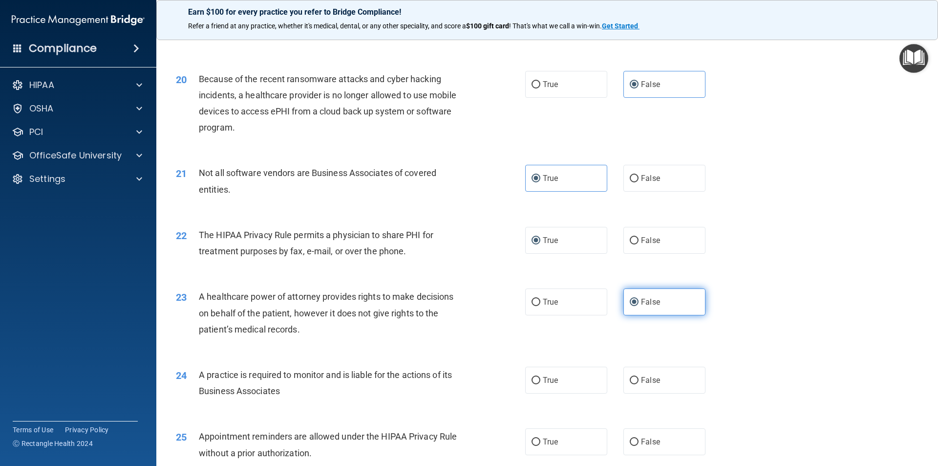
scroll to position [1417, 0]
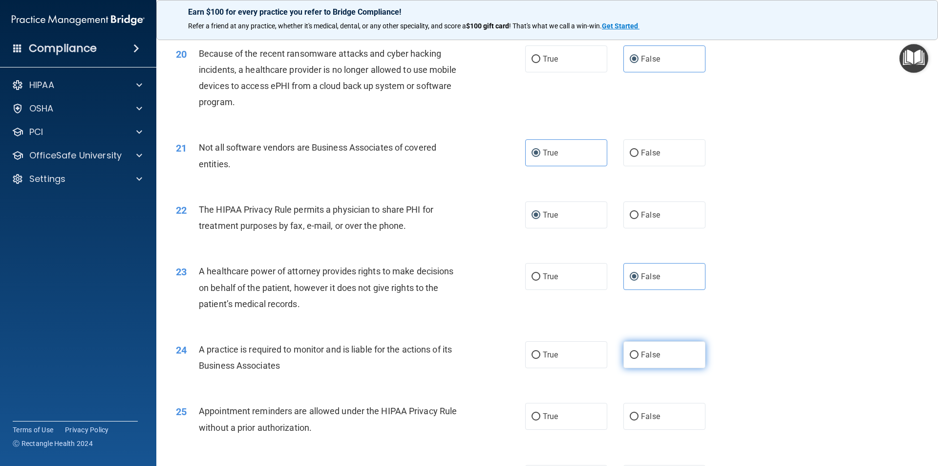
click at [623, 358] on label "False" at bounding box center [664, 354] width 82 height 27
click at [630, 358] on input "False" at bounding box center [634, 354] width 9 height 7
radio input "true"
click at [543, 415] on span "True" at bounding box center [550, 415] width 15 height 9
click at [540, 415] on input "True" at bounding box center [536, 416] width 9 height 7
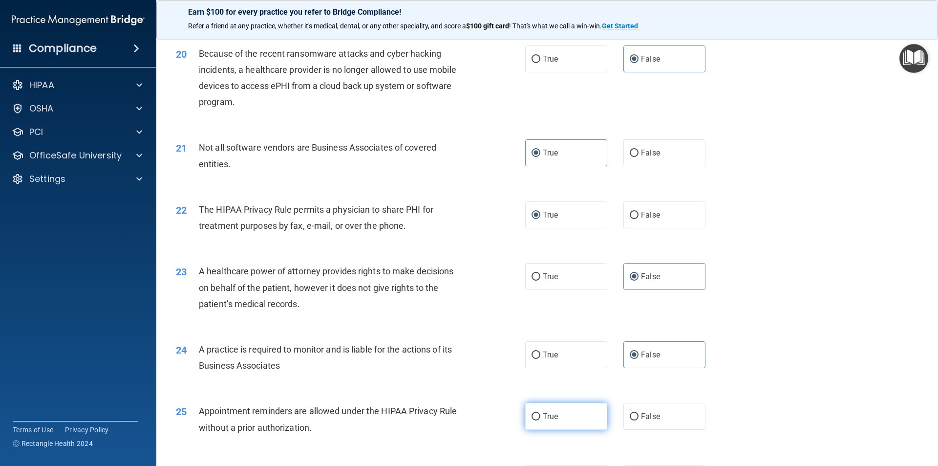
radio input "true"
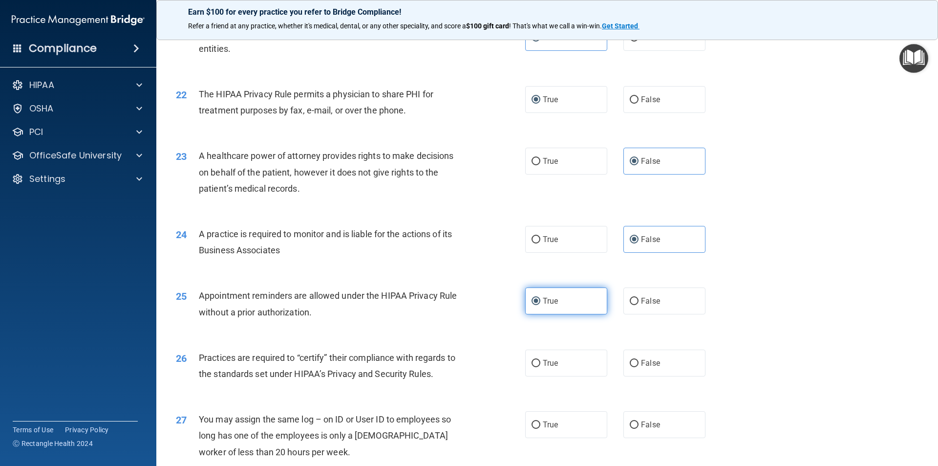
scroll to position [1563, 0]
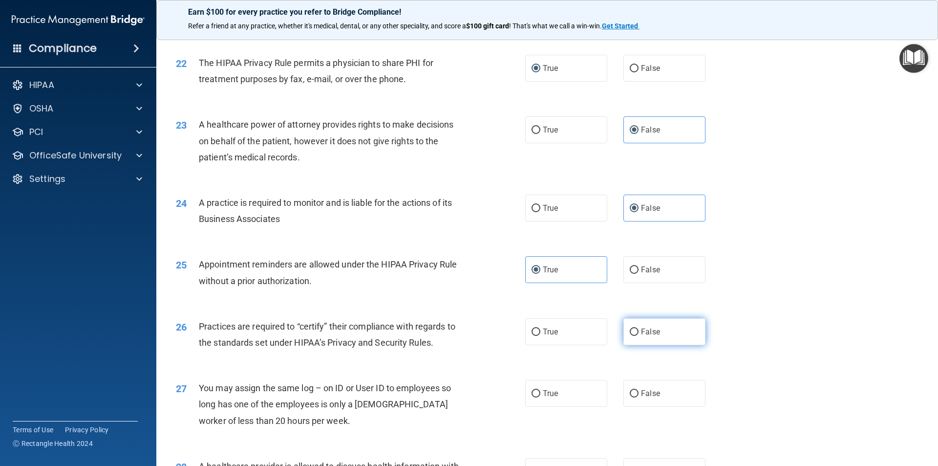
click at [641, 334] on span "False" at bounding box center [650, 331] width 19 height 9
click at [639, 334] on input "False" at bounding box center [634, 331] width 9 height 7
radio input "true"
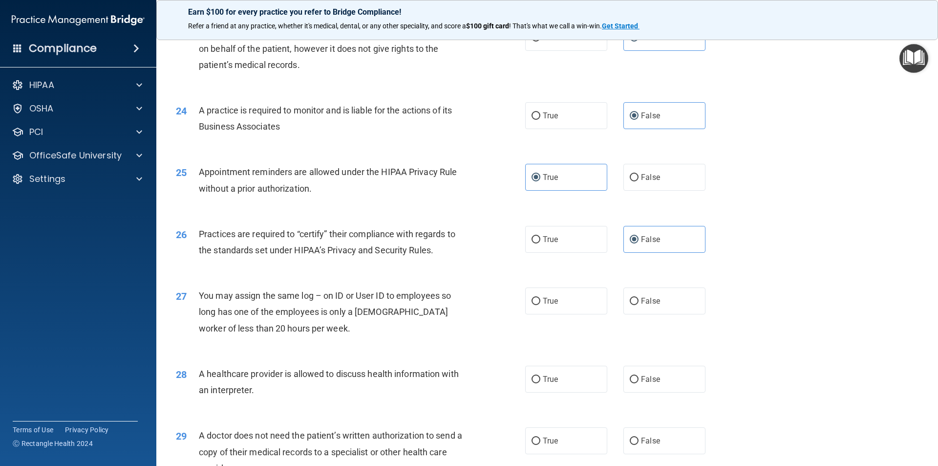
scroll to position [1661, 0]
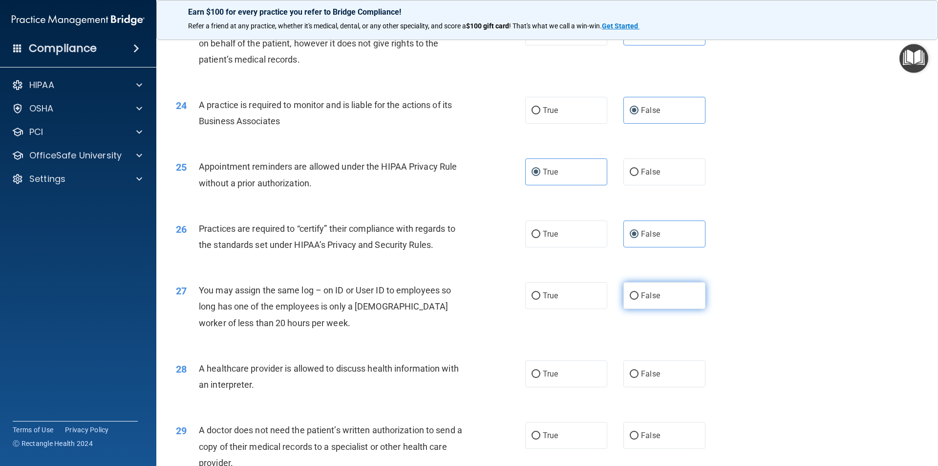
click at [641, 296] on span "False" at bounding box center [650, 295] width 19 height 9
click at [639, 296] on input "False" at bounding box center [634, 295] width 9 height 7
radio input "true"
click at [548, 371] on span "True" at bounding box center [550, 373] width 15 height 9
click at [540, 371] on input "True" at bounding box center [536, 373] width 9 height 7
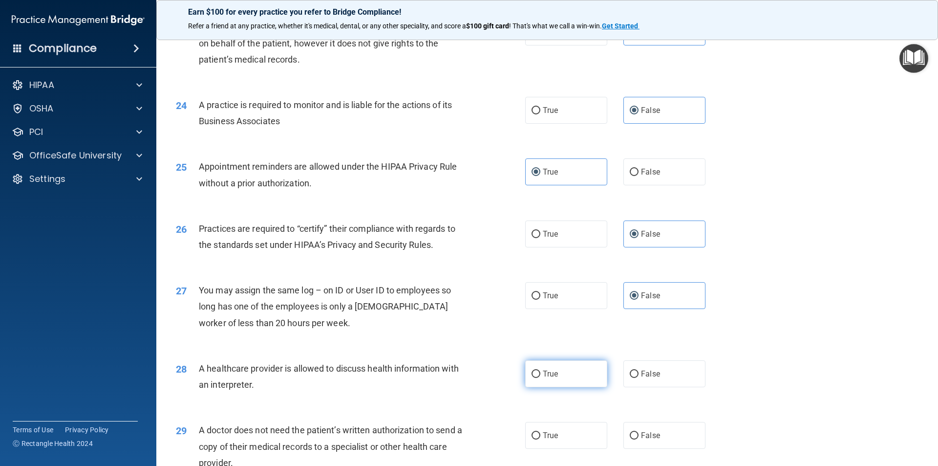
radio input "true"
click at [549, 432] on span "True" at bounding box center [550, 434] width 15 height 9
click at [540, 432] on input "True" at bounding box center [536, 435] width 9 height 7
radio input "true"
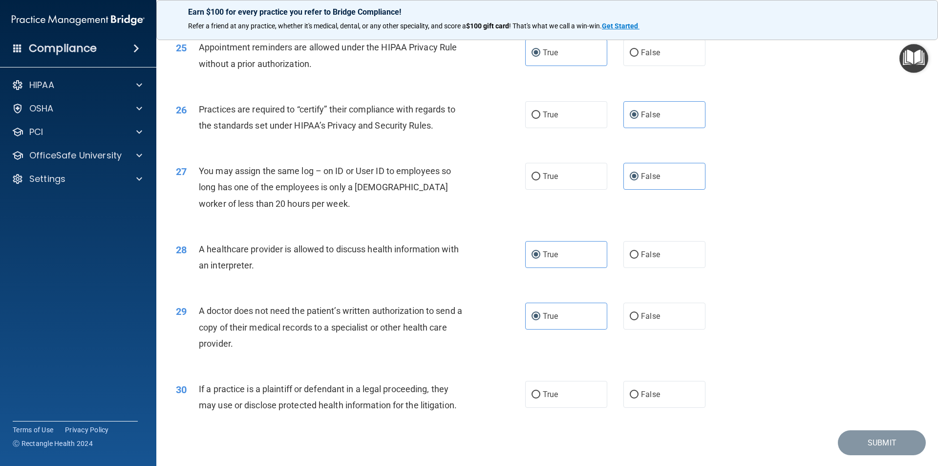
scroll to position [1808, 0]
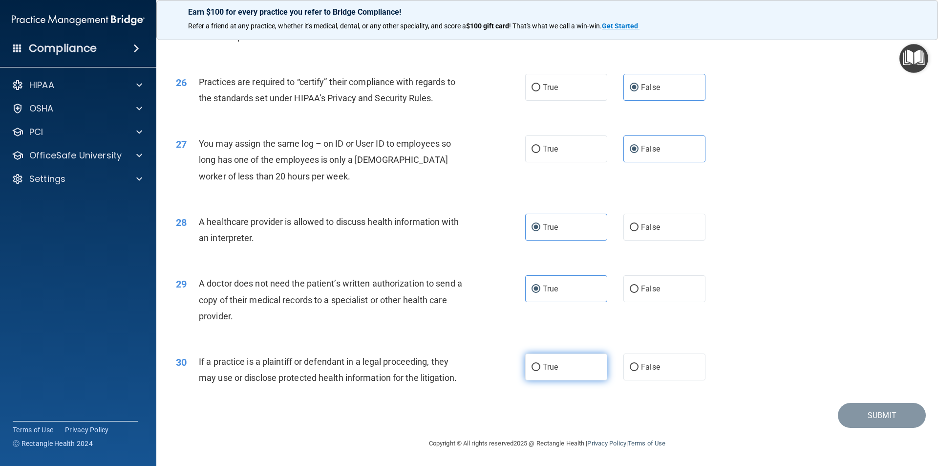
click at [545, 364] on span "True" at bounding box center [550, 366] width 15 height 9
click at [540, 364] on input "True" at bounding box center [536, 366] width 9 height 7
radio input "true"
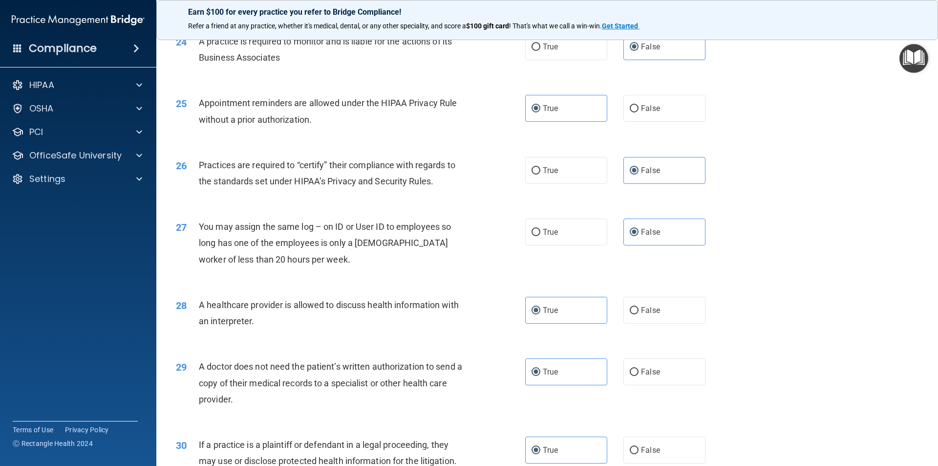
scroll to position [1809, 0]
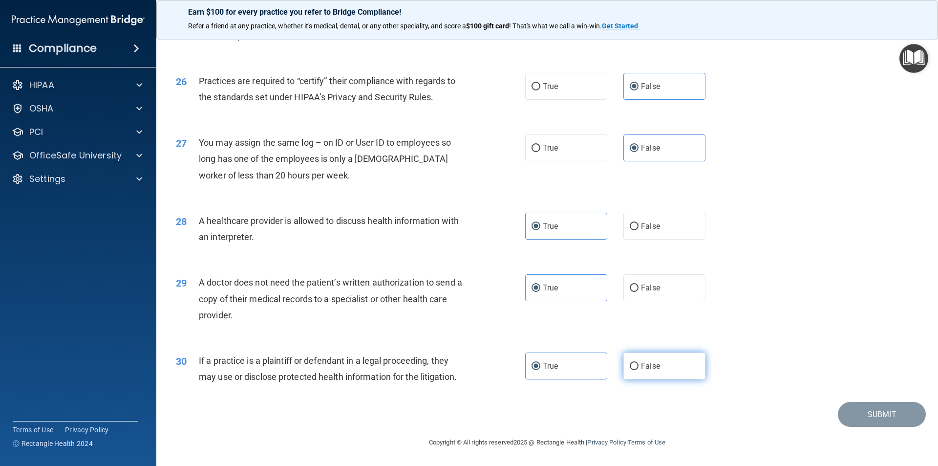
click at [635, 368] on label "False" at bounding box center [664, 365] width 82 height 27
click at [635, 368] on input "False" at bounding box center [634, 366] width 9 height 7
radio input "true"
click at [567, 361] on label "True" at bounding box center [566, 365] width 82 height 27
click at [540, 363] on input "True" at bounding box center [536, 366] width 9 height 7
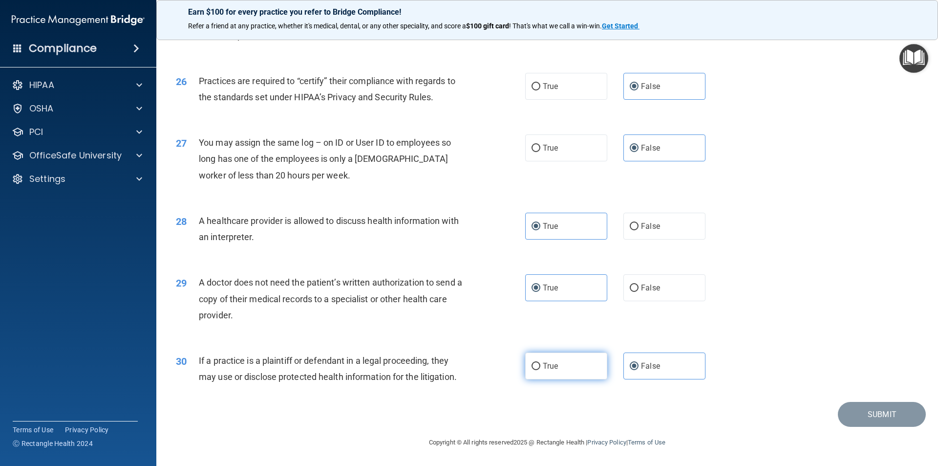
radio input "true"
radio input "false"
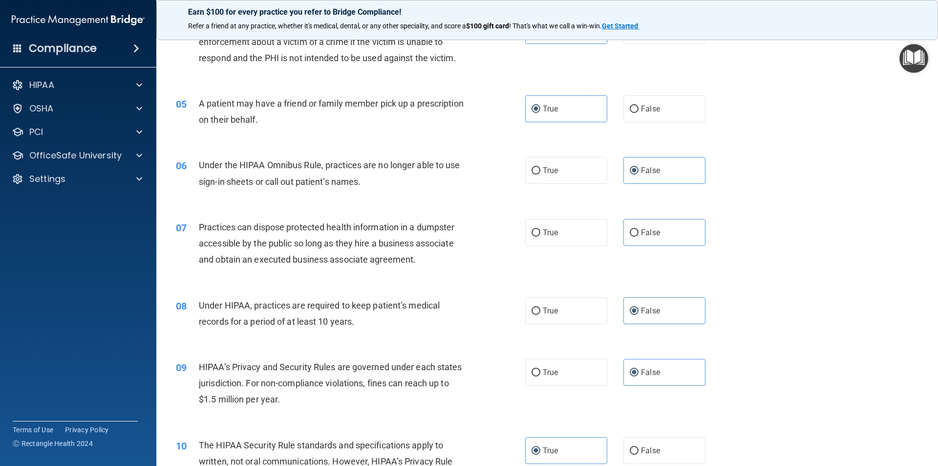
scroll to position [0, 0]
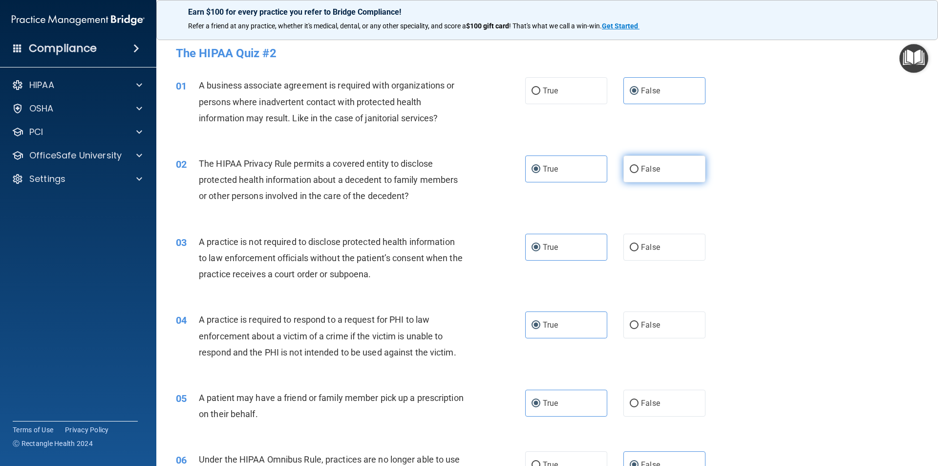
click at [633, 167] on input "False" at bounding box center [634, 169] width 9 height 7
radio input "true"
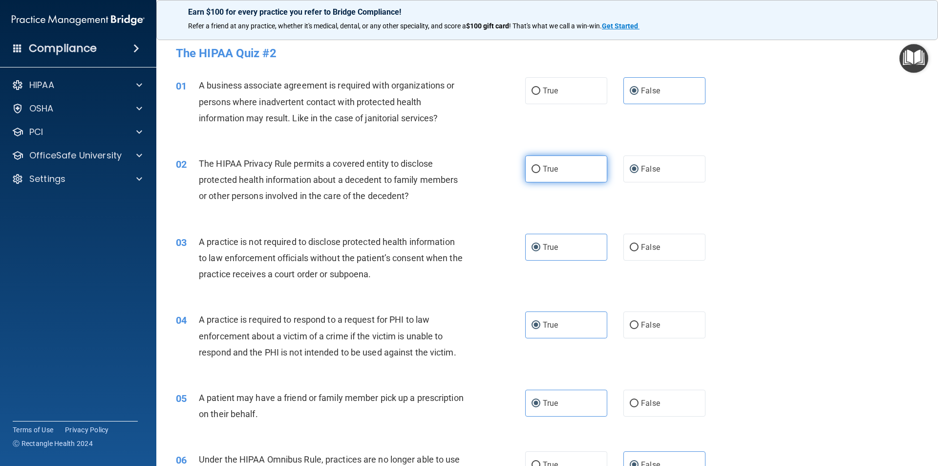
click at [574, 174] on label "True" at bounding box center [566, 168] width 82 height 27
click at [540, 173] on input "True" at bounding box center [536, 169] width 9 height 7
radio input "true"
radio input "false"
click at [229, 50] on h4 "The HIPAA Quiz #2" at bounding box center [547, 53] width 743 height 13
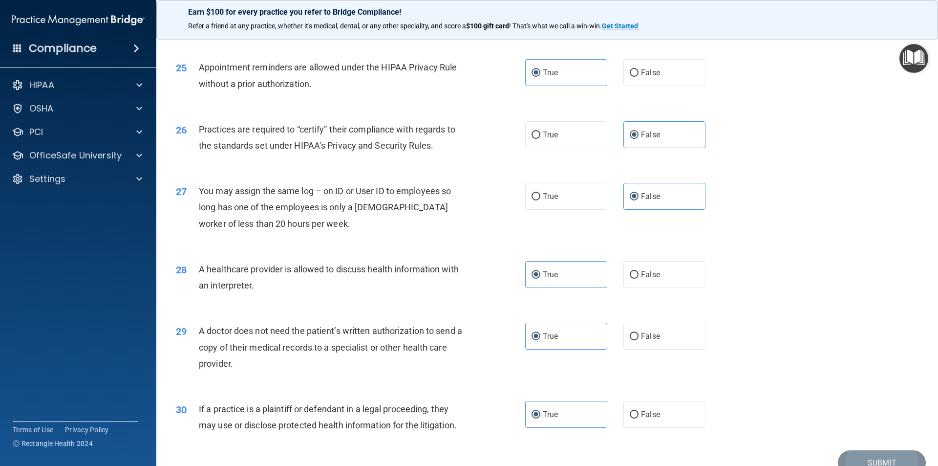
scroll to position [1809, 0]
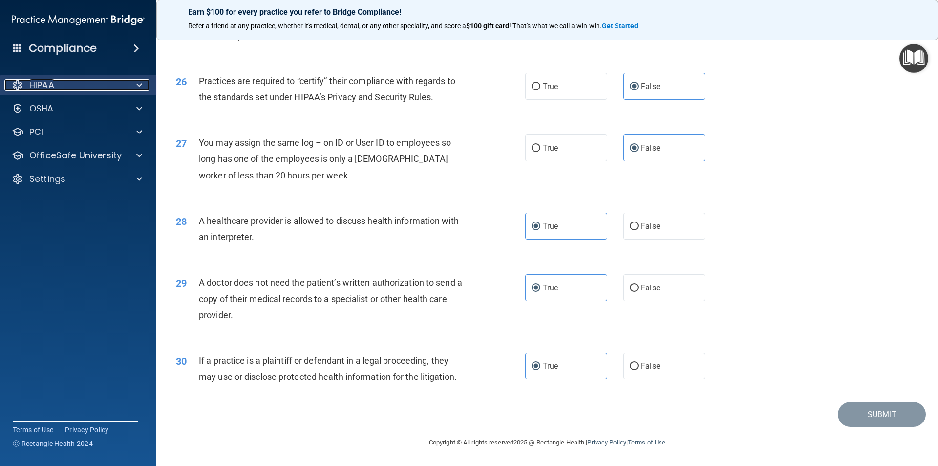
click at [62, 82] on div "HIPAA" at bounding box center [64, 85] width 121 height 12
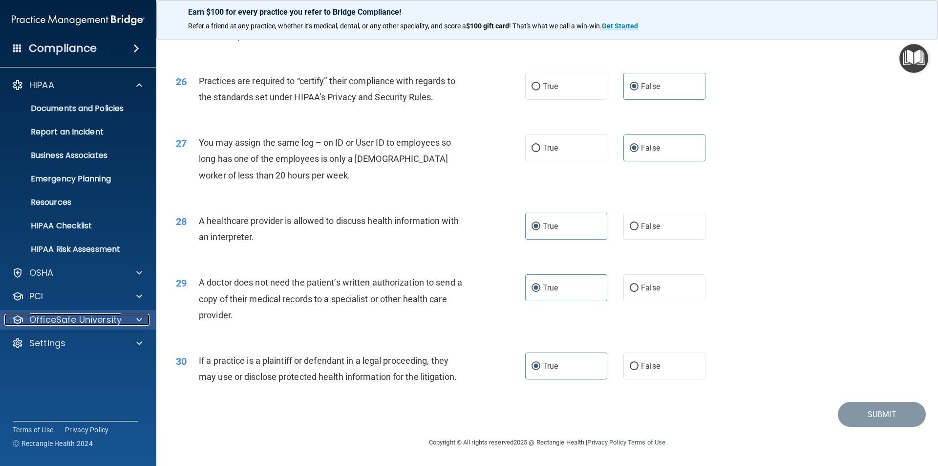
click at [79, 319] on p "OfficeSafe University" at bounding box center [75, 320] width 92 height 12
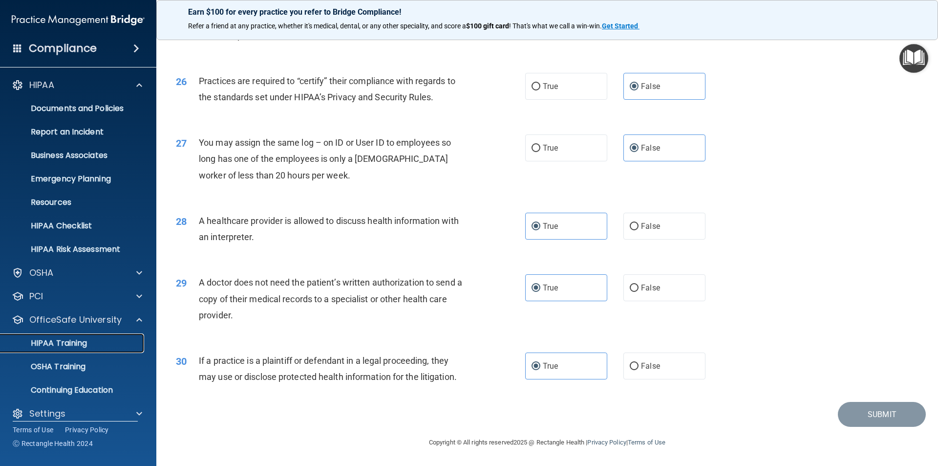
click at [69, 341] on p "HIPAA Training" at bounding box center [46, 343] width 81 height 10
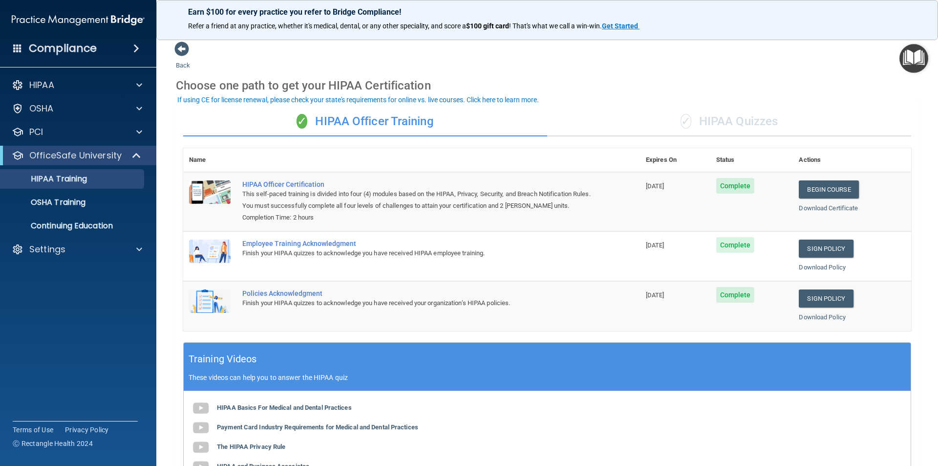
click at [730, 123] on div "✓ HIPAA Quizzes" at bounding box center [729, 121] width 364 height 29
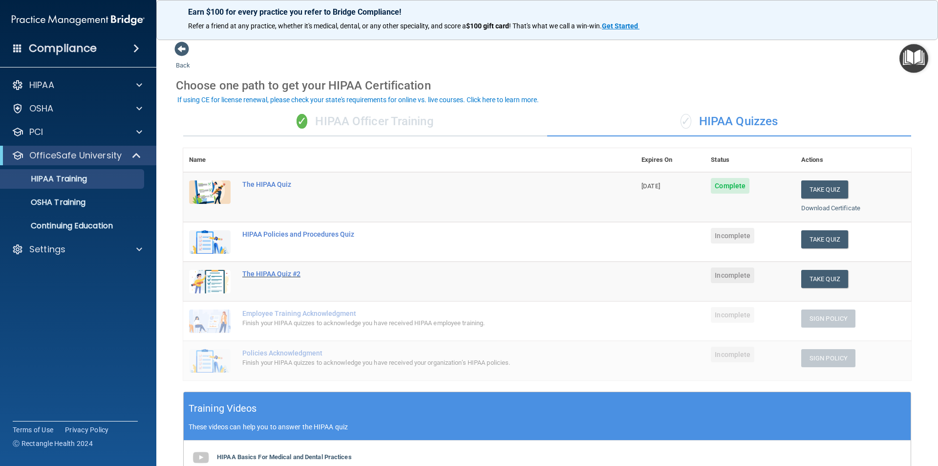
click at [279, 274] on div "The HIPAA Quiz #2" at bounding box center [414, 274] width 344 height 8
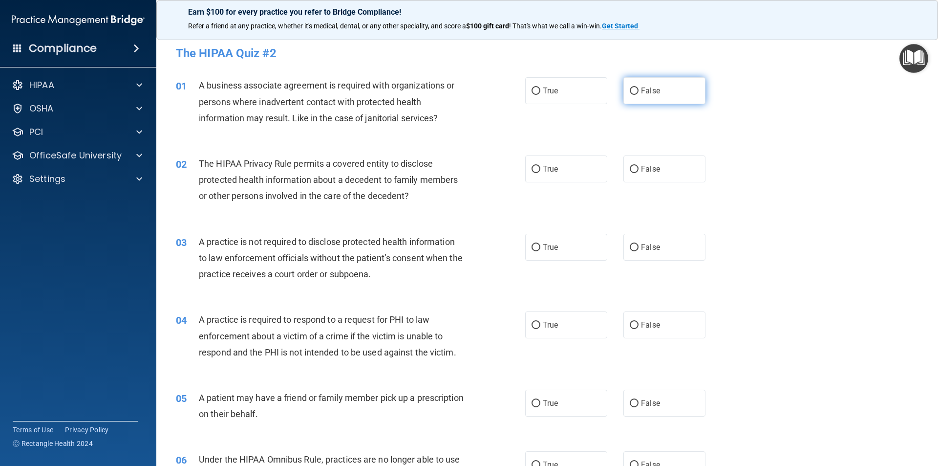
click at [661, 96] on label "False" at bounding box center [664, 90] width 82 height 27
click at [639, 95] on input "False" at bounding box center [634, 90] width 9 height 7
radio input "true"
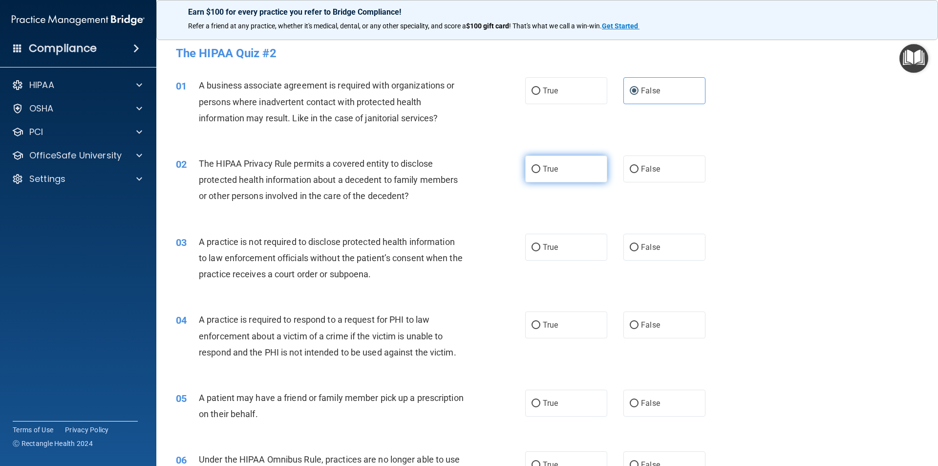
click at [551, 169] on span "True" at bounding box center [550, 168] width 15 height 9
click at [540, 169] on input "True" at bounding box center [536, 169] width 9 height 7
radio input "true"
click at [664, 247] on label "False" at bounding box center [664, 247] width 82 height 27
click at [639, 247] on input "False" at bounding box center [634, 247] width 9 height 7
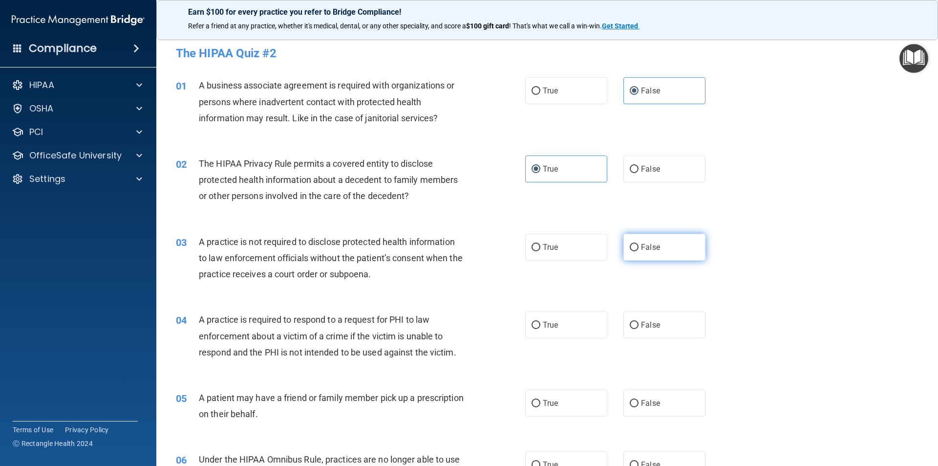
radio input "true"
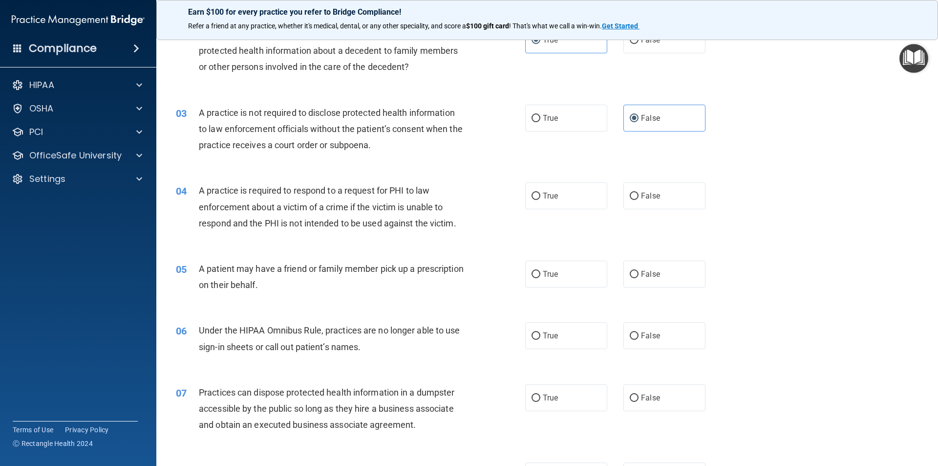
scroll to position [147, 0]
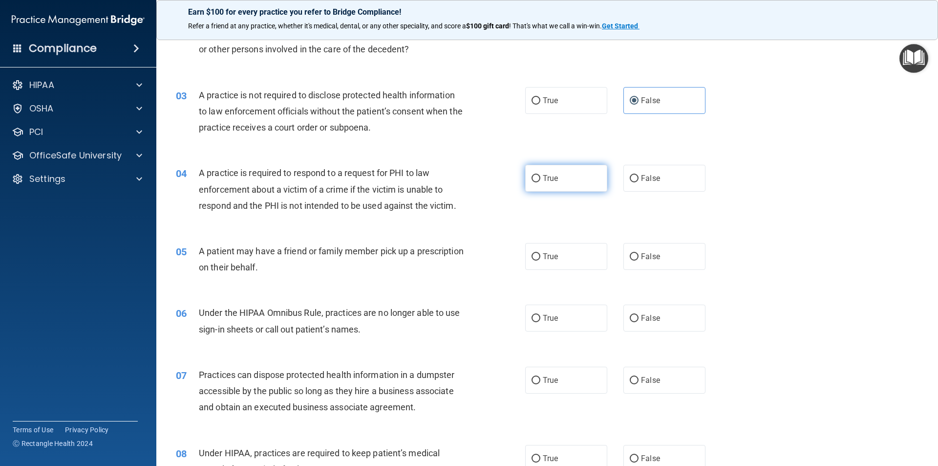
click at [563, 179] on label "True" at bounding box center [566, 178] width 82 height 27
click at [540, 179] on input "True" at bounding box center [536, 178] width 9 height 7
radio input "true"
click at [554, 254] on span "True" at bounding box center [550, 256] width 15 height 9
click at [540, 254] on input "True" at bounding box center [536, 256] width 9 height 7
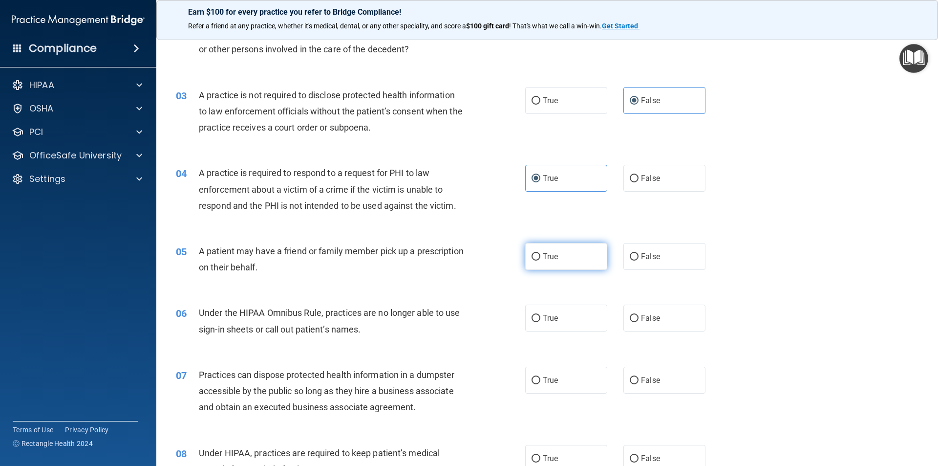
radio input "true"
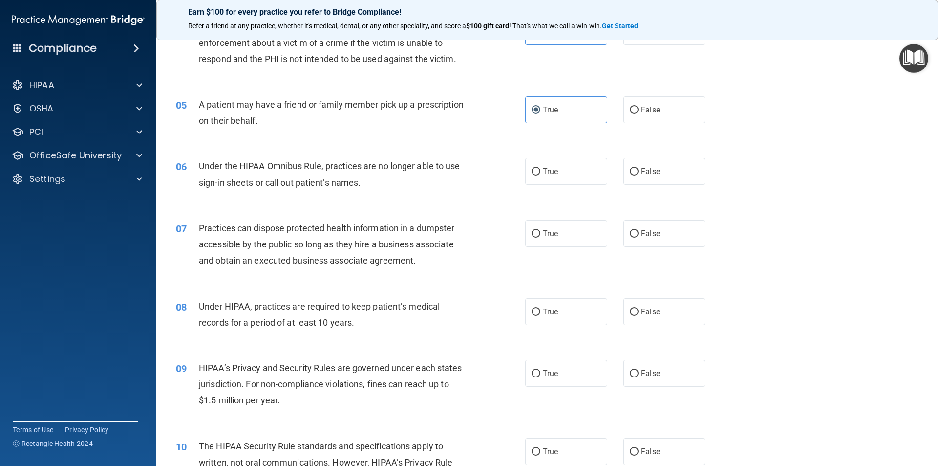
scroll to position [342, 0]
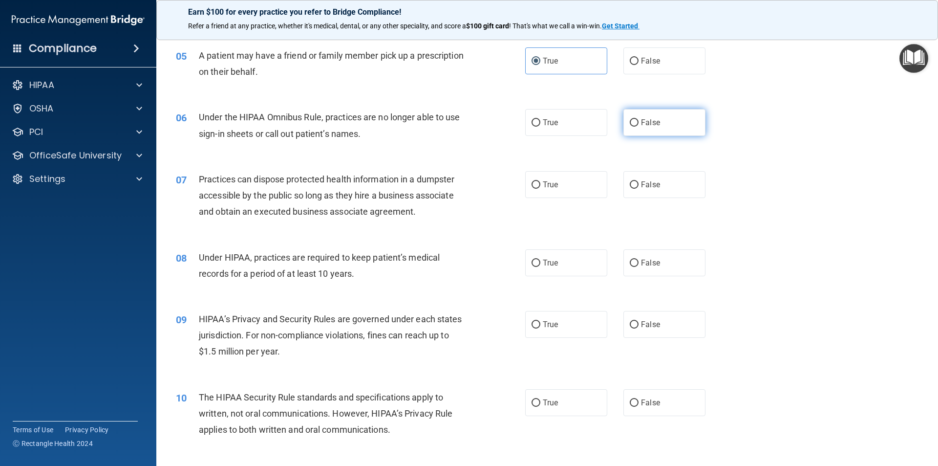
click at [630, 119] on input "False" at bounding box center [634, 122] width 9 height 7
radio input "true"
click at [631, 181] on input "False" at bounding box center [634, 184] width 9 height 7
radio input "true"
click at [635, 259] on label "False" at bounding box center [664, 262] width 82 height 27
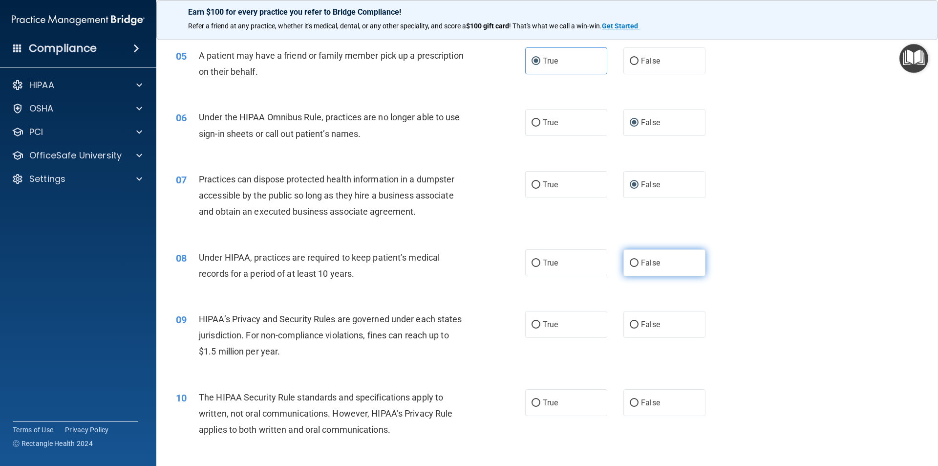
click at [635, 259] on input "False" at bounding box center [634, 262] width 9 height 7
radio input "true"
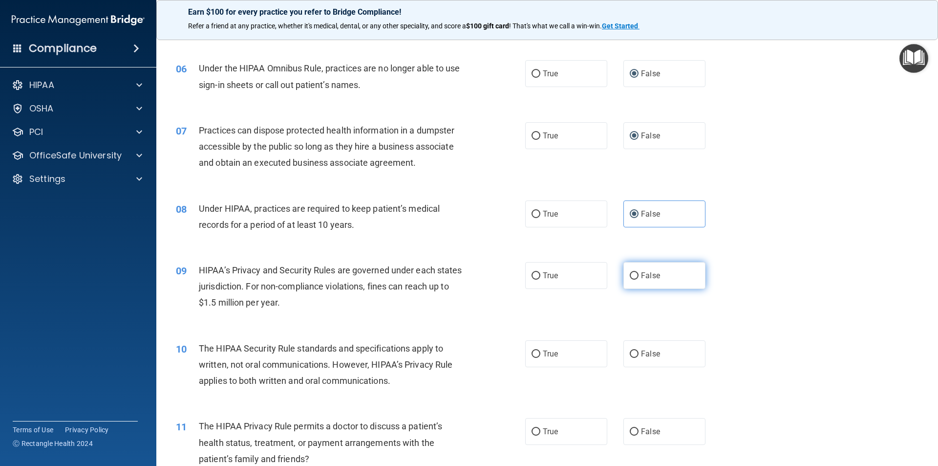
click at [630, 273] on input "False" at bounding box center [634, 275] width 9 height 7
radio input "true"
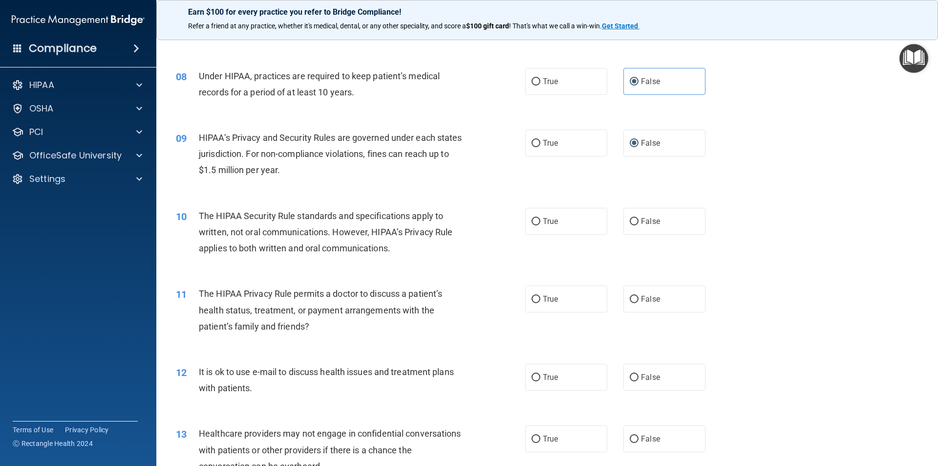
scroll to position [537, 0]
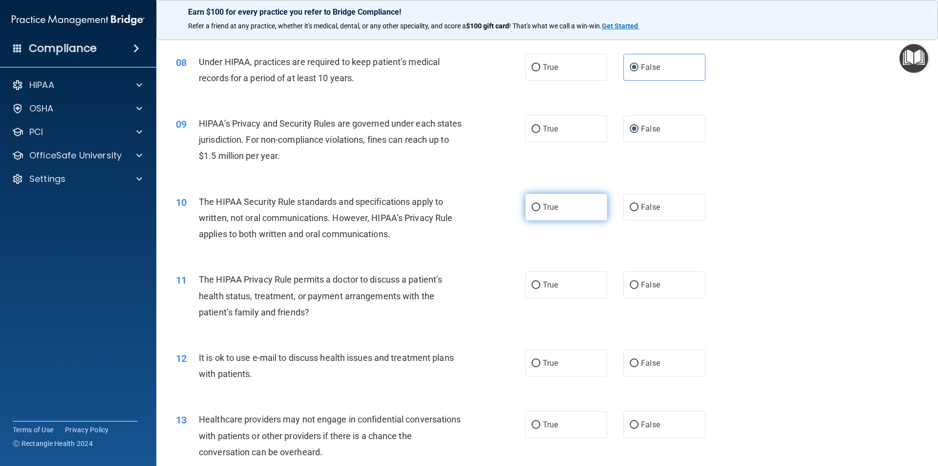
click at [553, 210] on span "True" at bounding box center [550, 206] width 15 height 9
click at [540, 210] on input "True" at bounding box center [536, 207] width 9 height 7
radio input "true"
click at [558, 283] on label "True" at bounding box center [566, 284] width 82 height 27
click at [540, 283] on input "True" at bounding box center [536, 284] width 9 height 7
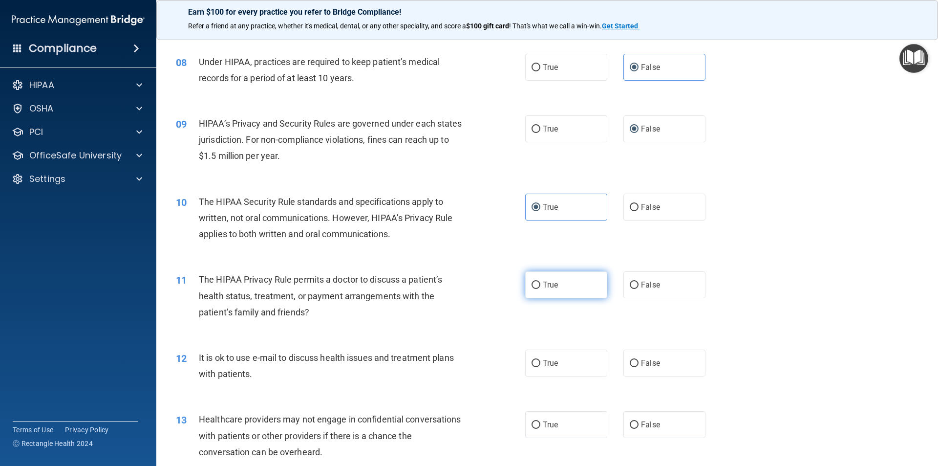
radio input "true"
click at [547, 364] on span "True" at bounding box center [550, 362] width 15 height 9
click at [540, 364] on input "True" at bounding box center [536, 363] width 9 height 7
radio input "true"
click at [634, 428] on label "False" at bounding box center [664, 424] width 82 height 27
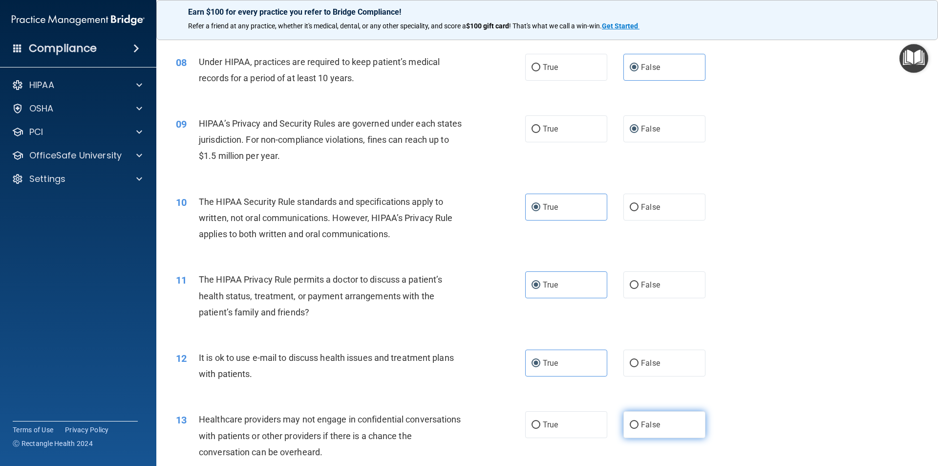
click at [634, 428] on input "False" at bounding box center [634, 424] width 9 height 7
radio input "true"
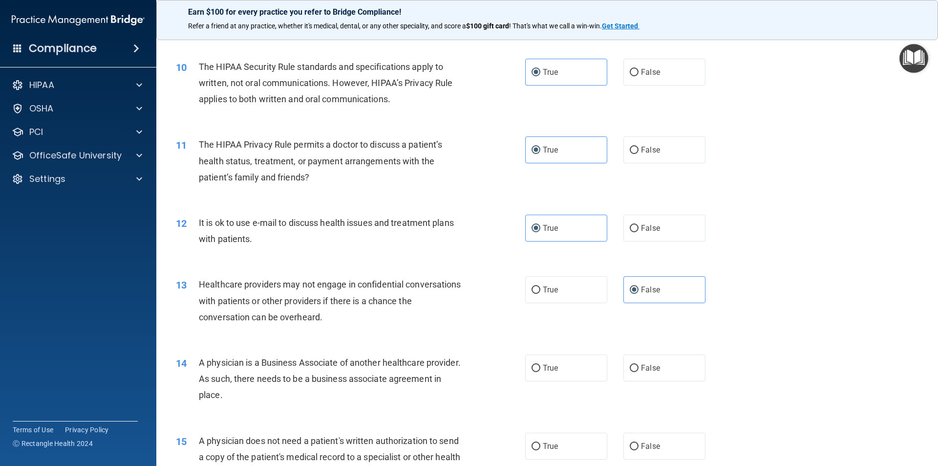
scroll to position [684, 0]
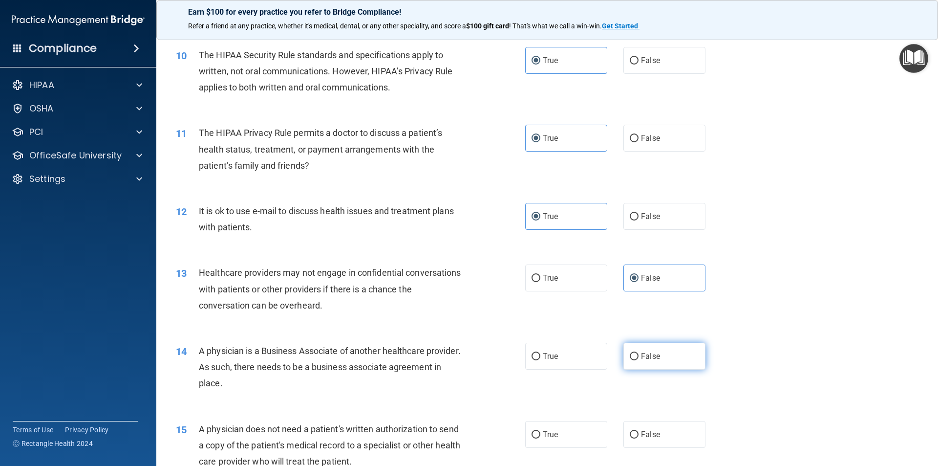
click at [630, 355] on input "False" at bounding box center [634, 356] width 9 height 7
radio input "true"
click at [557, 429] on label "True" at bounding box center [566, 434] width 82 height 27
click at [540, 431] on input "True" at bounding box center [536, 434] width 9 height 7
radio input "true"
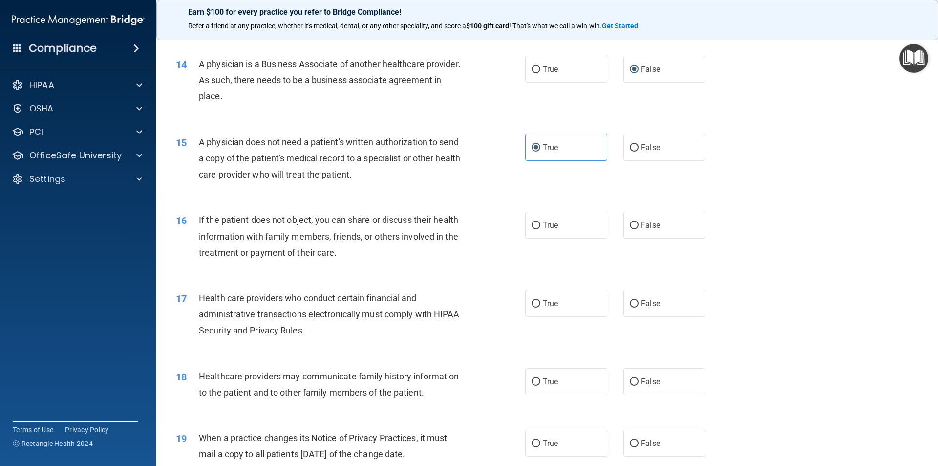
scroll to position [977, 0]
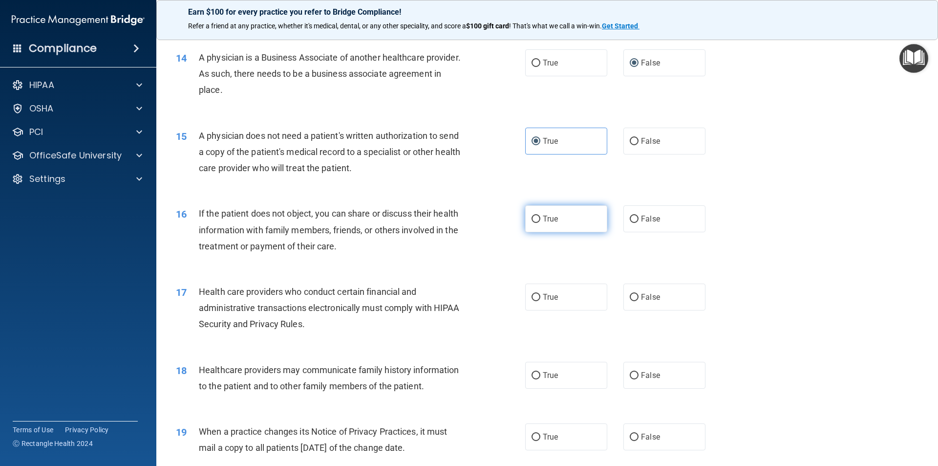
click at [562, 220] on label "True" at bounding box center [566, 218] width 82 height 27
click at [540, 220] on input "True" at bounding box center [536, 218] width 9 height 7
radio input "true"
click at [565, 294] on label "True" at bounding box center [566, 296] width 82 height 27
click at [540, 294] on input "True" at bounding box center [536, 297] width 9 height 7
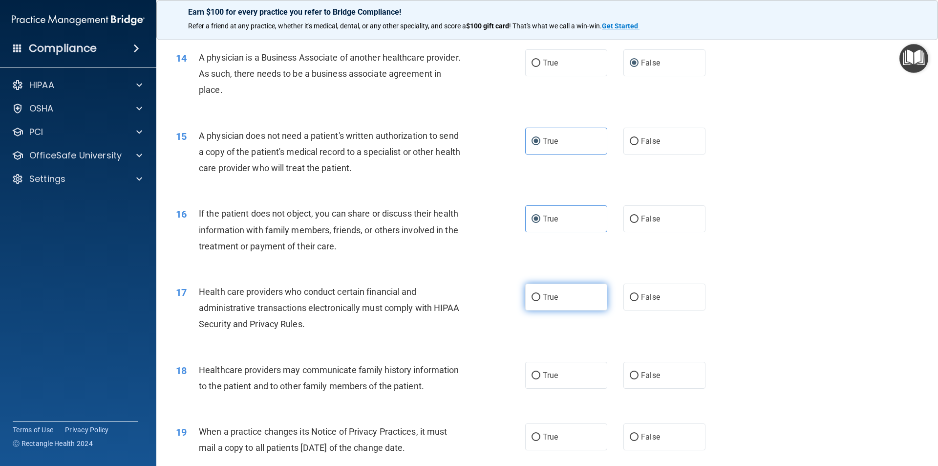
radio input "true"
click at [650, 375] on span "False" at bounding box center [650, 374] width 19 height 9
click at [639, 375] on input "False" at bounding box center [634, 375] width 9 height 7
radio input "true"
click at [645, 431] on label "False" at bounding box center [664, 436] width 82 height 27
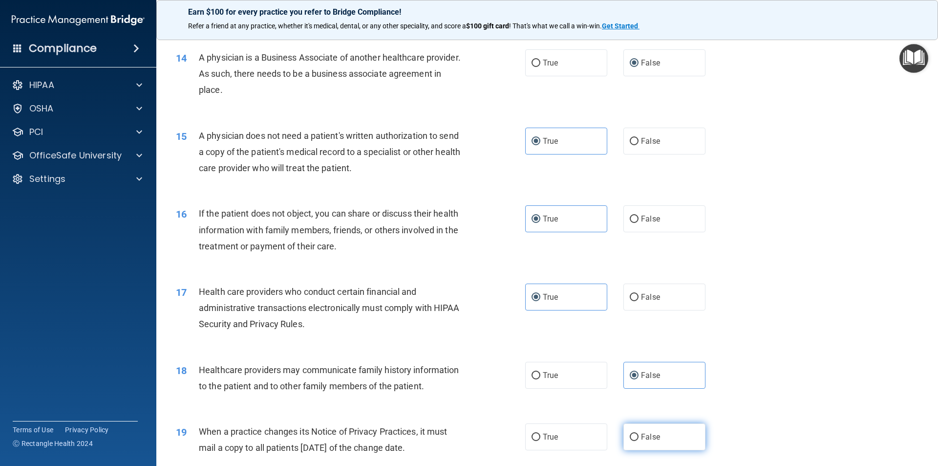
click at [639, 433] on input "False" at bounding box center [634, 436] width 9 height 7
radio input "true"
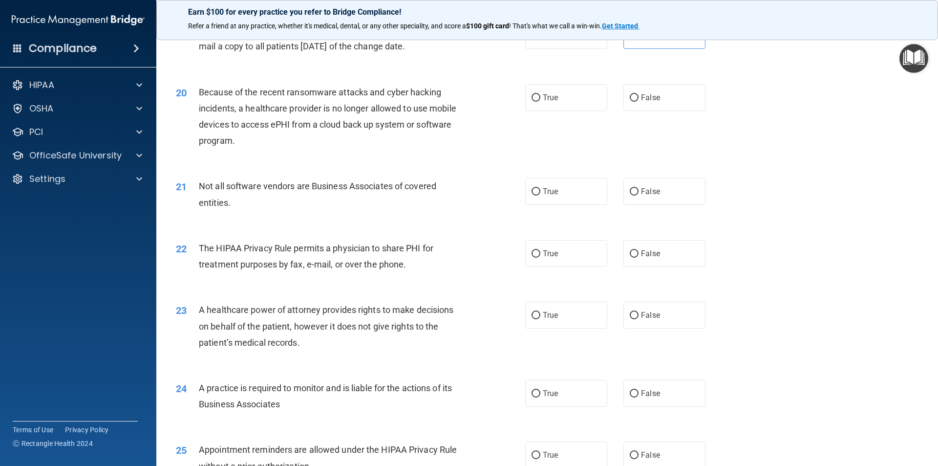
scroll to position [1319, 0]
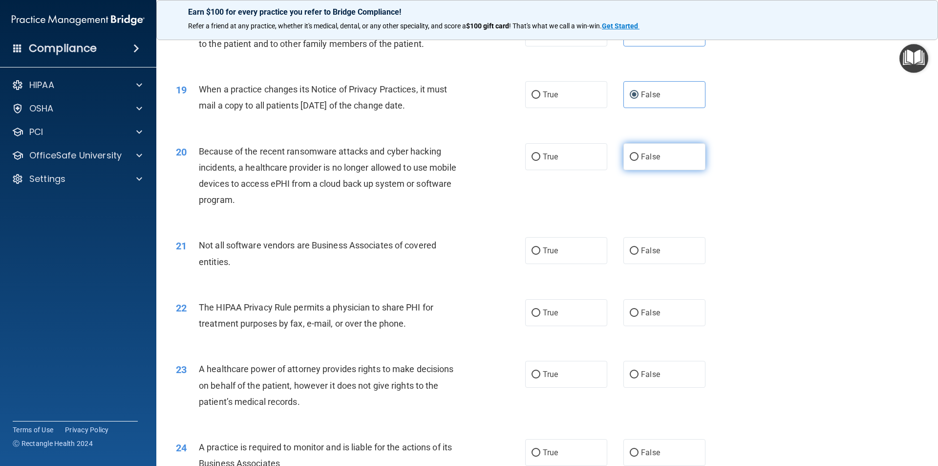
click at [655, 154] on label "False" at bounding box center [664, 156] width 82 height 27
click at [639, 154] on input "False" at bounding box center [634, 156] width 9 height 7
radio input "true"
click at [553, 244] on label "True" at bounding box center [566, 250] width 82 height 27
click at [540, 247] on input "True" at bounding box center [536, 250] width 9 height 7
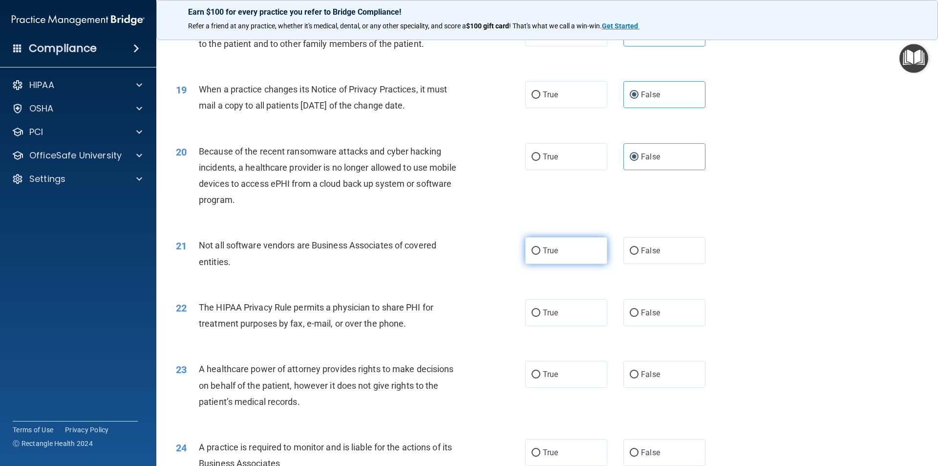
radio input "true"
click at [556, 314] on label "True" at bounding box center [566, 312] width 82 height 27
click at [540, 314] on input "True" at bounding box center [536, 312] width 9 height 7
radio input "true"
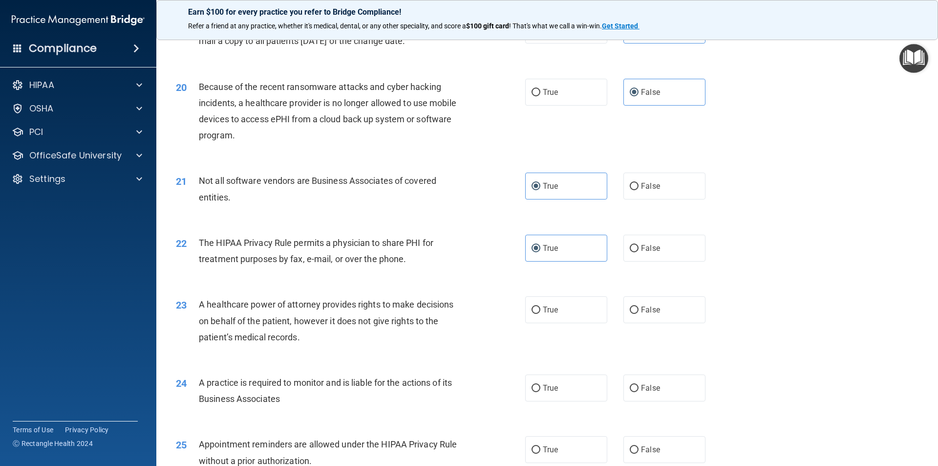
scroll to position [1417, 0]
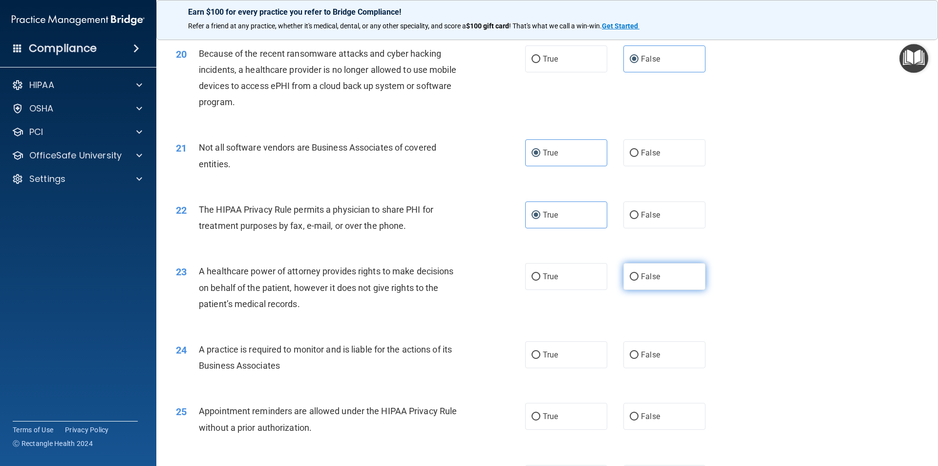
click at [658, 273] on label "False" at bounding box center [664, 276] width 82 height 27
click at [639, 273] on input "False" at bounding box center [634, 276] width 9 height 7
radio input "true"
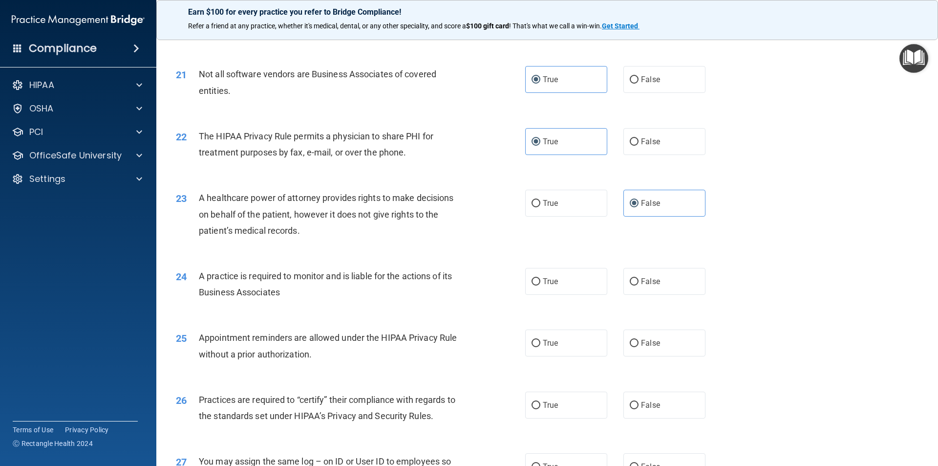
scroll to position [1515, 0]
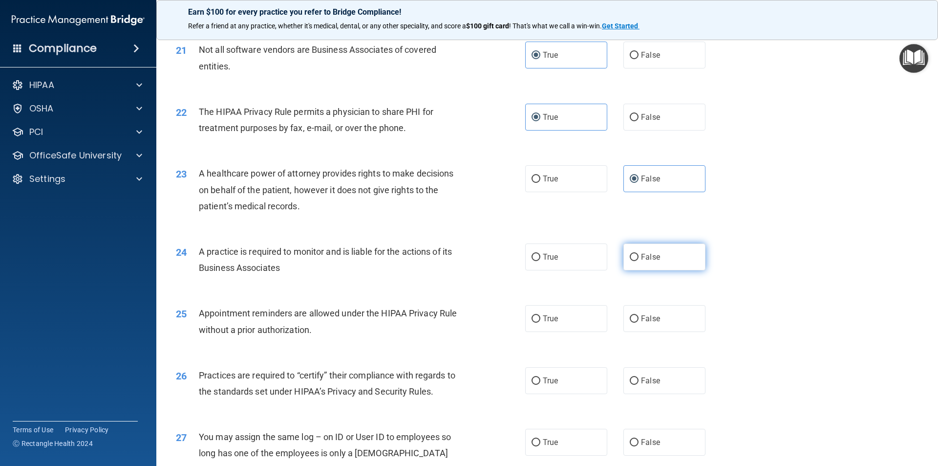
click at [661, 262] on label "False" at bounding box center [664, 256] width 82 height 27
click at [639, 261] on input "False" at bounding box center [634, 257] width 9 height 7
radio input "true"
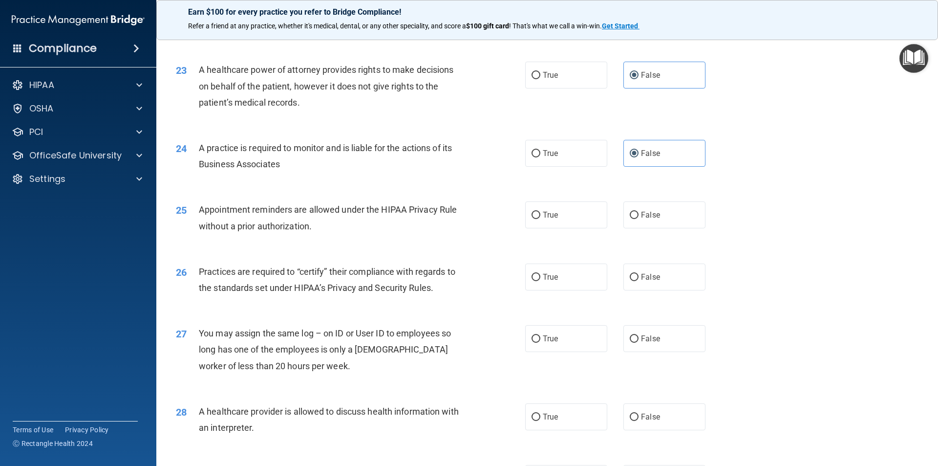
scroll to position [1661, 0]
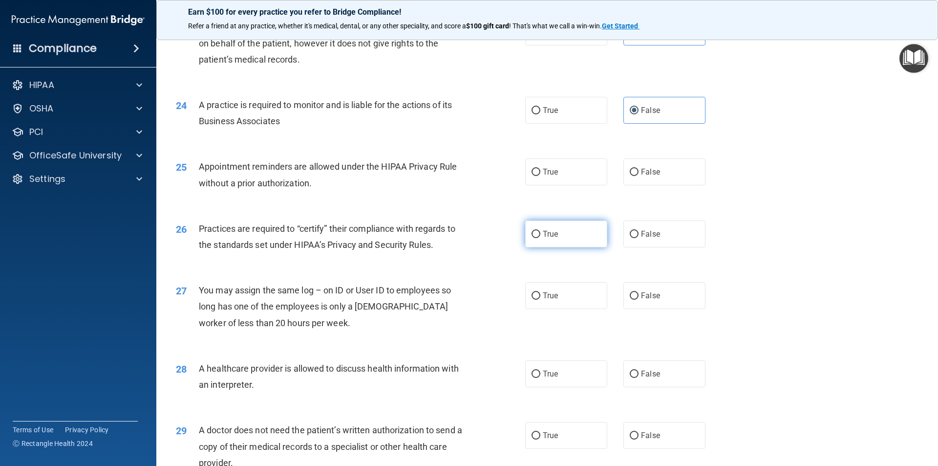
click at [555, 237] on span "True" at bounding box center [550, 233] width 15 height 9
click at [540, 237] on input "True" at bounding box center [536, 234] width 9 height 7
radio input "true"
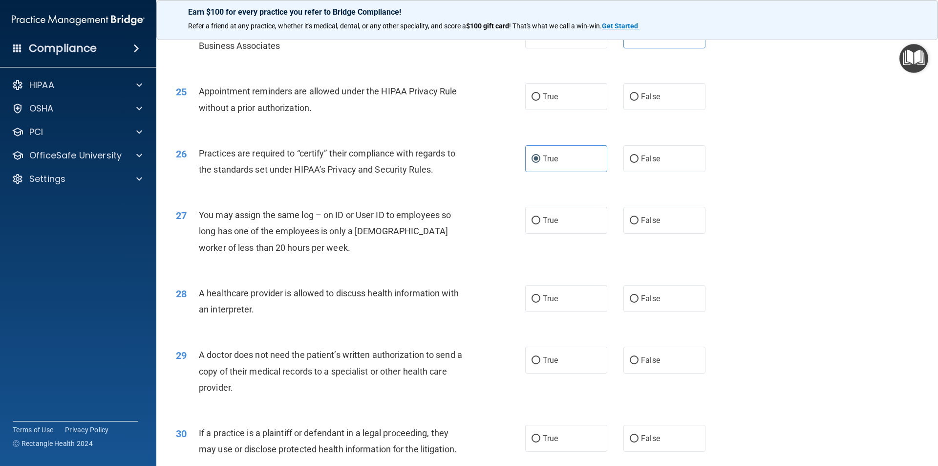
scroll to position [1759, 0]
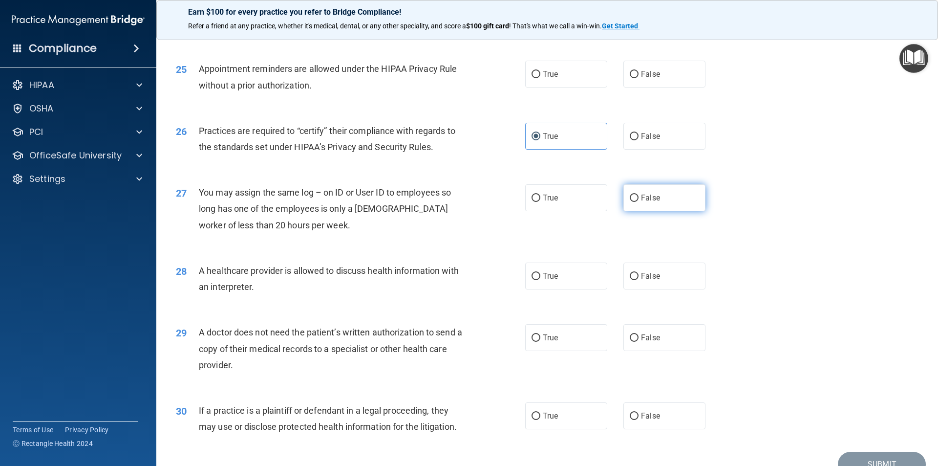
click at [641, 201] on span "False" at bounding box center [650, 197] width 19 height 9
click at [639, 201] on input "False" at bounding box center [634, 197] width 9 height 7
radio input "true"
click at [574, 274] on label "True" at bounding box center [566, 275] width 82 height 27
click at [540, 274] on input "True" at bounding box center [536, 276] width 9 height 7
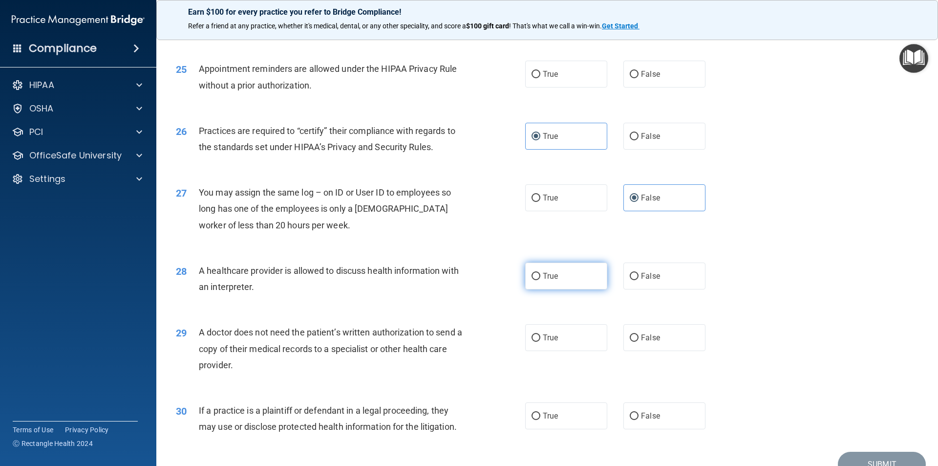
radio input "true"
click at [560, 334] on label "True" at bounding box center [566, 337] width 82 height 27
click at [540, 334] on input "True" at bounding box center [536, 337] width 9 height 7
radio input "true"
click at [545, 420] on span "True" at bounding box center [550, 415] width 15 height 9
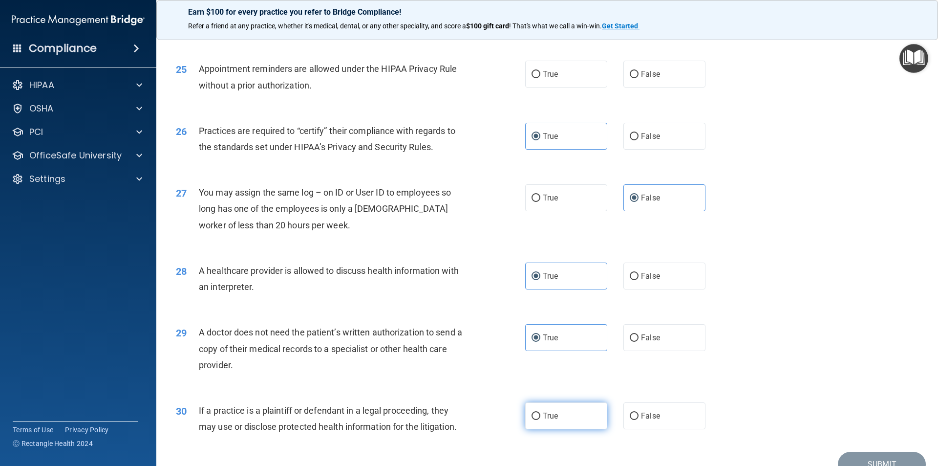
click at [540, 420] on input "True" at bounding box center [536, 415] width 9 height 7
radio input "true"
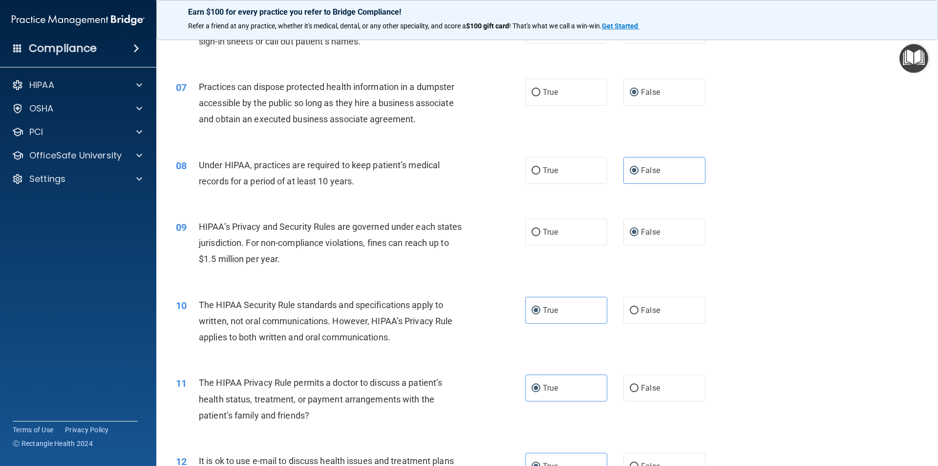
scroll to position [586, 0]
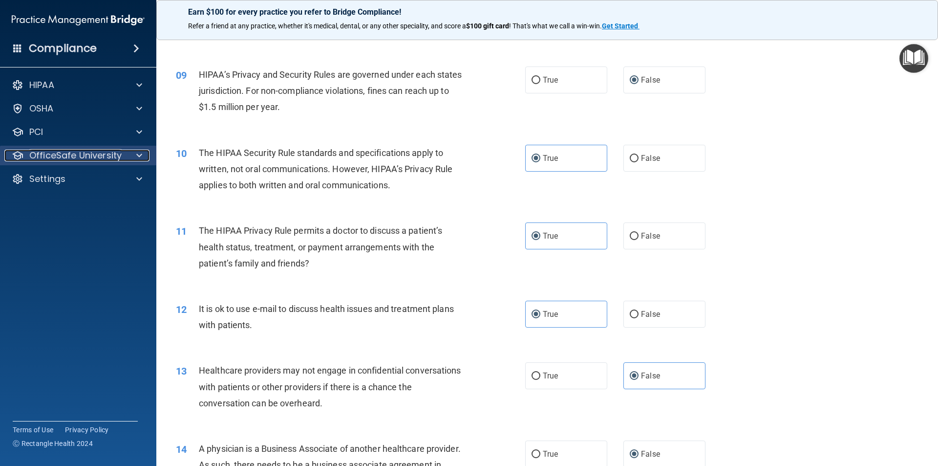
click at [114, 151] on p "OfficeSafe University" at bounding box center [75, 156] width 92 height 12
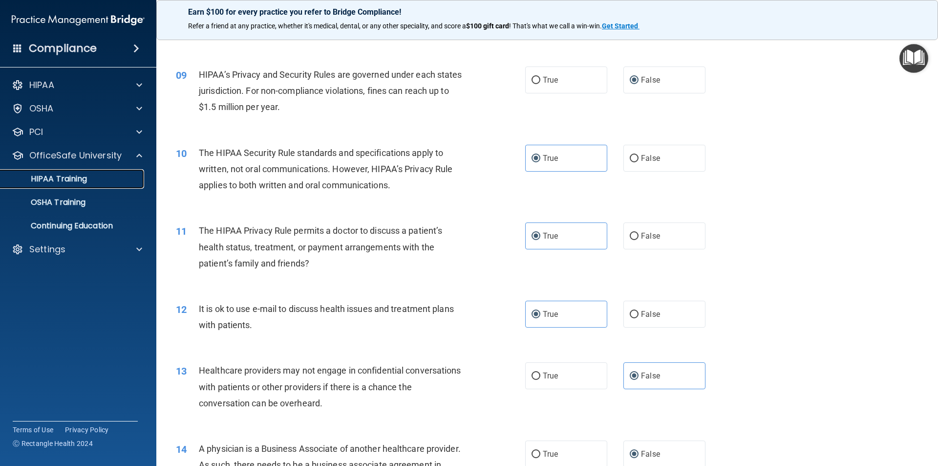
click at [81, 181] on p "HIPAA Training" at bounding box center [46, 179] width 81 height 10
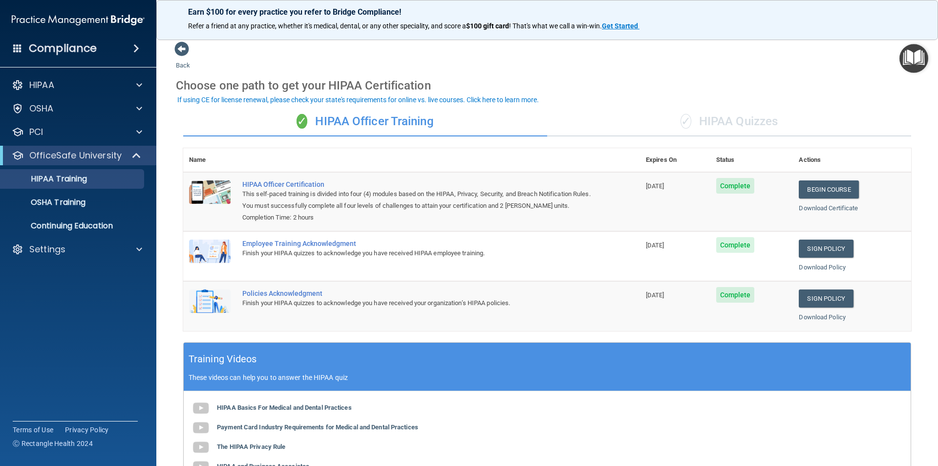
click at [729, 123] on div "✓ HIPAA Quizzes" at bounding box center [729, 121] width 364 height 29
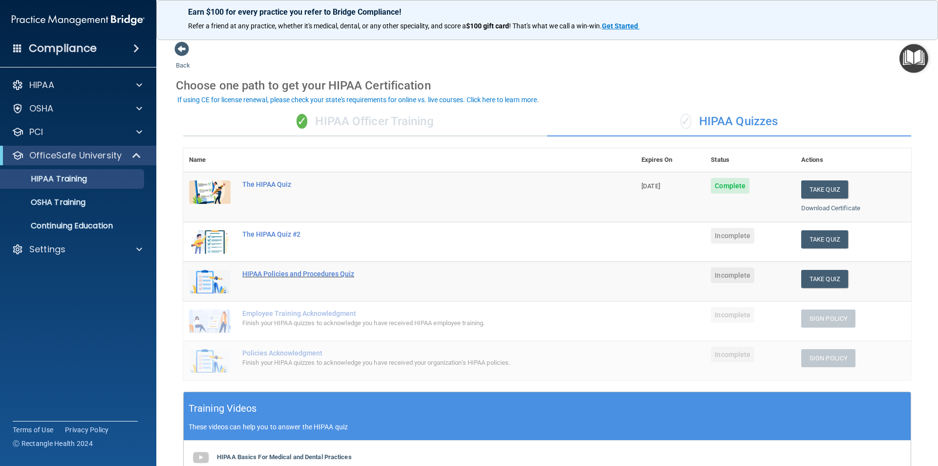
click at [280, 274] on div "HIPAA Policies and Procedures Quiz" at bounding box center [414, 274] width 344 height 8
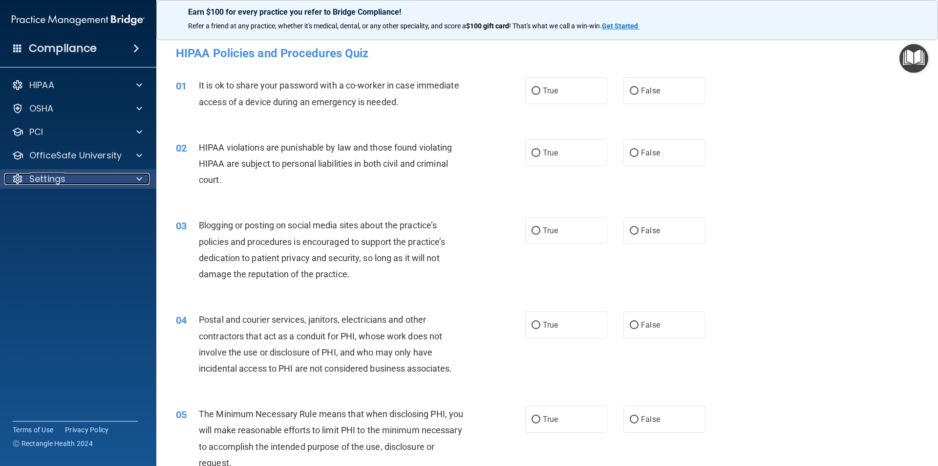
click at [46, 180] on p "Settings" at bounding box center [47, 179] width 36 height 12
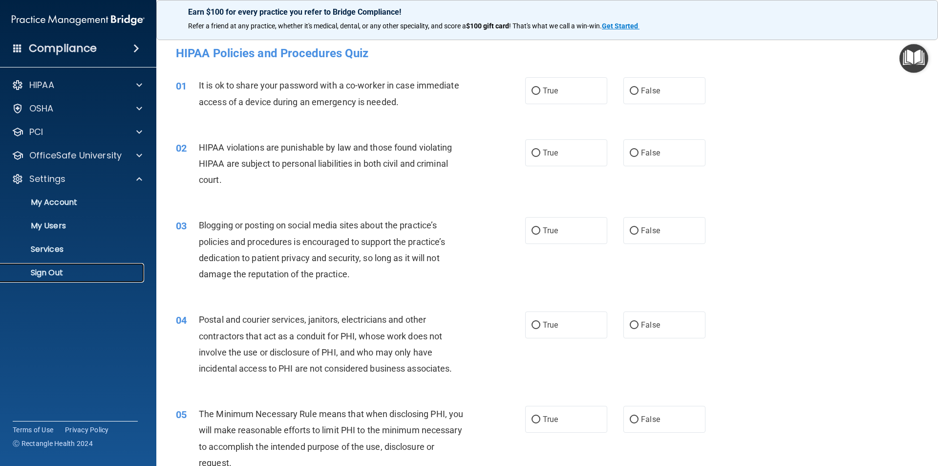
click at [46, 275] on p "Sign Out" at bounding box center [72, 273] width 133 height 10
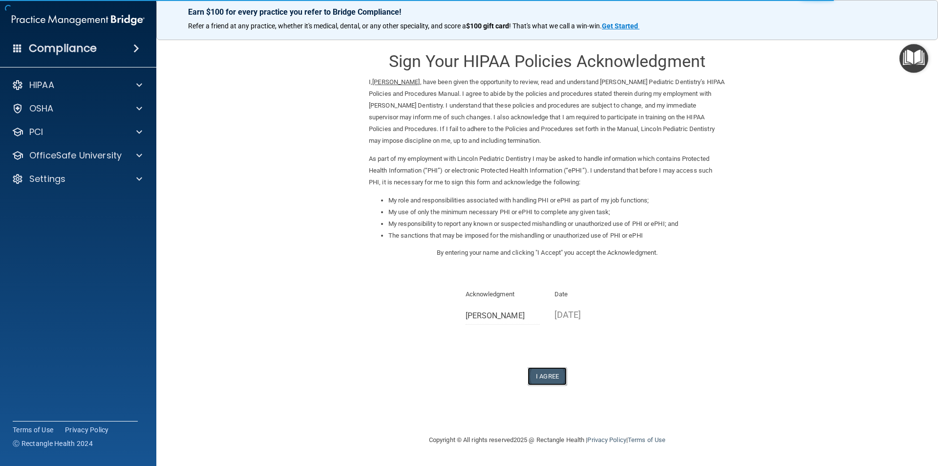
click at [543, 374] on button "I Agree" at bounding box center [547, 376] width 39 height 18
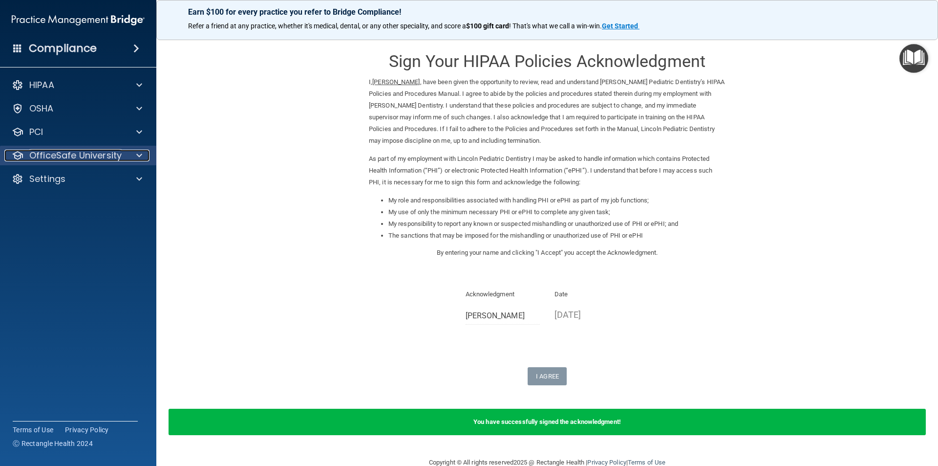
click at [58, 156] on p "OfficeSafe University" at bounding box center [75, 156] width 92 height 12
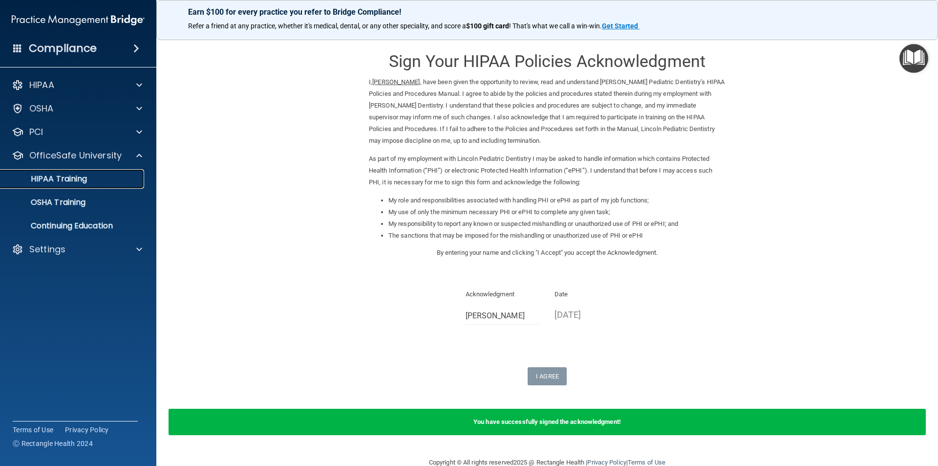
click at [58, 181] on p "HIPAA Training" at bounding box center [46, 179] width 81 height 10
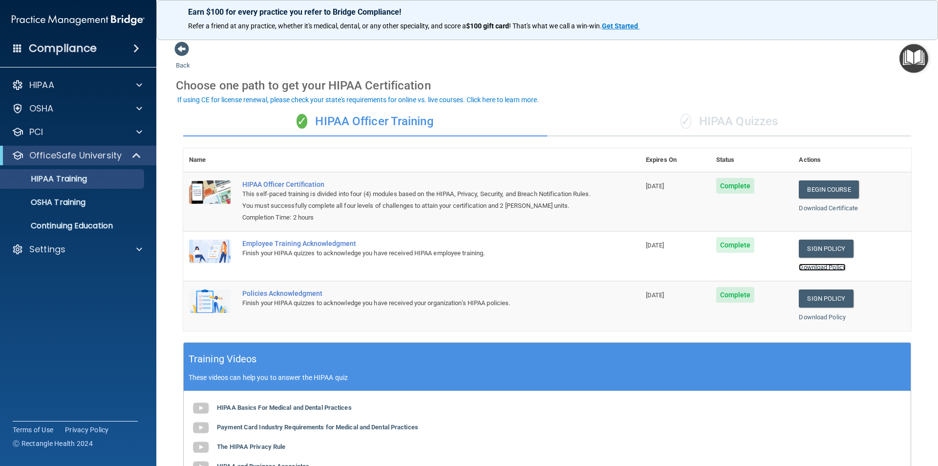
click at [825, 268] on link "Download Policy" at bounding box center [822, 266] width 47 height 7
click at [84, 179] on p "HIPAA Training" at bounding box center [46, 179] width 81 height 10
click at [62, 246] on p "Settings" at bounding box center [47, 249] width 36 height 12
click at [65, 277] on p "My Account" at bounding box center [72, 273] width 133 height 10
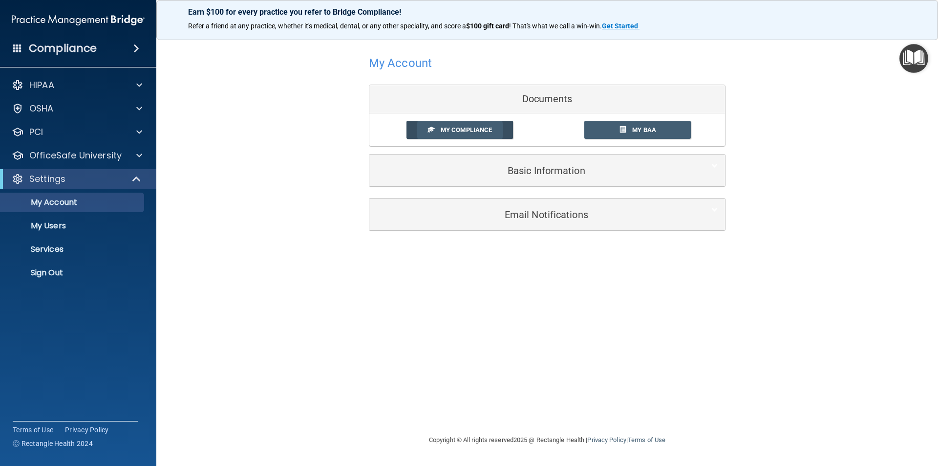
click at [461, 131] on span "My Compliance" at bounding box center [466, 129] width 51 height 7
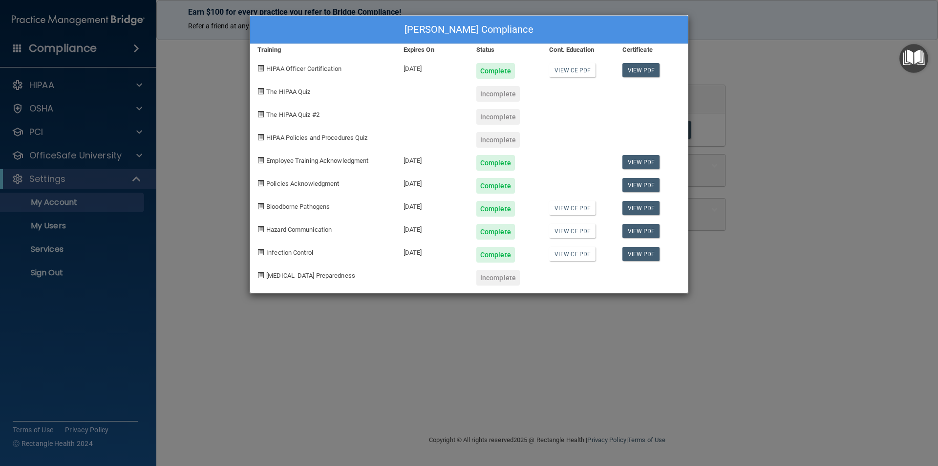
click at [215, 80] on div "[PERSON_NAME] Compliance Training Expires On Status Cont. Education Certificate…" at bounding box center [469, 233] width 938 height 466
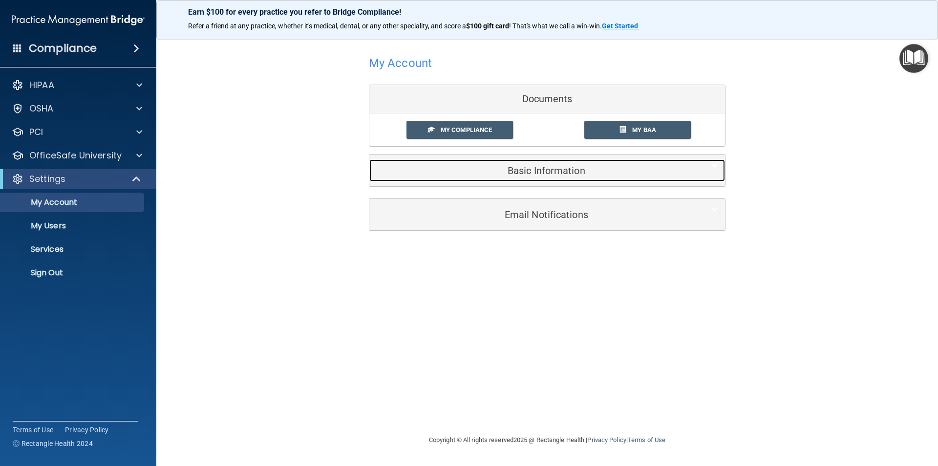
click at [544, 173] on h5 "Basic Information" at bounding box center [532, 170] width 311 height 11
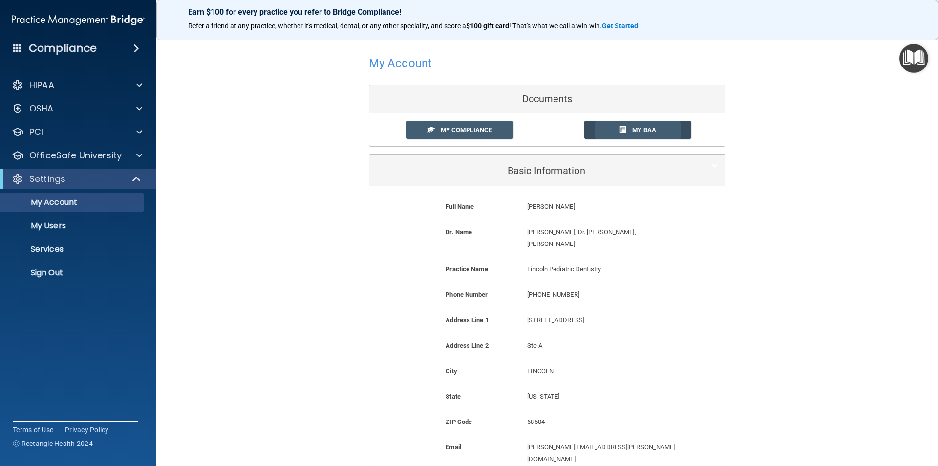
click at [654, 128] on link "My BAA" at bounding box center [637, 130] width 107 height 18
